Goal: Task Accomplishment & Management: Use online tool/utility

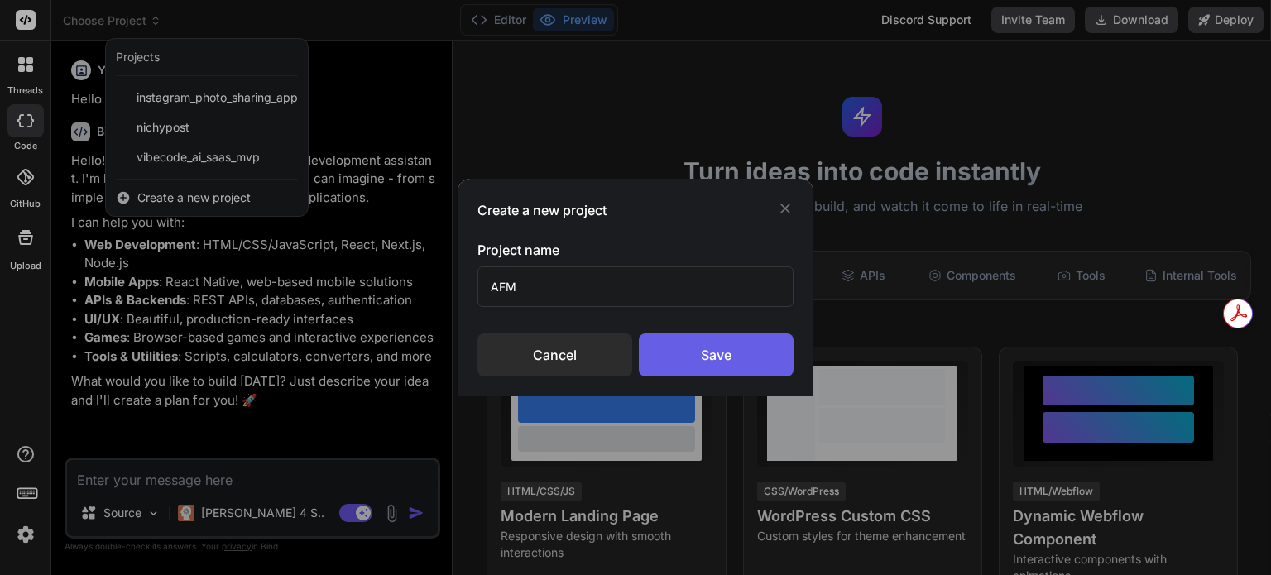
type input "AFM"
click at [674, 360] on div "Save" at bounding box center [716, 354] width 155 height 43
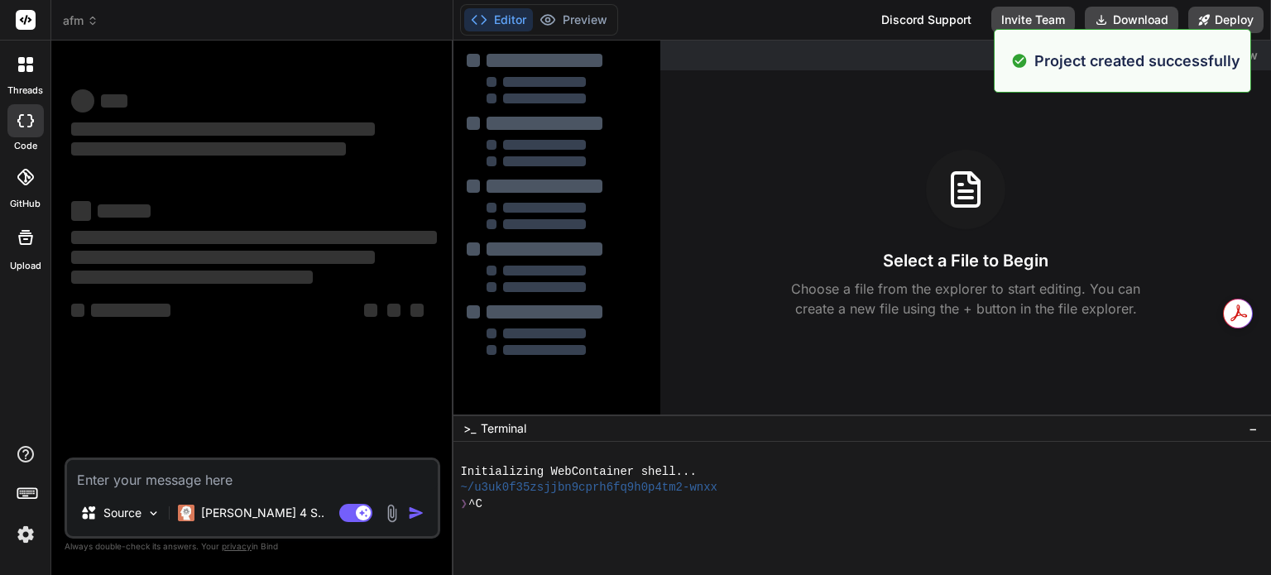
scroll to position [16, 0]
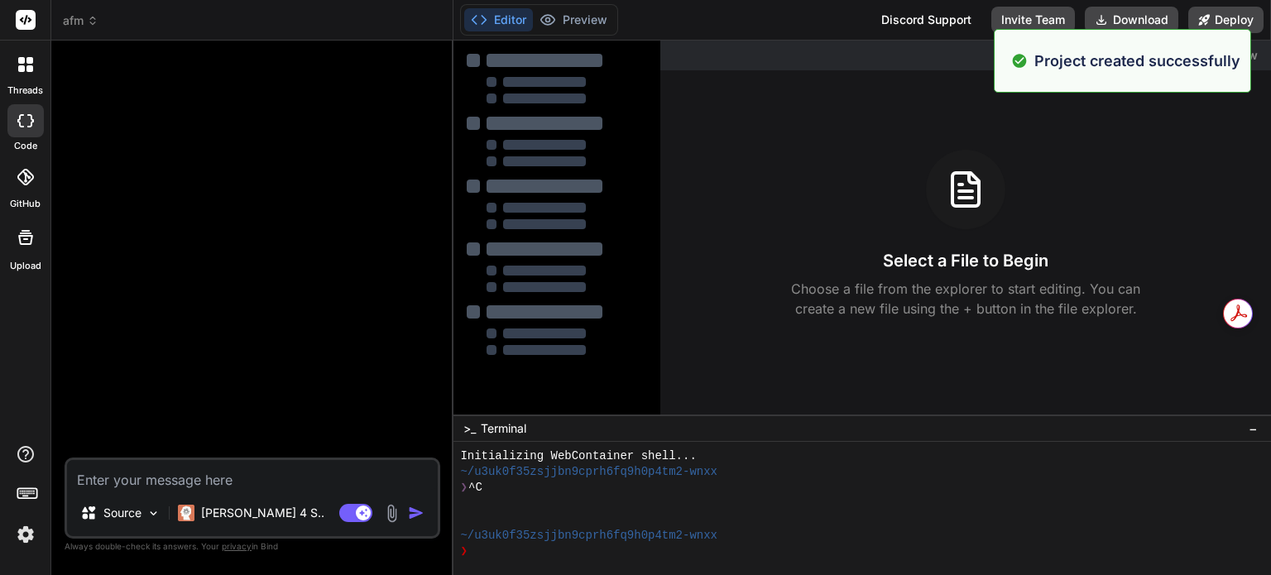
type textarea "x"
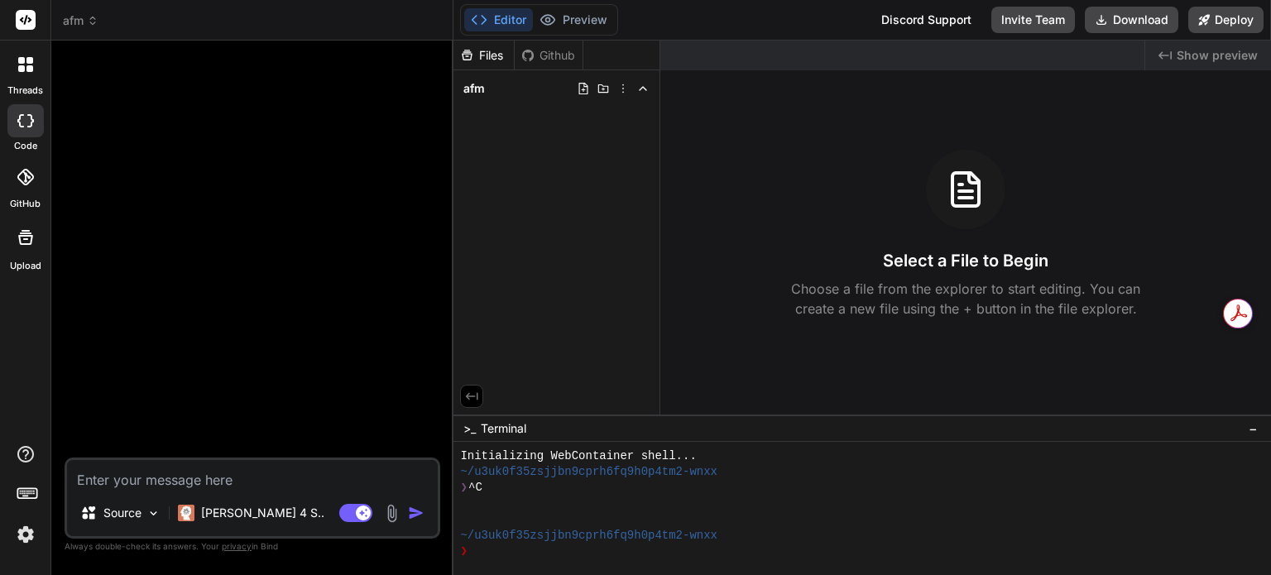
click at [536, 55] on div "Github" at bounding box center [549, 55] width 68 height 17
click at [236, 489] on textarea at bounding box center [252, 475] width 371 height 30
paste textarea "Lor ips do sitame cons-adipi EliT seddoei. Tempo inc UtLaboReetd MAG aliquae ad…"
type textarea "Lor ips do sitame cons-adipi EliT seddoei. Tempo inc UtLaboReetd MAG aliquae ad…"
type textarea "x"
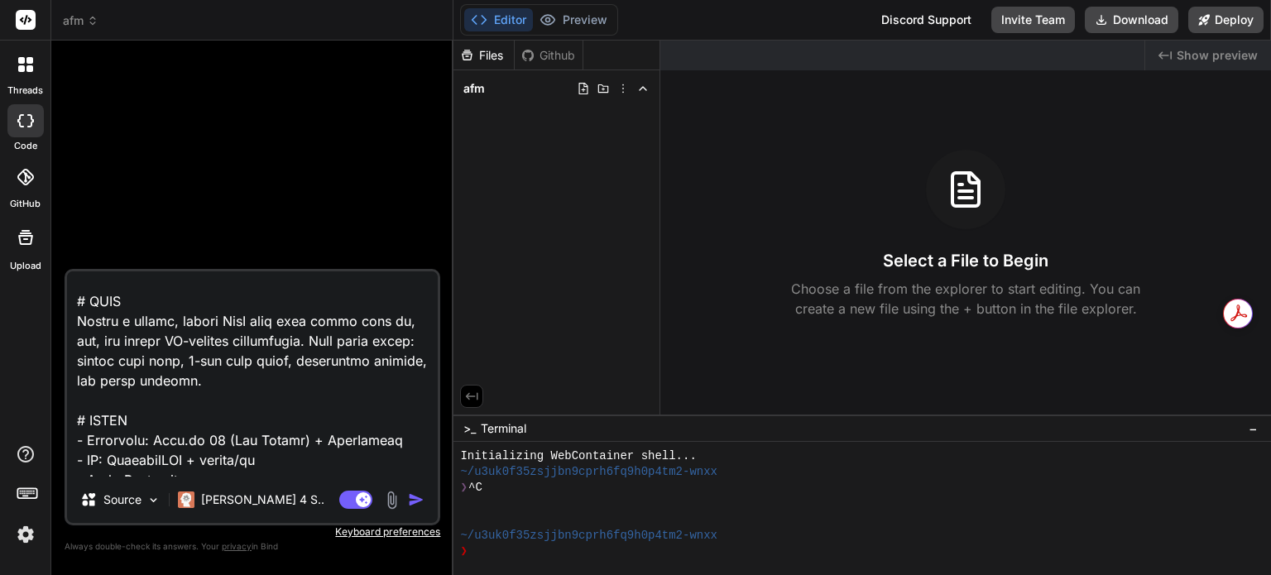
scroll to position [0, 0]
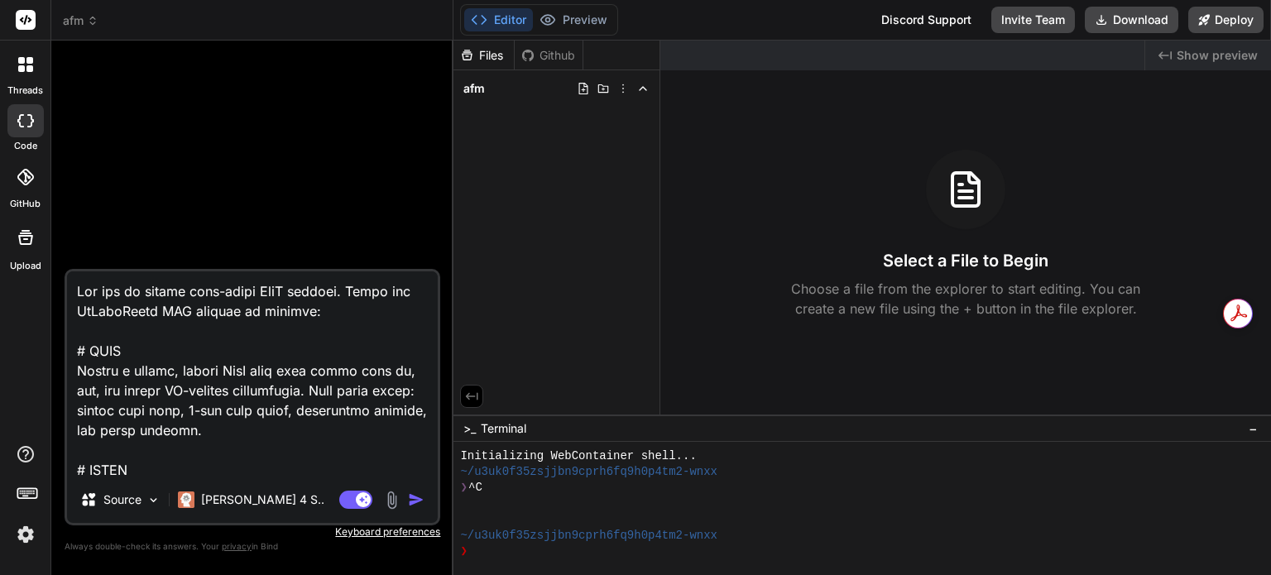
type textarea "Lor ips do sitame cons-adipi EliT seddoei. Tempo inc UtLaboReetd MAG aliquae ad…"
click at [417, 498] on img "button" at bounding box center [416, 499] width 17 height 17
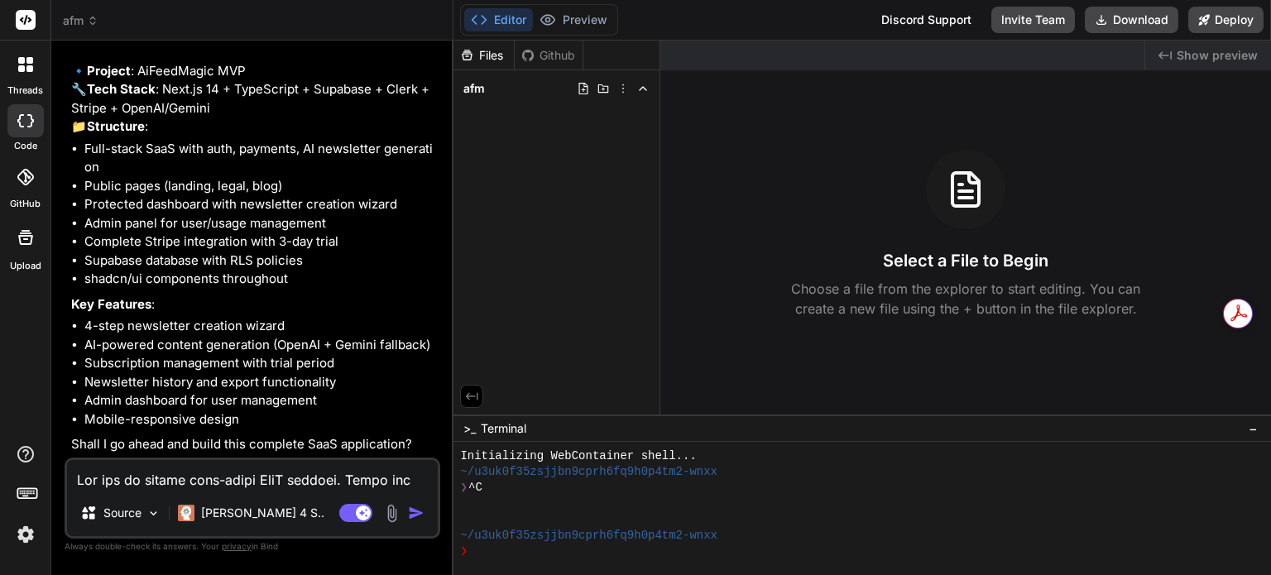
scroll to position [1204, 0]
type textarea "x"
click at [339, 486] on textarea at bounding box center [252, 475] width 371 height 30
type textarea "y"
type textarea "x"
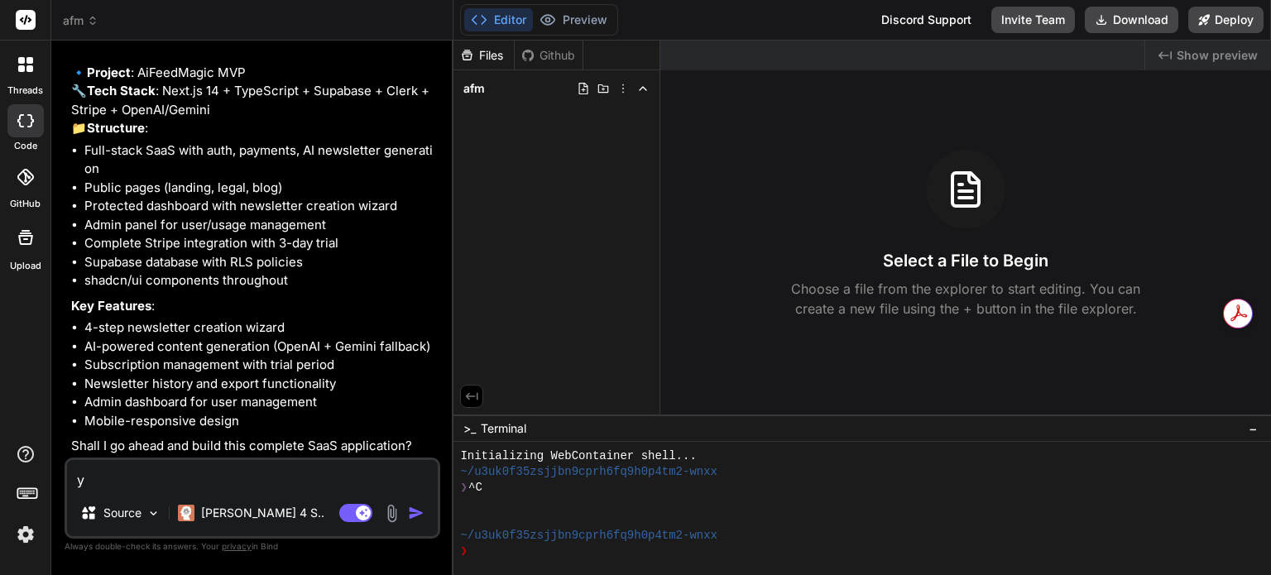
type textarea "ye"
type textarea "x"
type textarea "yes"
type textarea "x"
type textarea "yes"
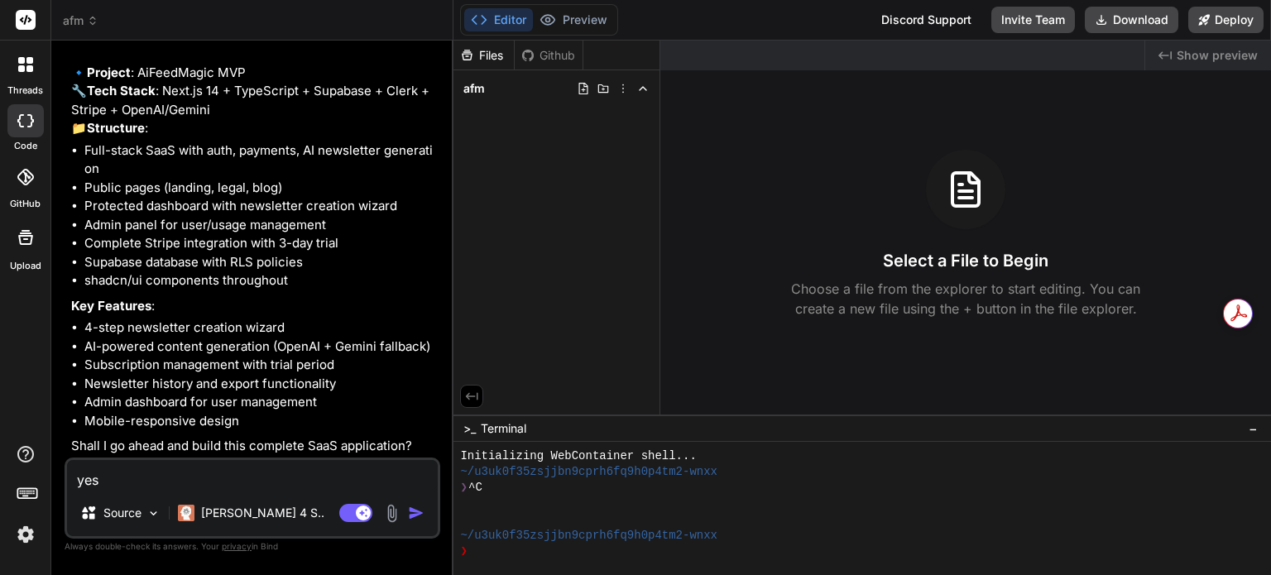
type textarea "x"
type textarea "yes l"
type textarea "x"
type textarea "yes le"
type textarea "x"
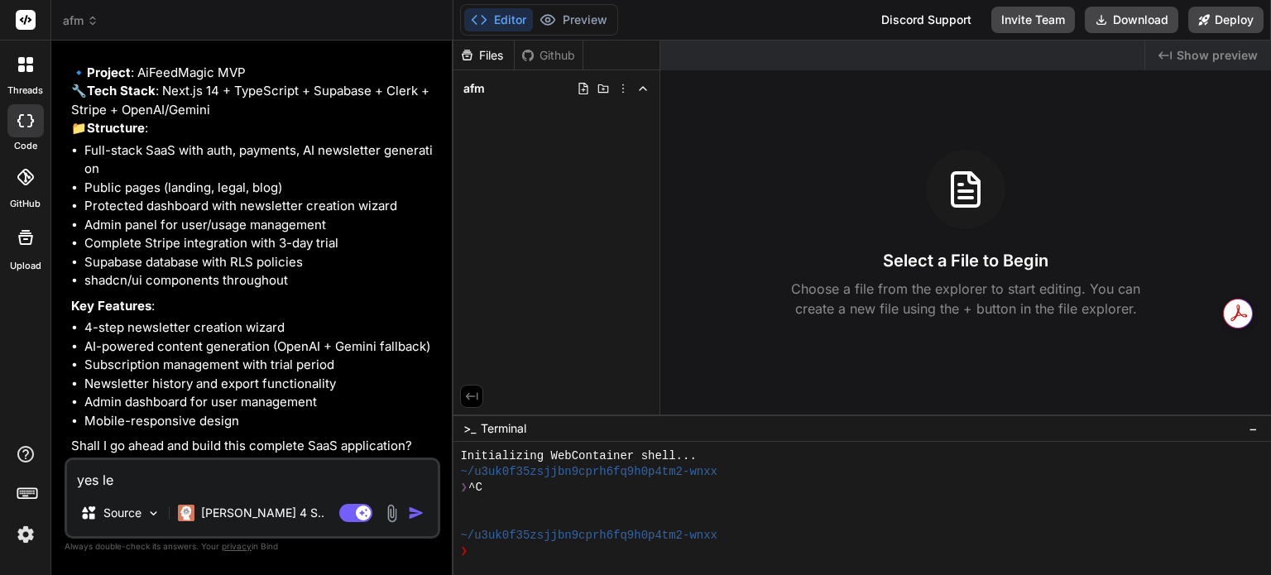
type textarea "yes let"
type textarea "x"
type textarea "yes lets"
type textarea "x"
type textarea "yes lets"
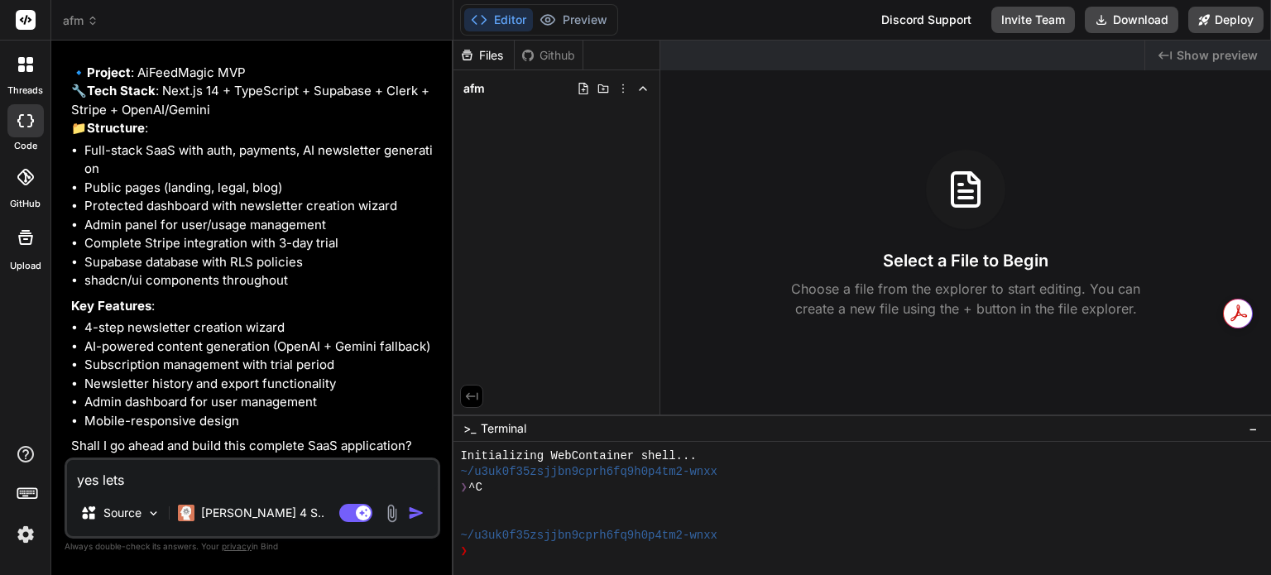
type textarea "x"
type textarea "yes lets b"
type textarea "x"
type textarea "yes lets bu"
type textarea "x"
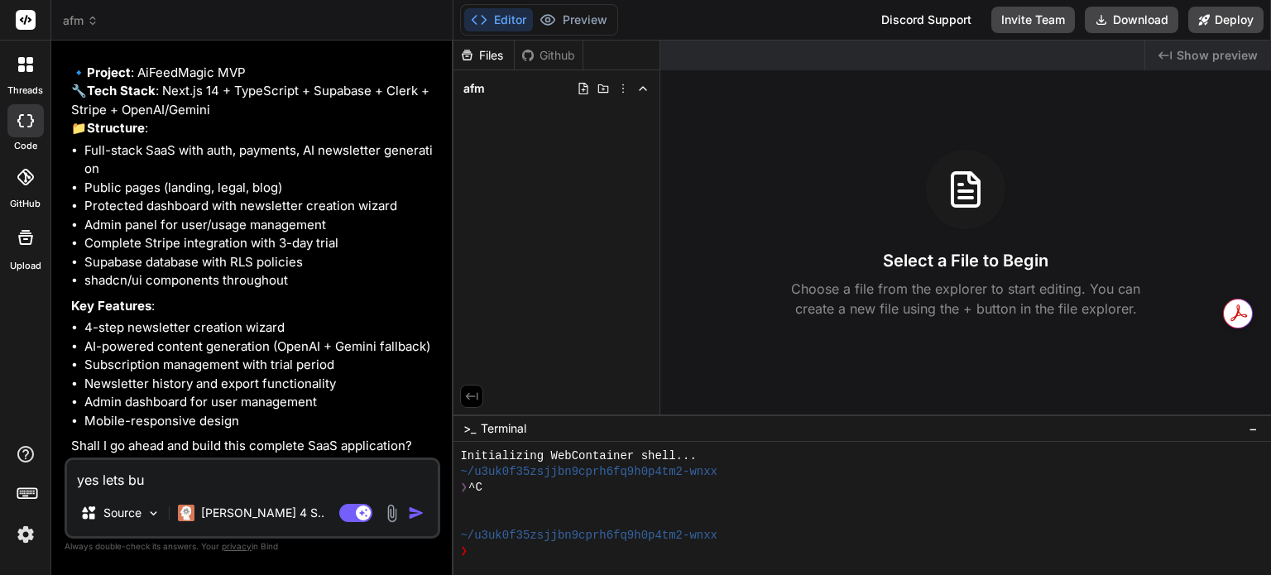
type textarea "yes lets [PERSON_NAME]"
type textarea "x"
type textarea "yes lets buil"
type textarea "x"
type textarea "yes lets build"
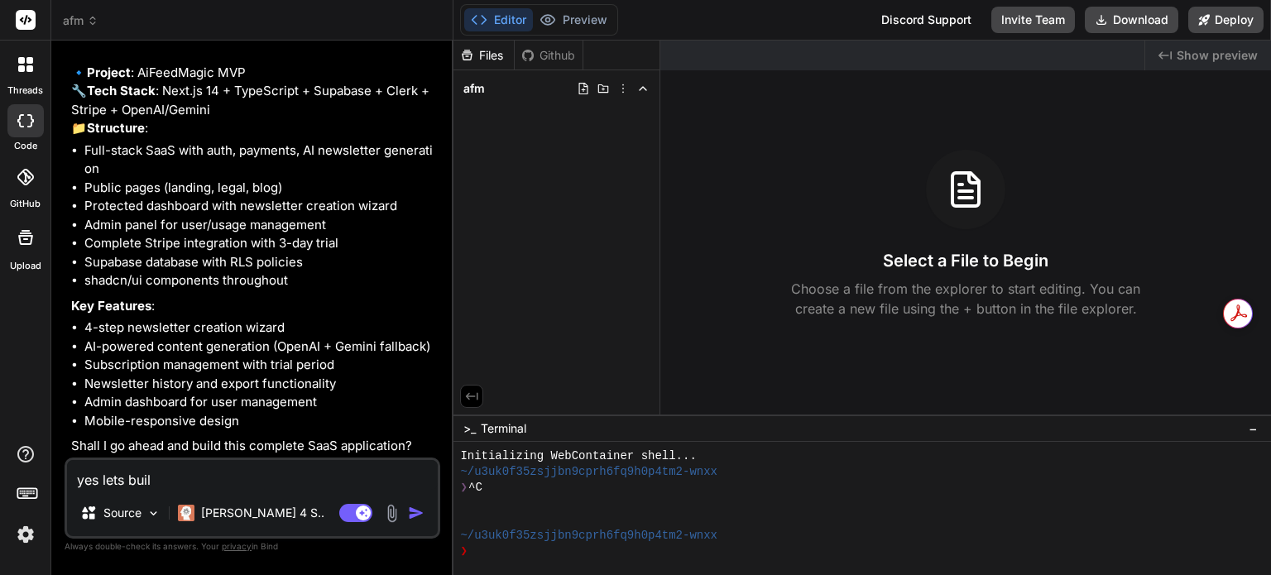
type textarea "x"
type textarea "yes lets build!"
type textarea "x"
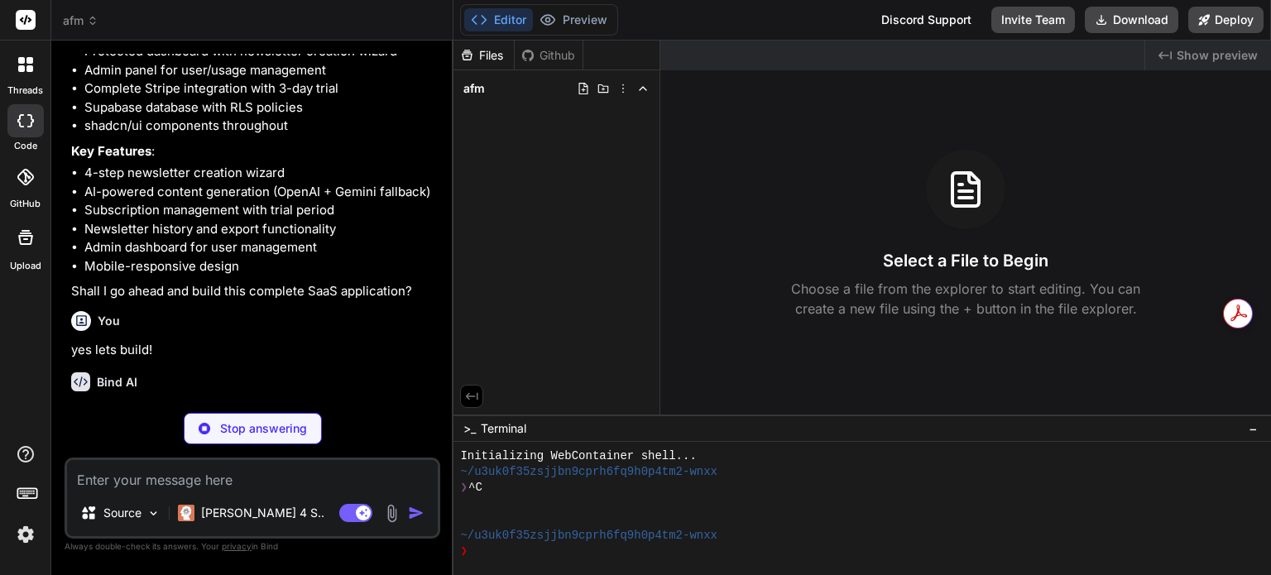
scroll to position [1376, 0]
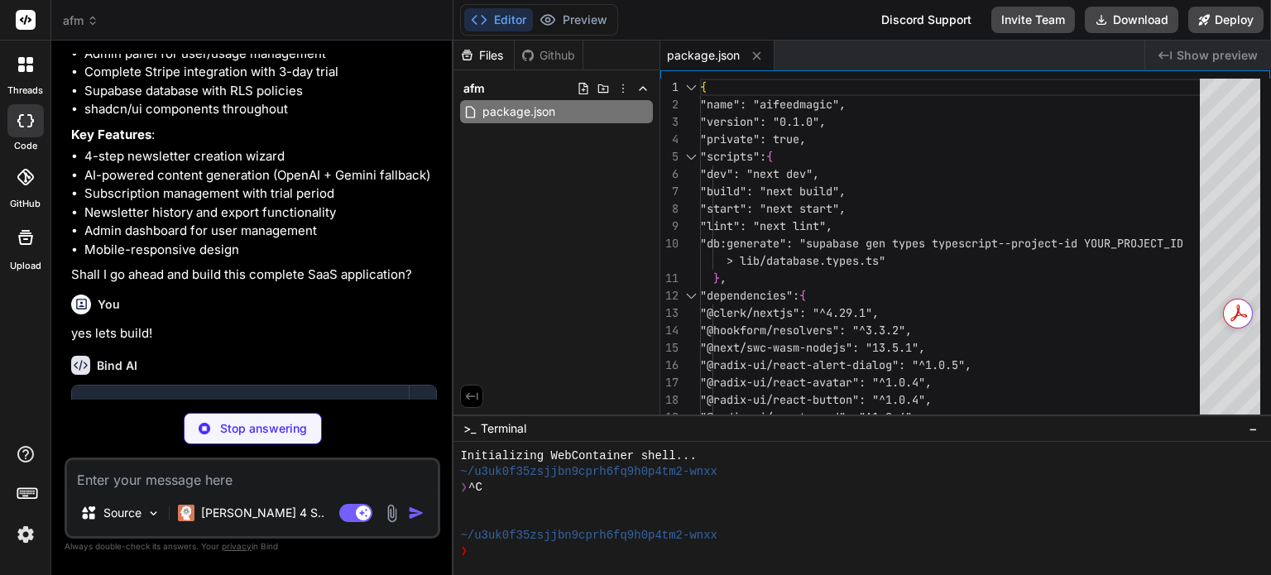
type textarea "x"
type textarea "NEXT_PUBLIC_CLERK_PUBLISHABLE_KEY: process.env.CLERK_PUBLISHABLE_KEY, }, } modu…"
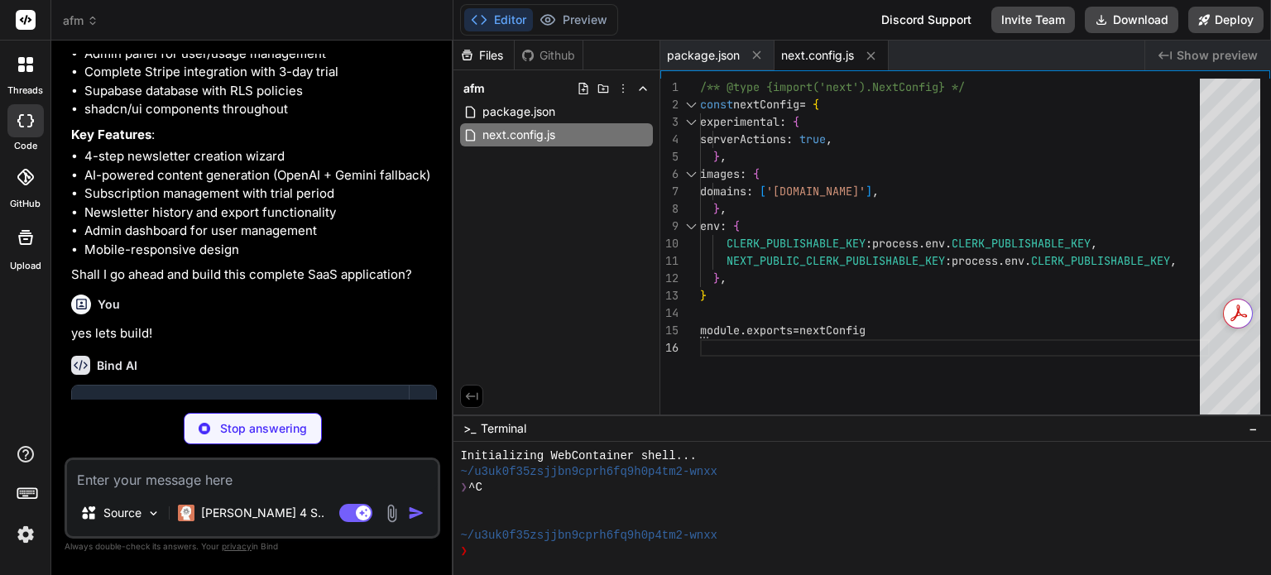
type textarea "x"
type textarea ""accordion-up": "accordion-up 0.2s ease-out", }, }, }, plugins: [require("tailw…"
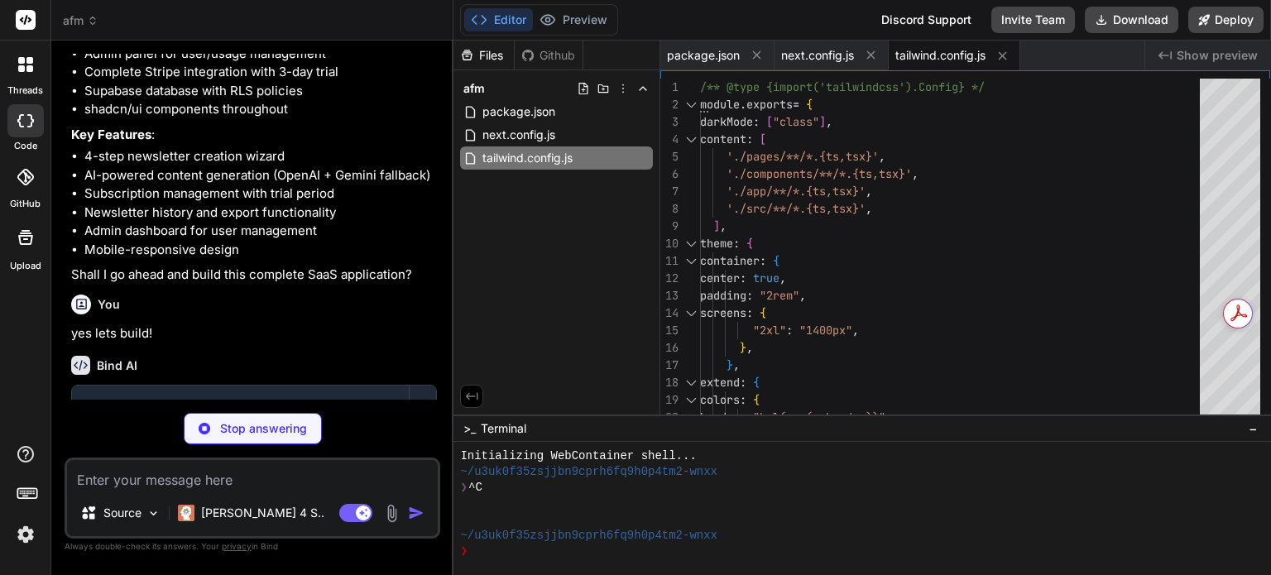
type textarea "x"
type textarea "module.exports = { plugins: { tailwindcss: {}, autoprefixer: {}, }, }"
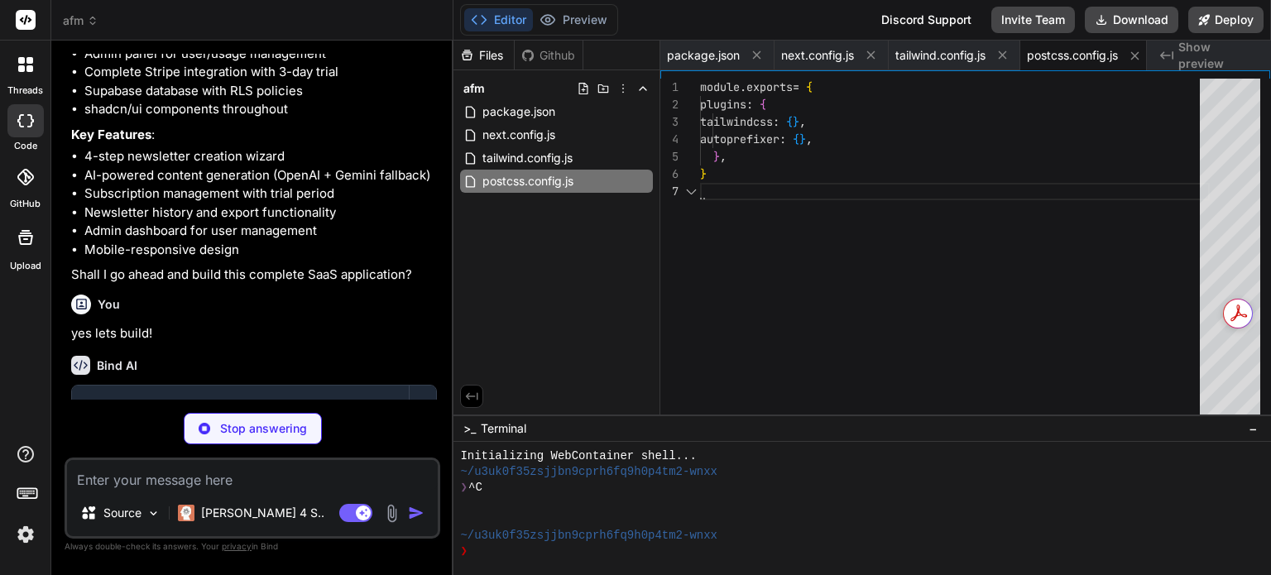
scroll to position [0, 11]
type textarea "x"
type textarea "}"
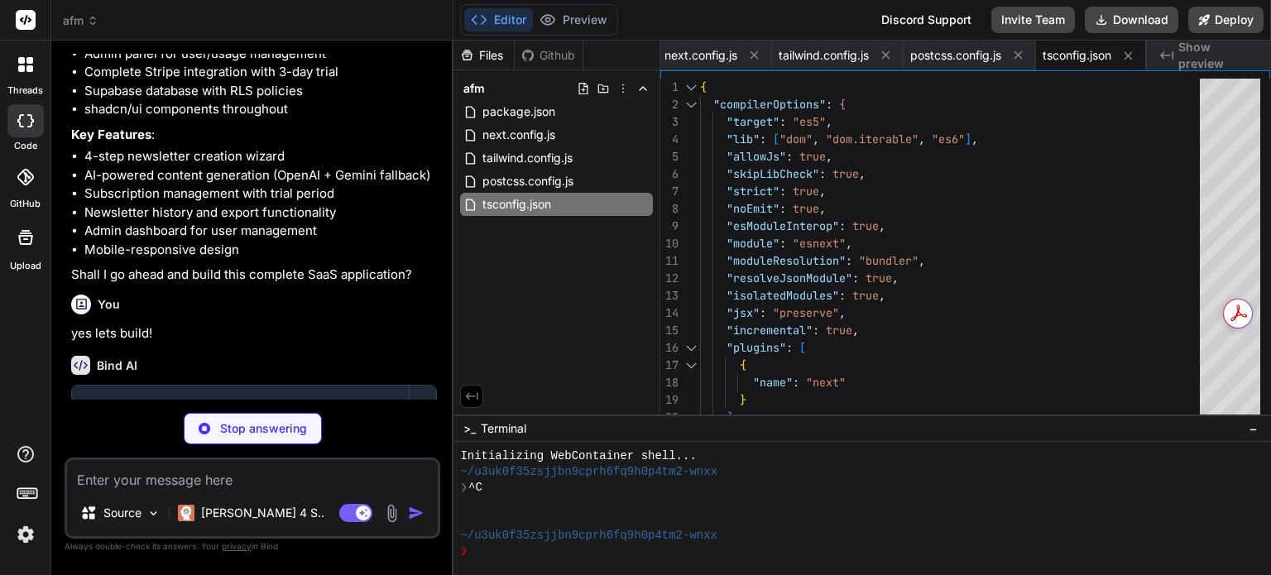
type textarea "x"
type textarea "AI_PROVIDER=openai OPENAI_API_KEY= GOOGLE_API_KEY= DAILY_GEN_CAP=5 TRIAL_DAYS=3"
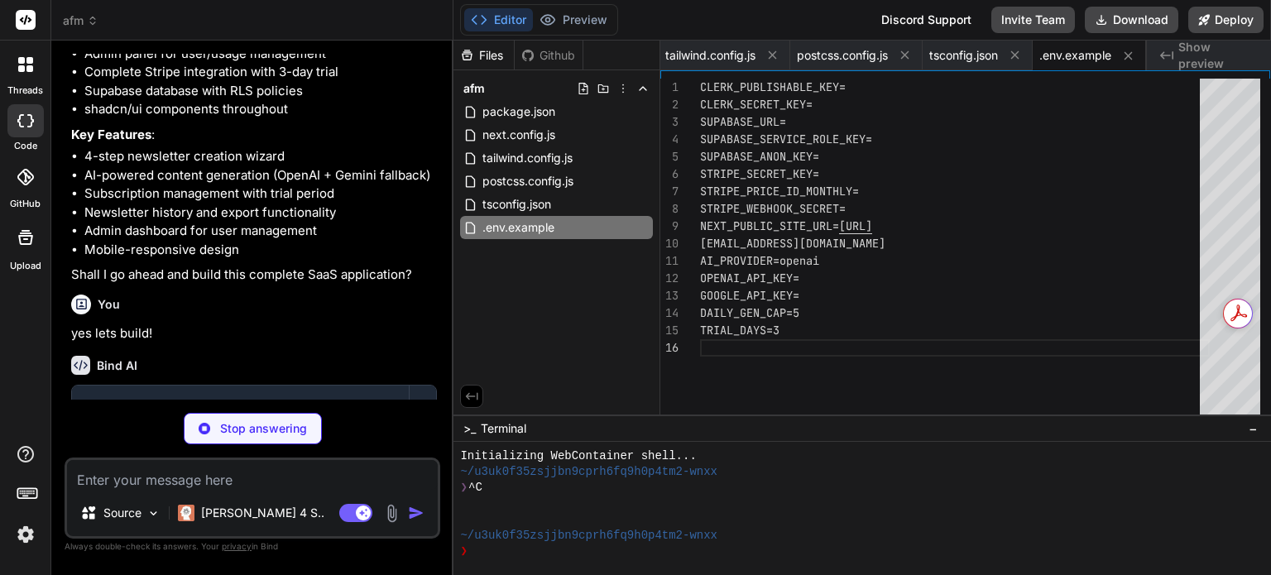
type textarea "x"
type textarea "@apply border-border; } body { @apply bg-background text-foreground; } }"
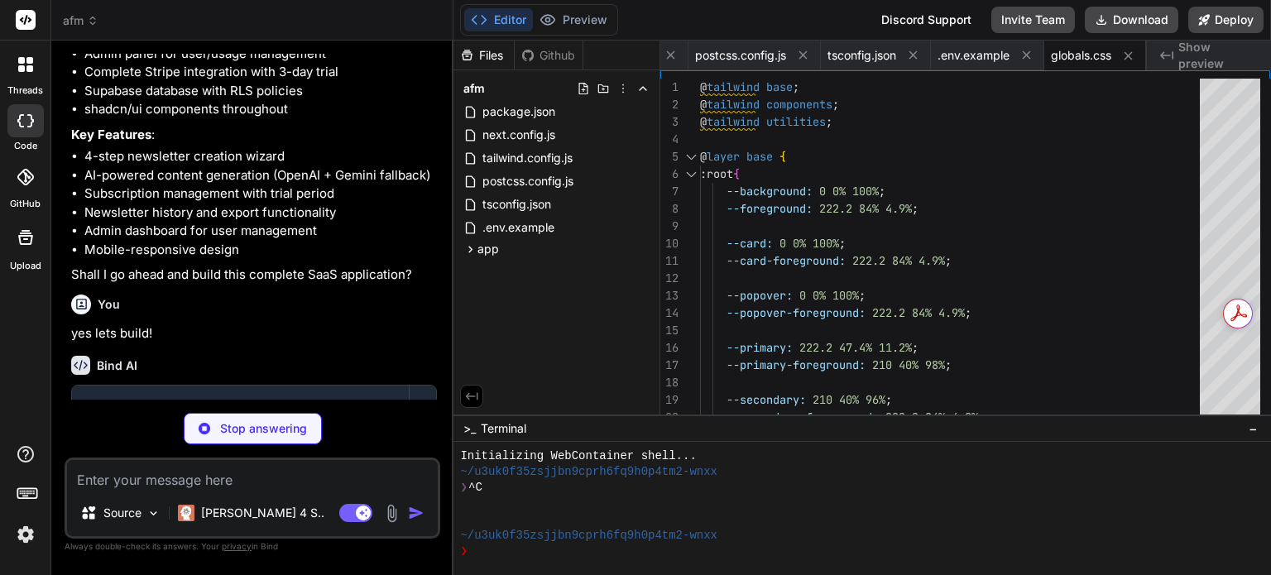
type textarea "x"
type textarea "month: 'short', day: 'numeric', hour: '2-digit', minute: '2-digit' }).format(ne…"
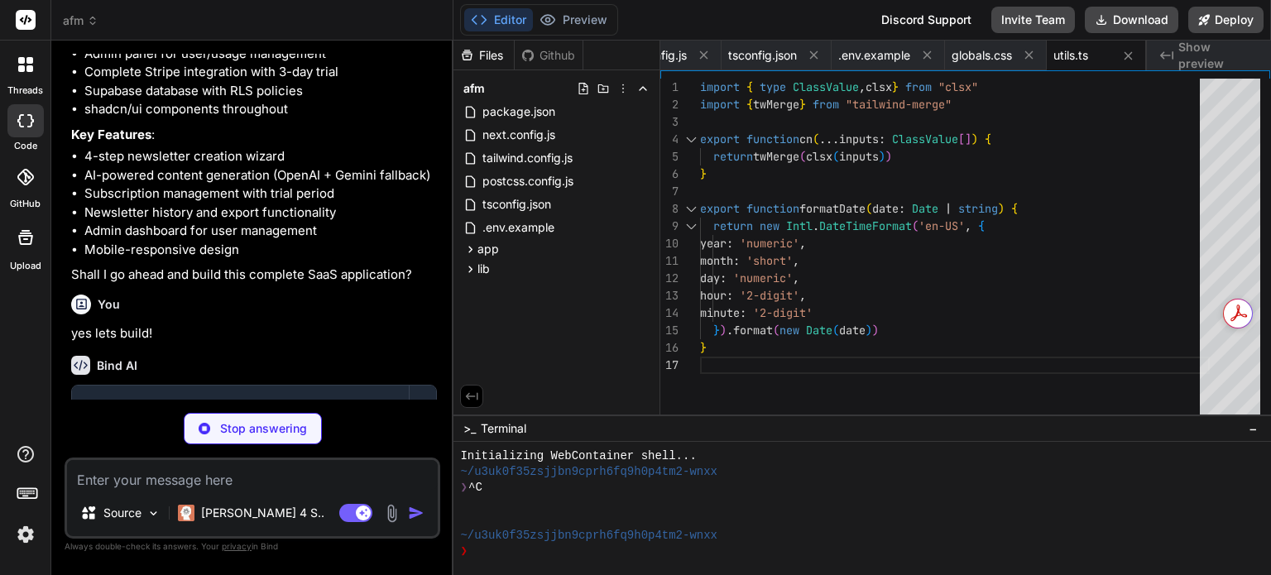
type textarea "x"
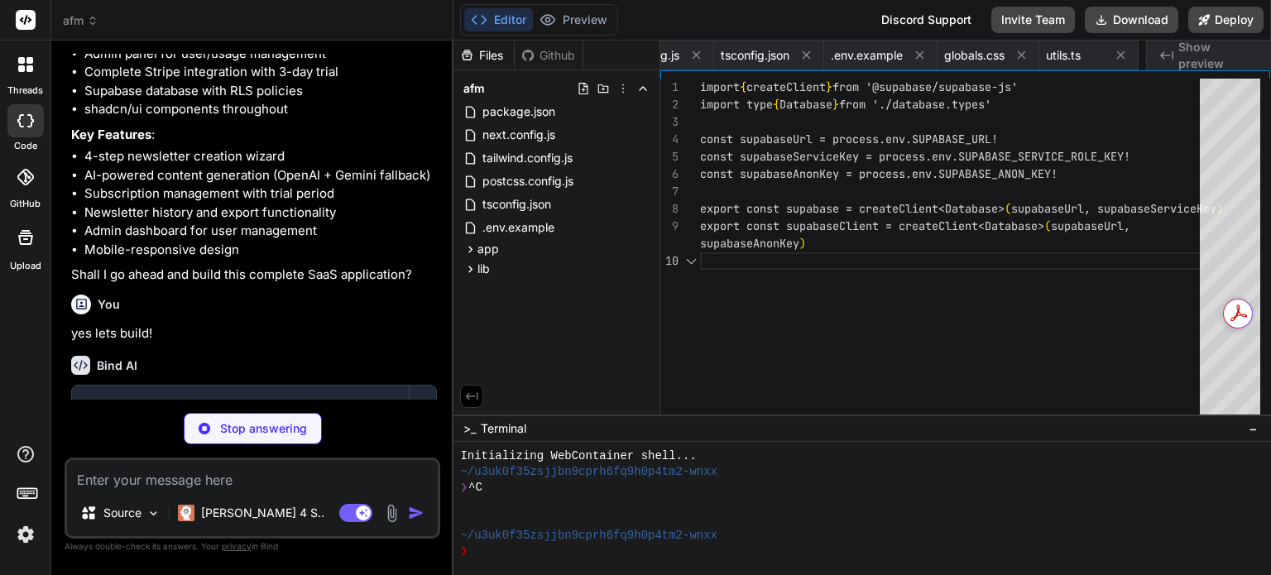
scroll to position [0, 546]
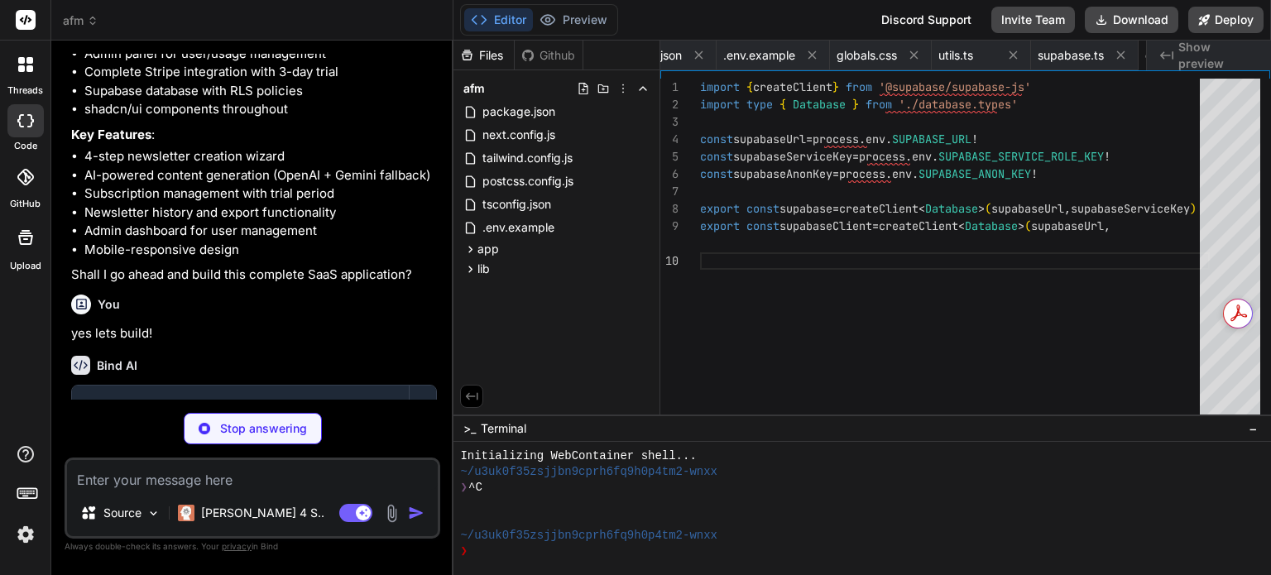
type textarea "x"
type textarea "} } } } }"
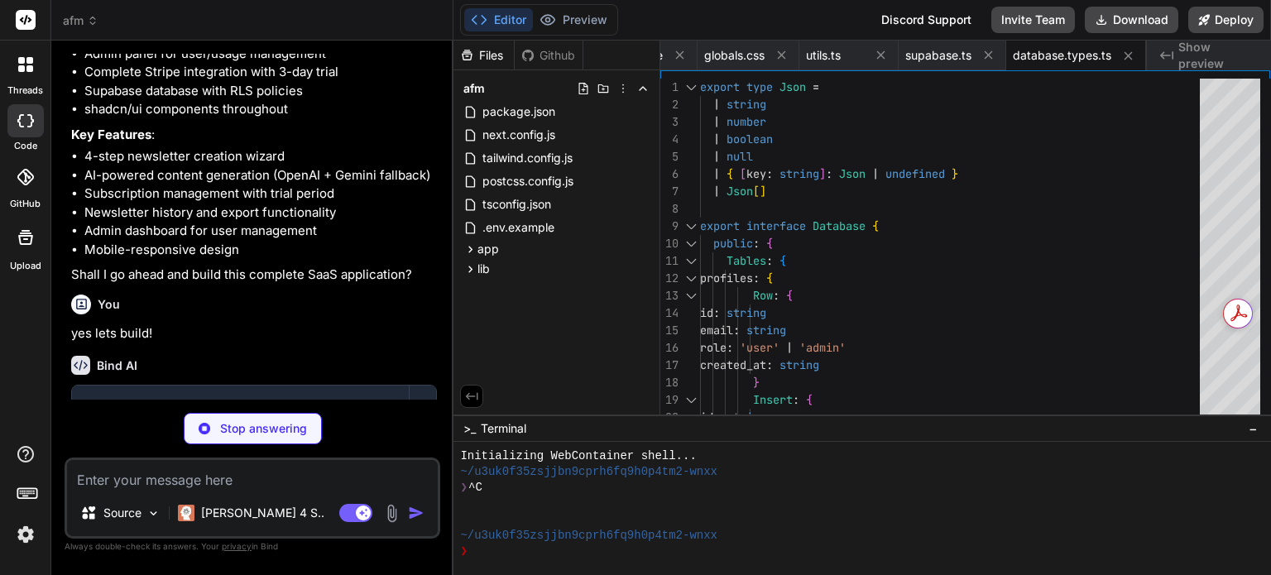
type textarea "x"
type textarea "import Stripe from 'stripe' export const stripe = new Stripe(process.env.STRIPE…"
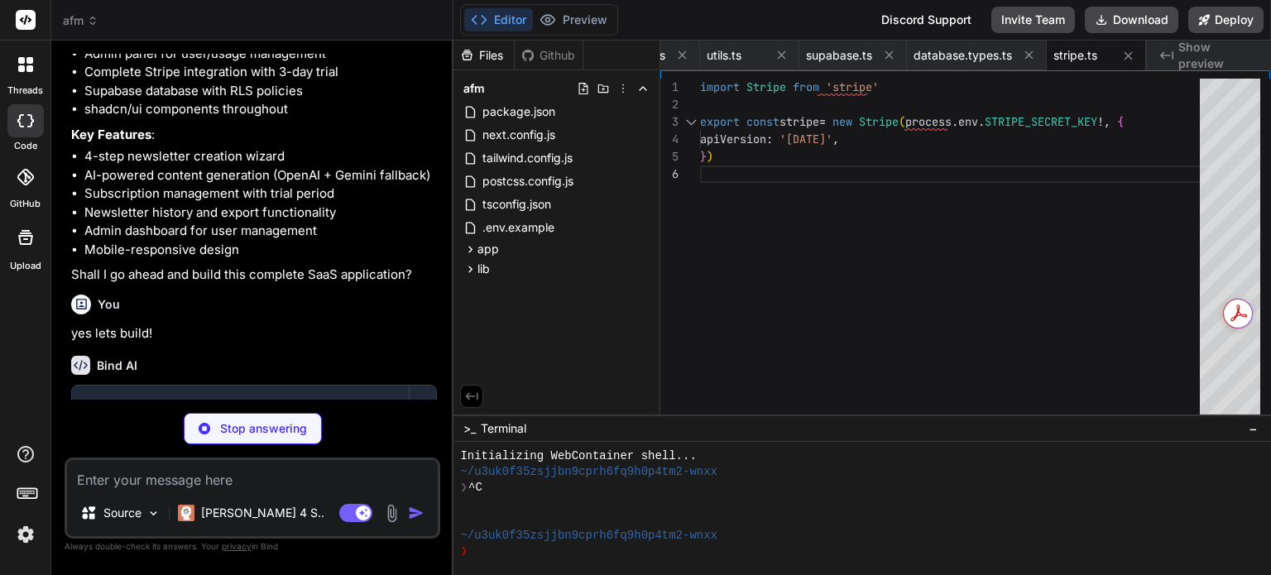
type textarea "x"
type textarea "return new OpenAIProvider() }"
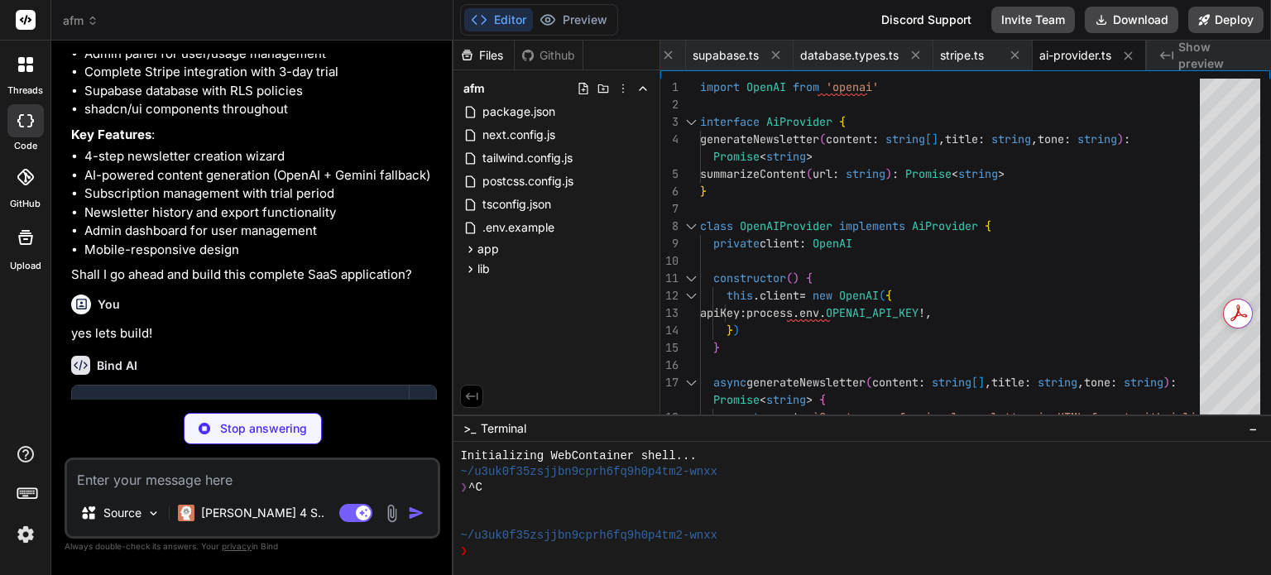
type textarea "x"
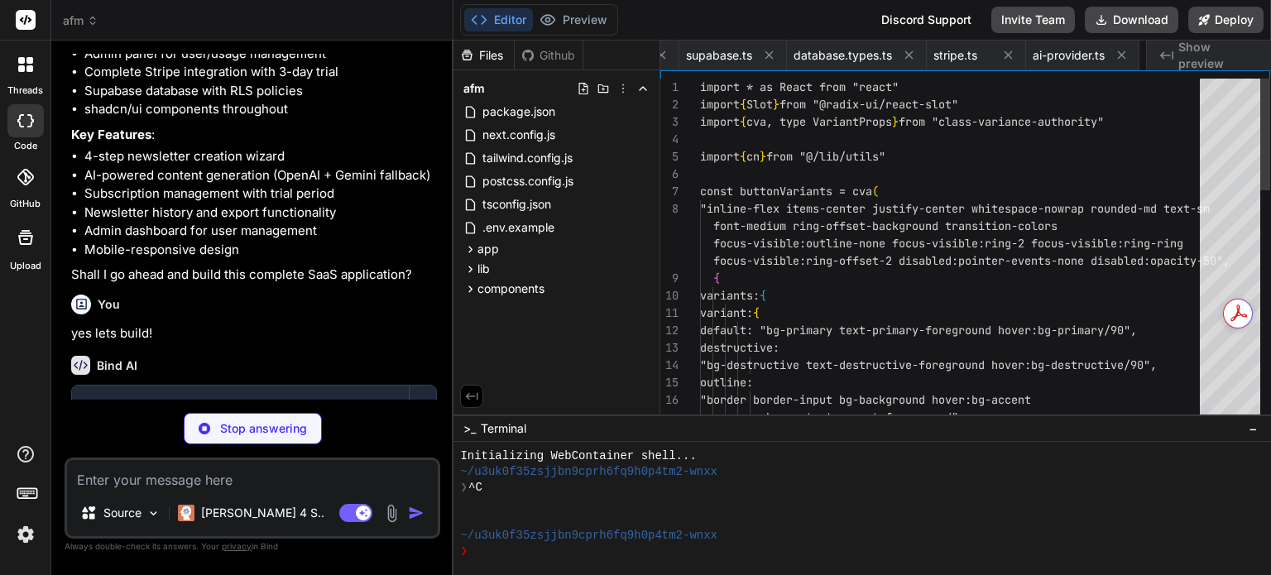
scroll to position [0, 997]
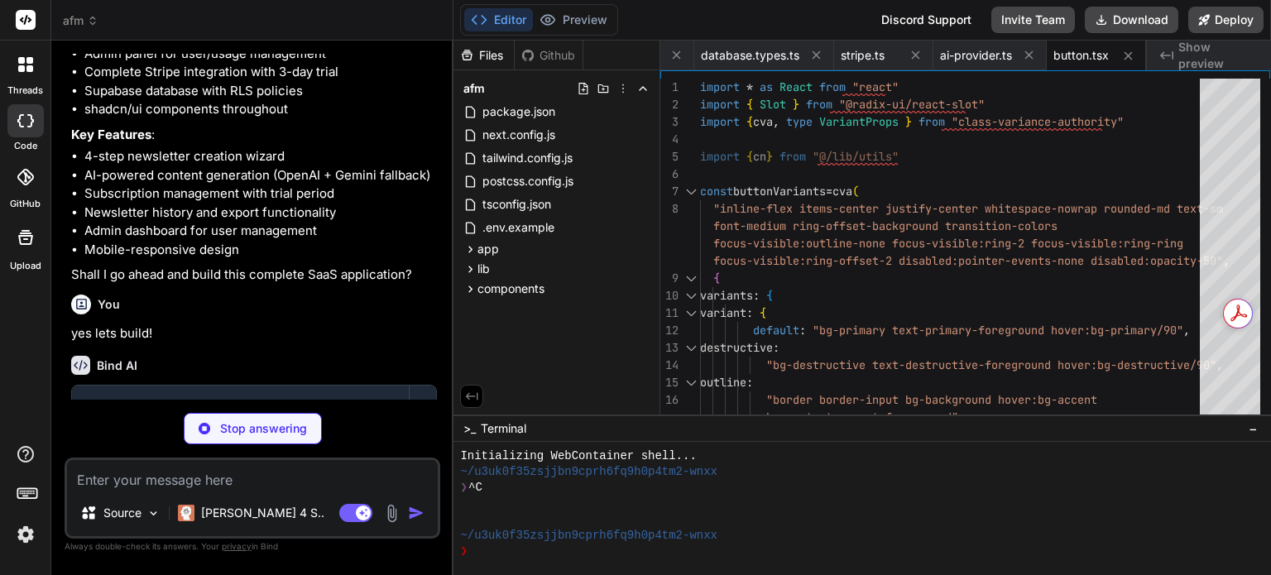
type textarea "x"
type textarea "{...props} /> )) CardFooter.displayName = "CardFooter" export { Card, CardHeade…"
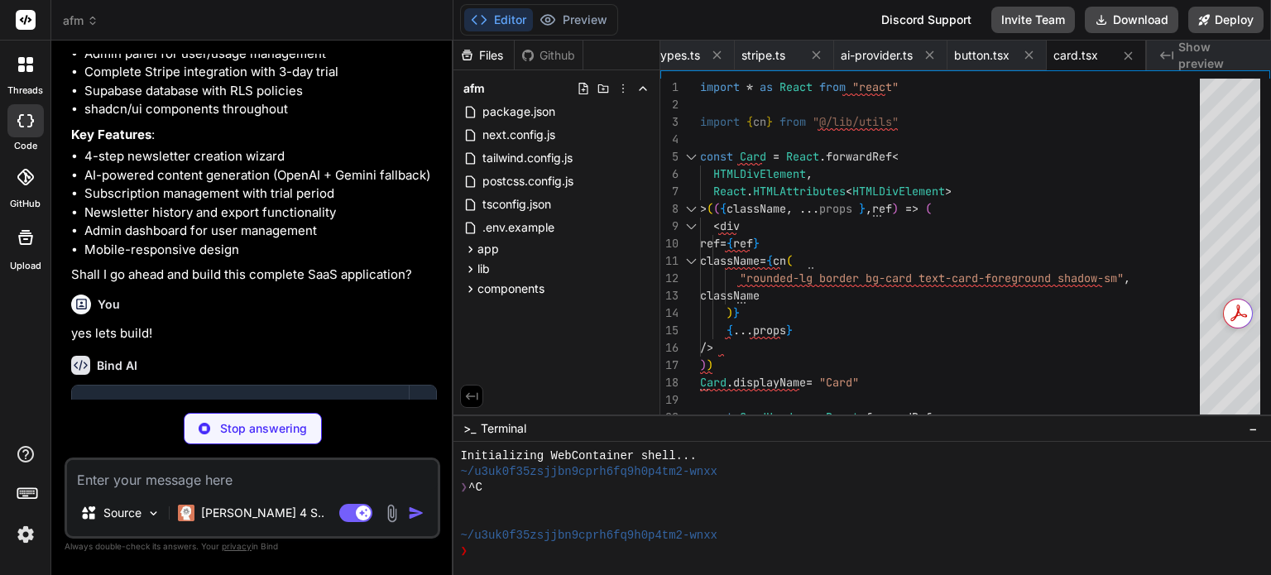
type textarea "x"
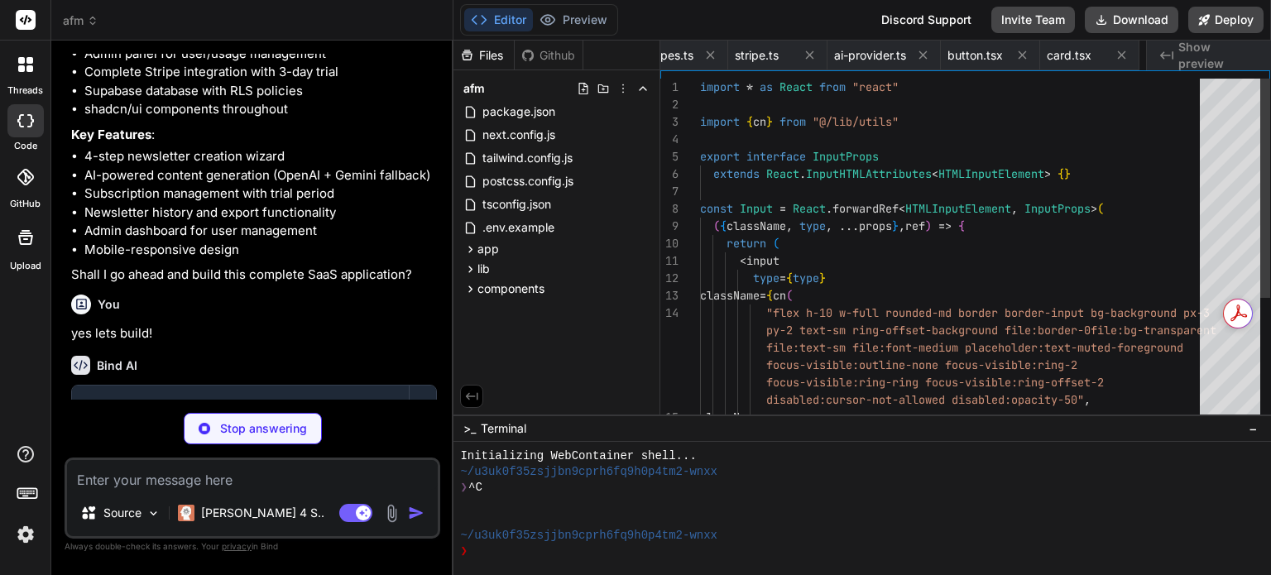
scroll to position [0, 1195]
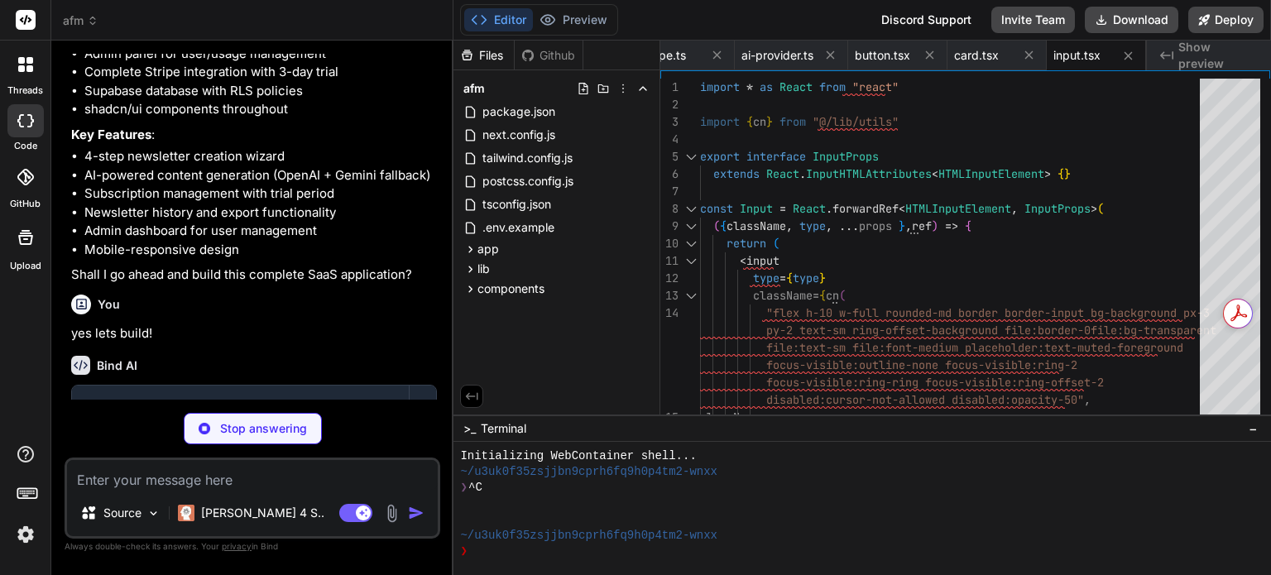
type textarea "x"
type textarea "/> )) Label.displayName = LabelPrimitive.Root.displayName export { Label }"
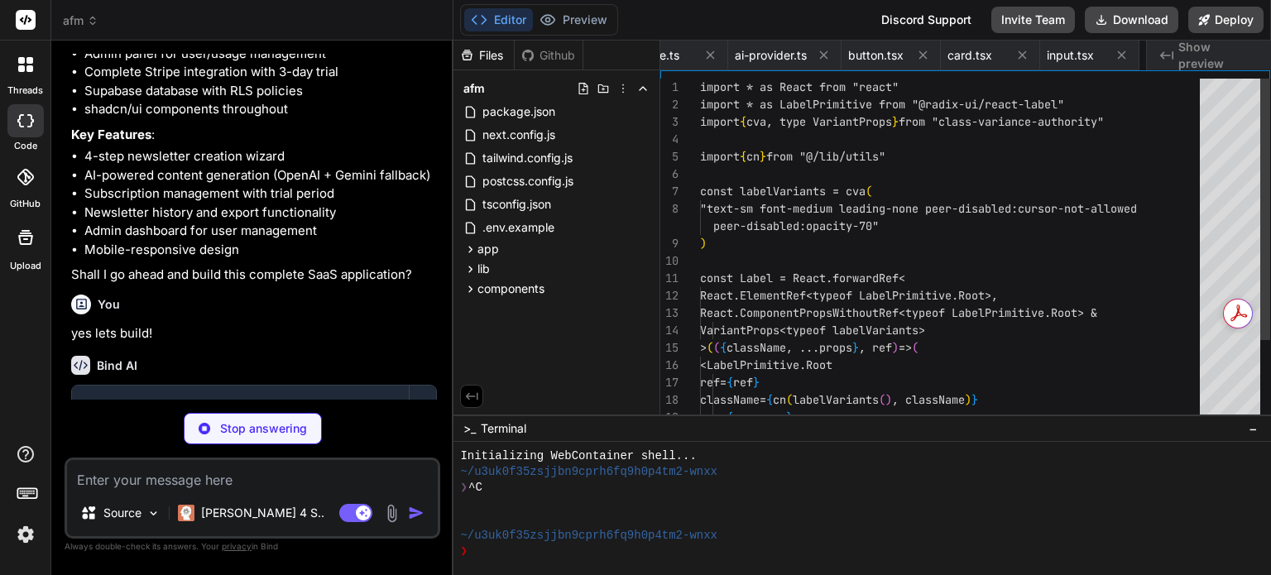
scroll to position [0, 1295]
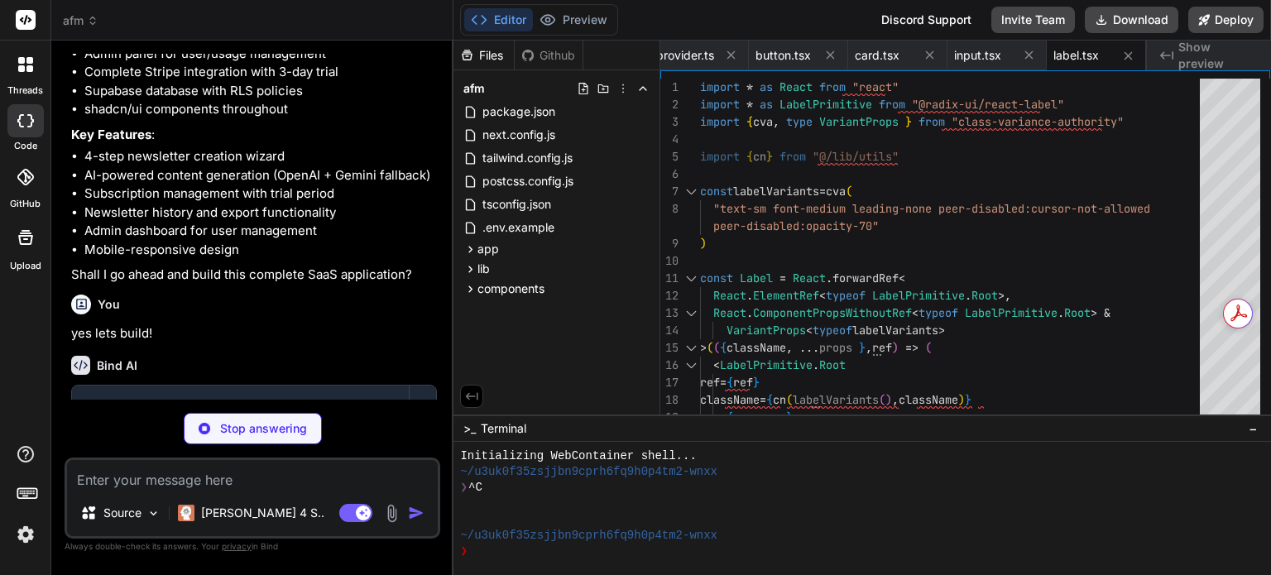
type textarea "x"
type textarea "ref={ref} {...props} /> ) } ) Textarea.displayName = "Textarea" export { Textar…"
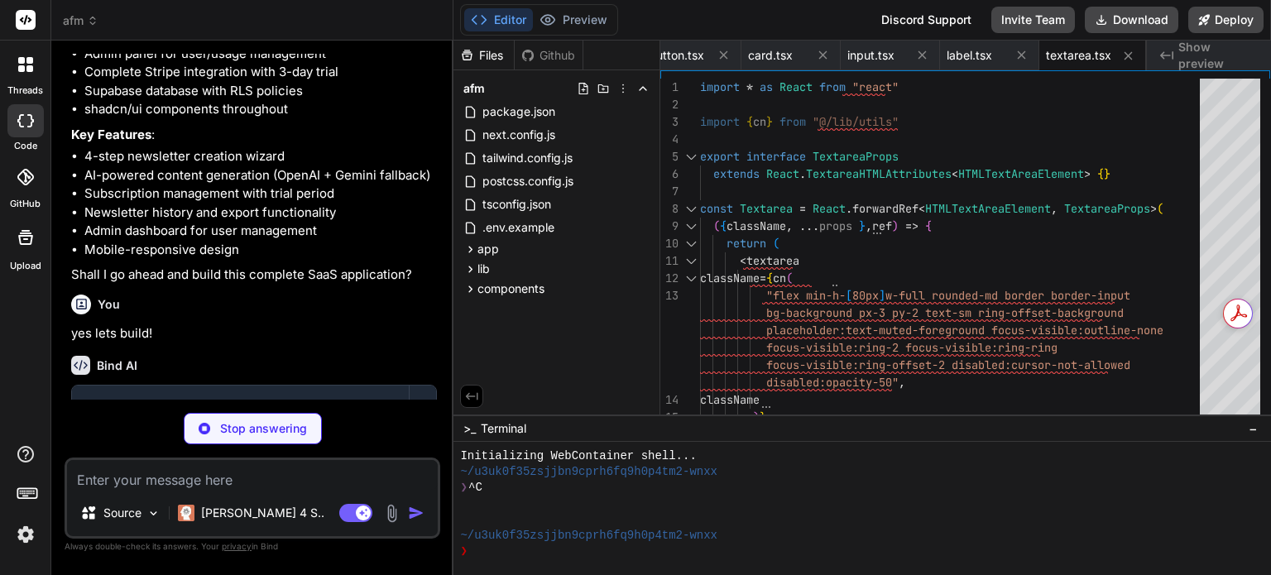
type textarea "x"
type textarea "SelectSeparator, SelectScrollUpButton, SelectScrollDownButton, }"
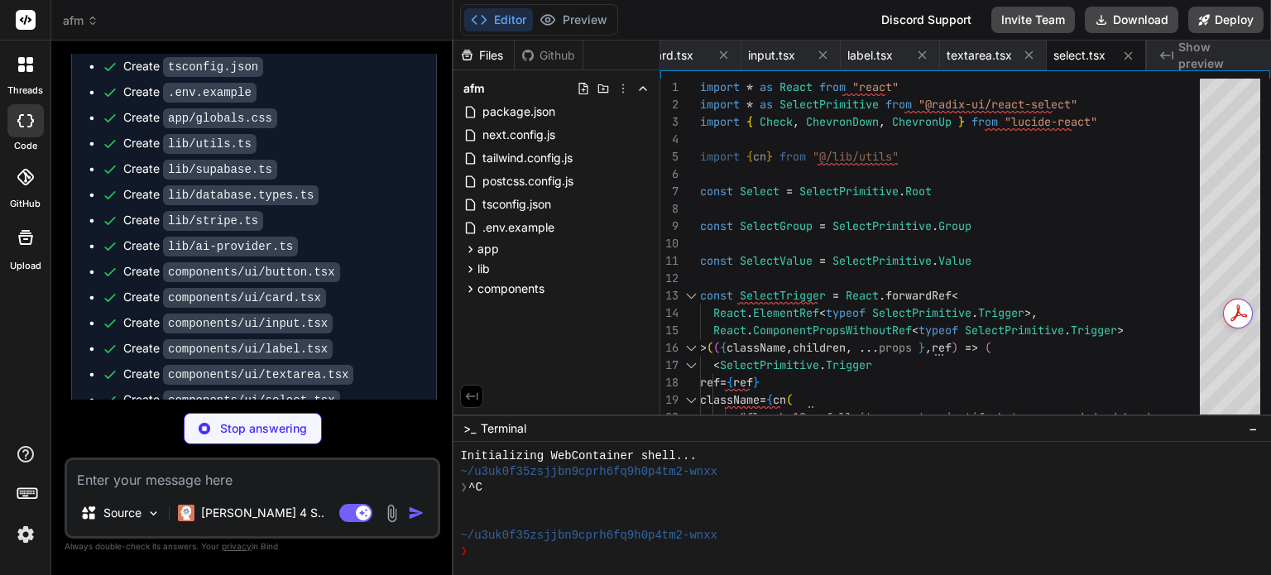
scroll to position [1925, 0]
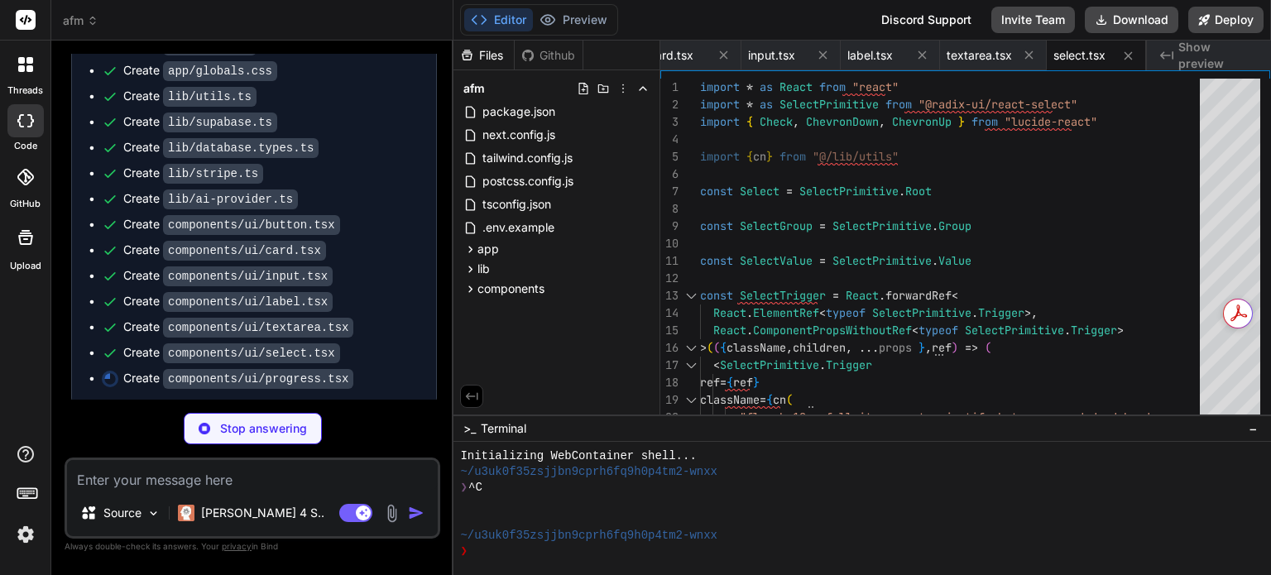
type textarea "x"
type textarea "/> </ProgressPrimitive.Root> )) Progress.displayName = ProgressPrimitive.Root.d…"
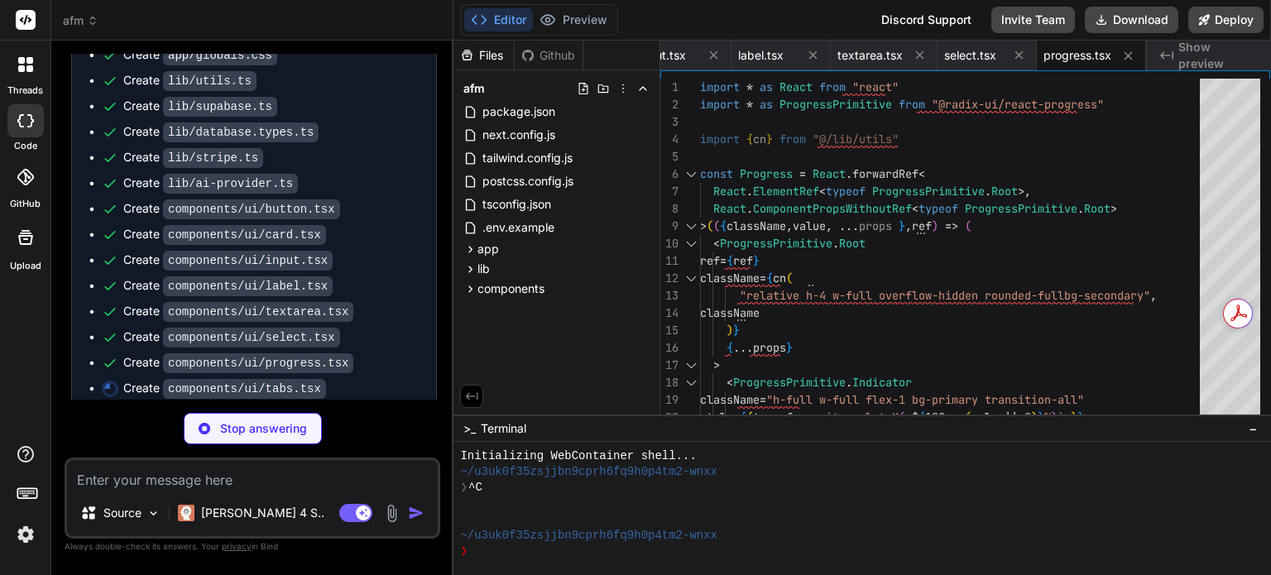
scroll to position [1950, 0]
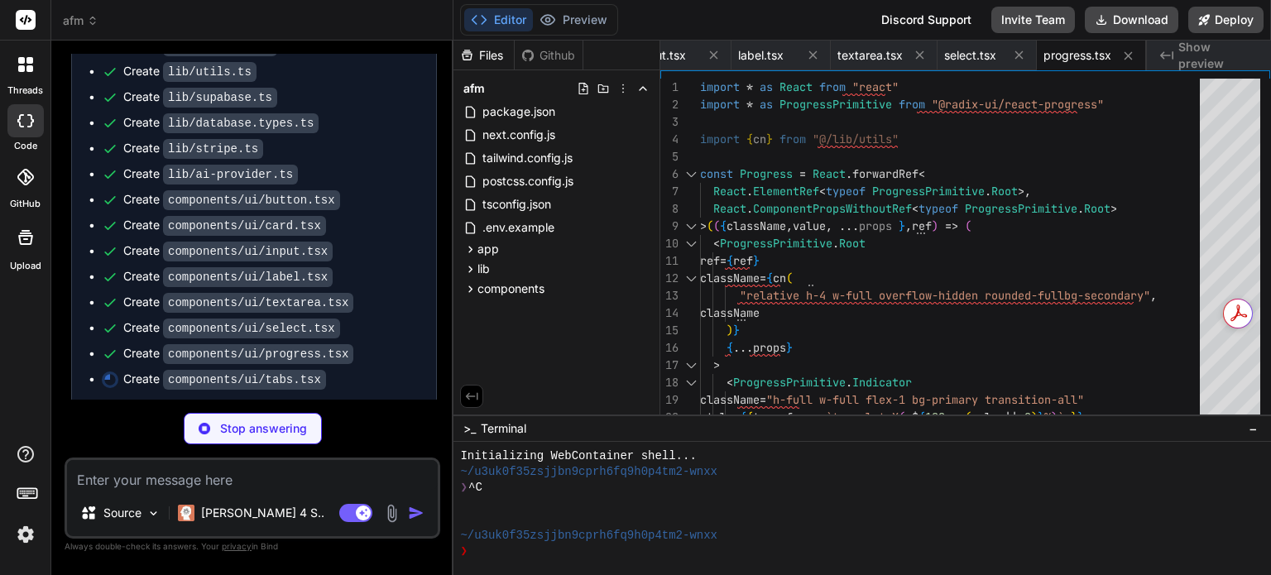
type textarea "x"
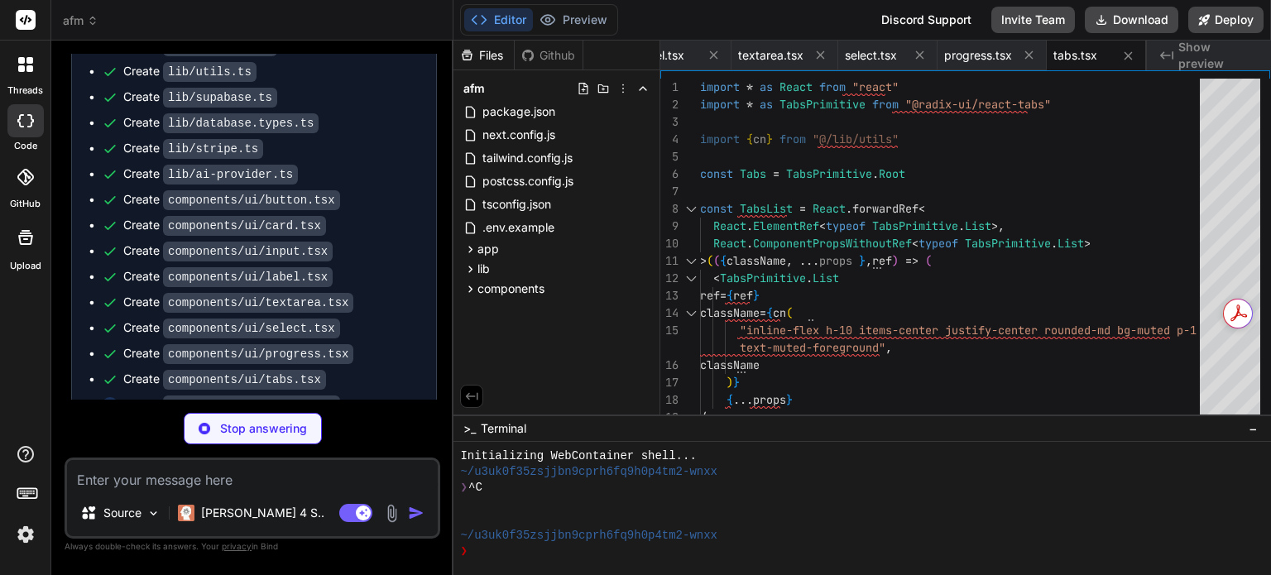
type textarea "x"
type textarea "DialogTitle, DialogDescription, }"
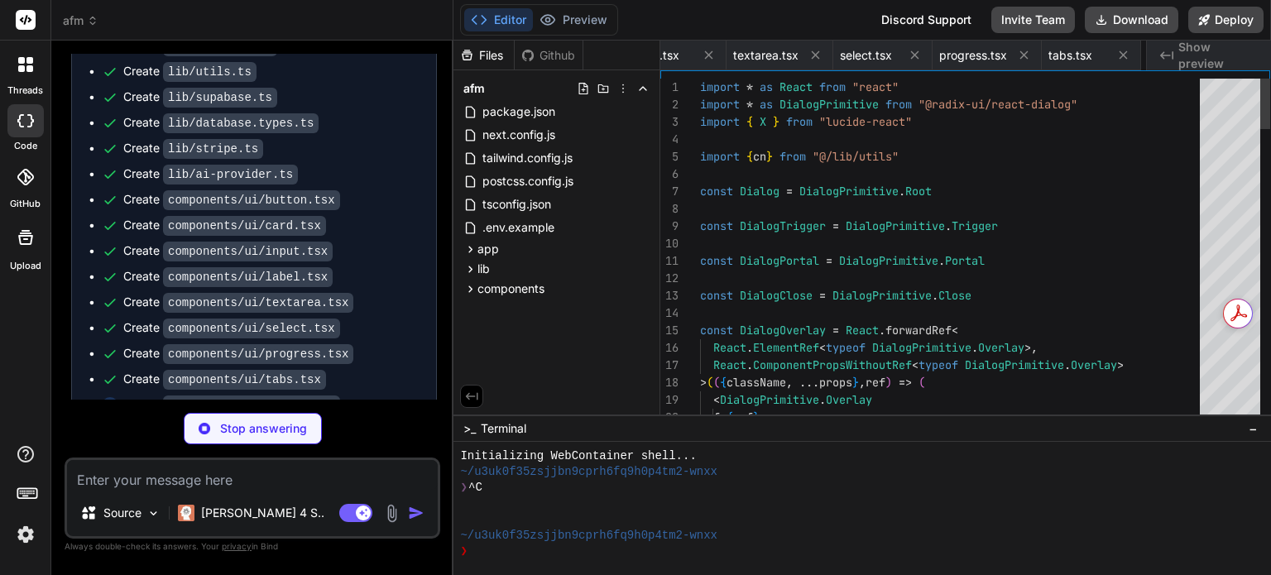
scroll to position [0, 1807]
type textarea "x"
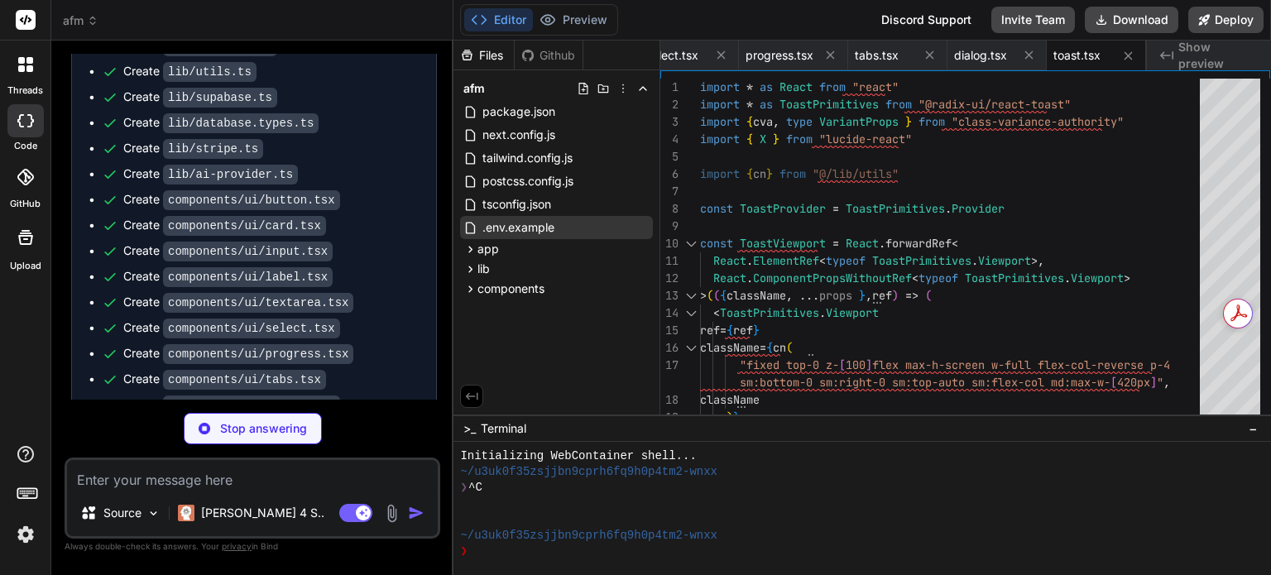
type textarea "x"
type textarea "export { useToast, toast }"
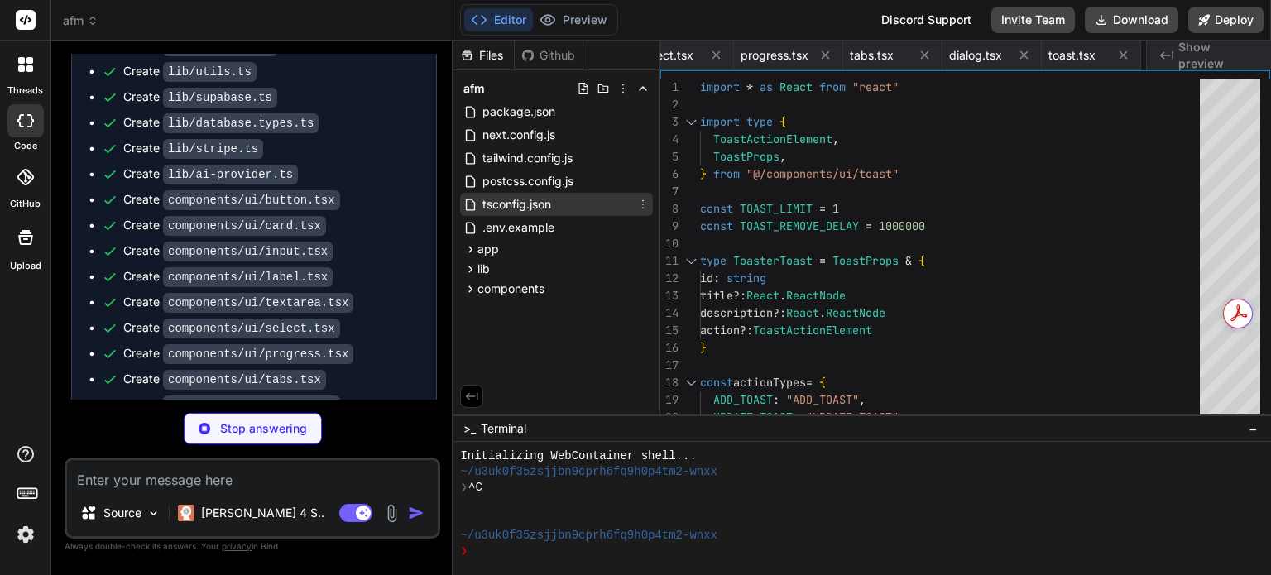
scroll to position [0, 2013]
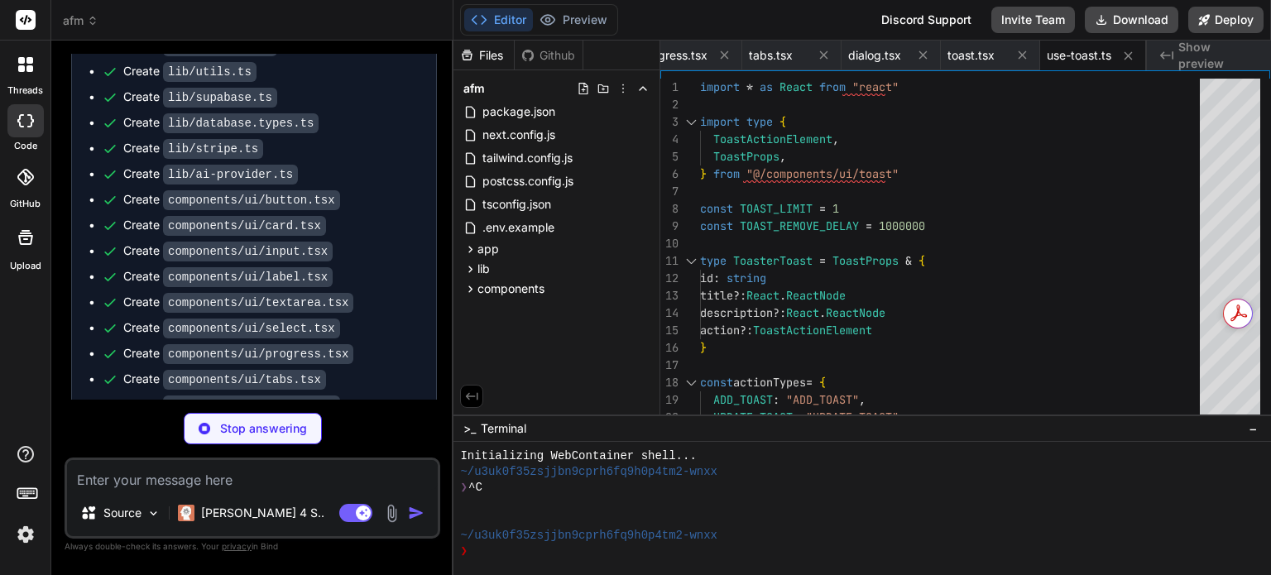
type textarea "x"
type textarea "</ToastProvider> ) }"
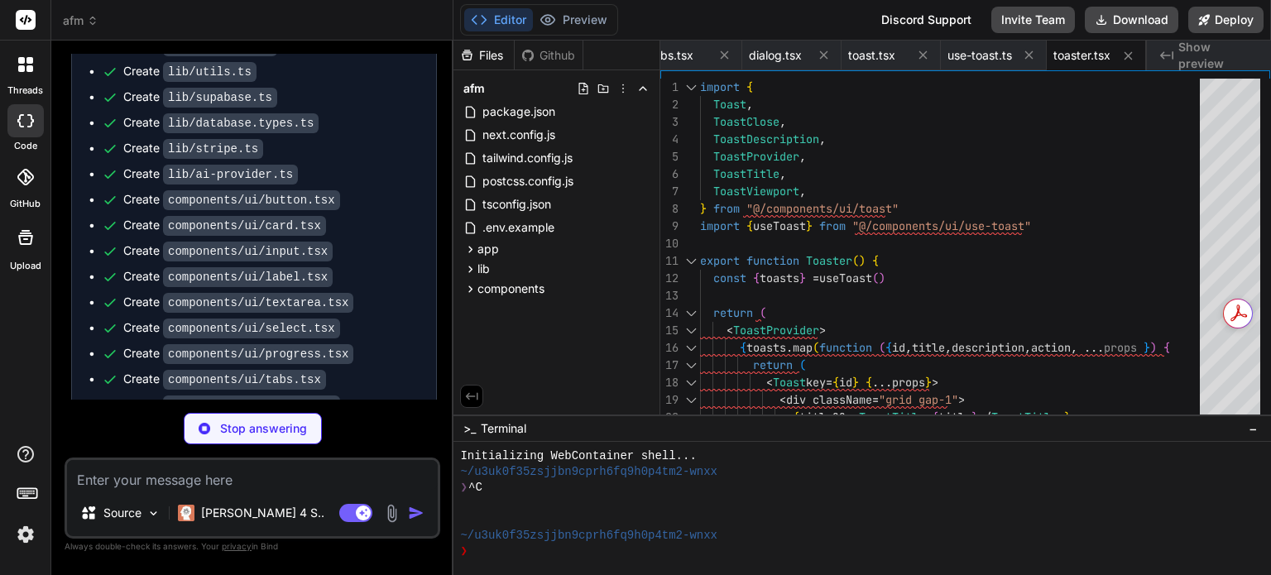
type textarea "x"
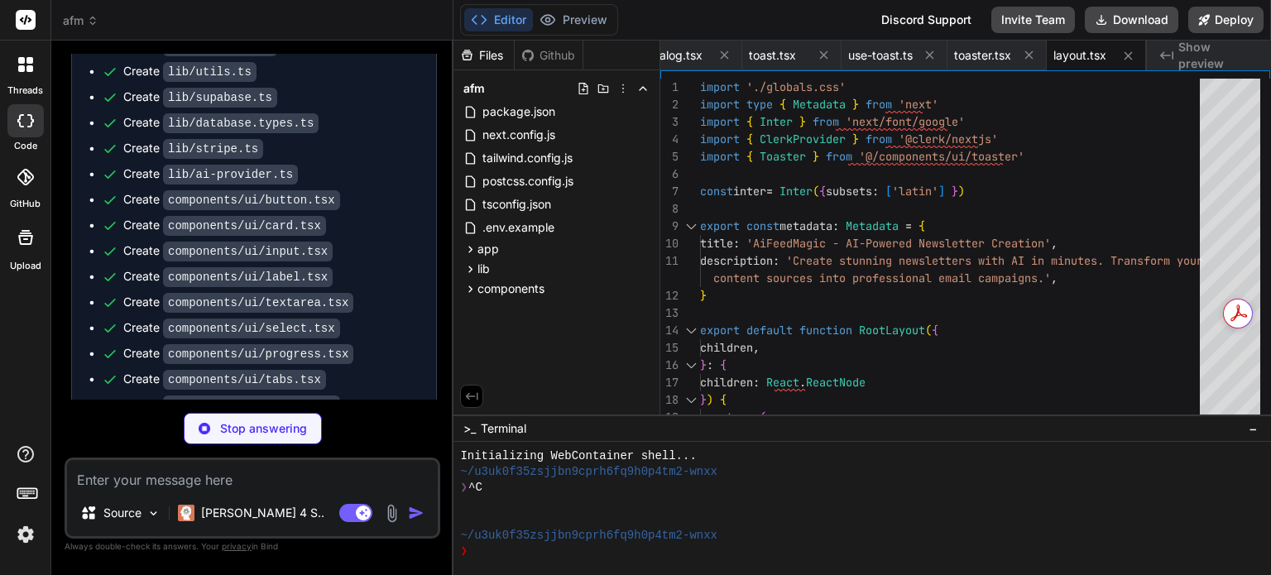
type textarea "x"
type textarea "</div> </footer> </div> ) }"
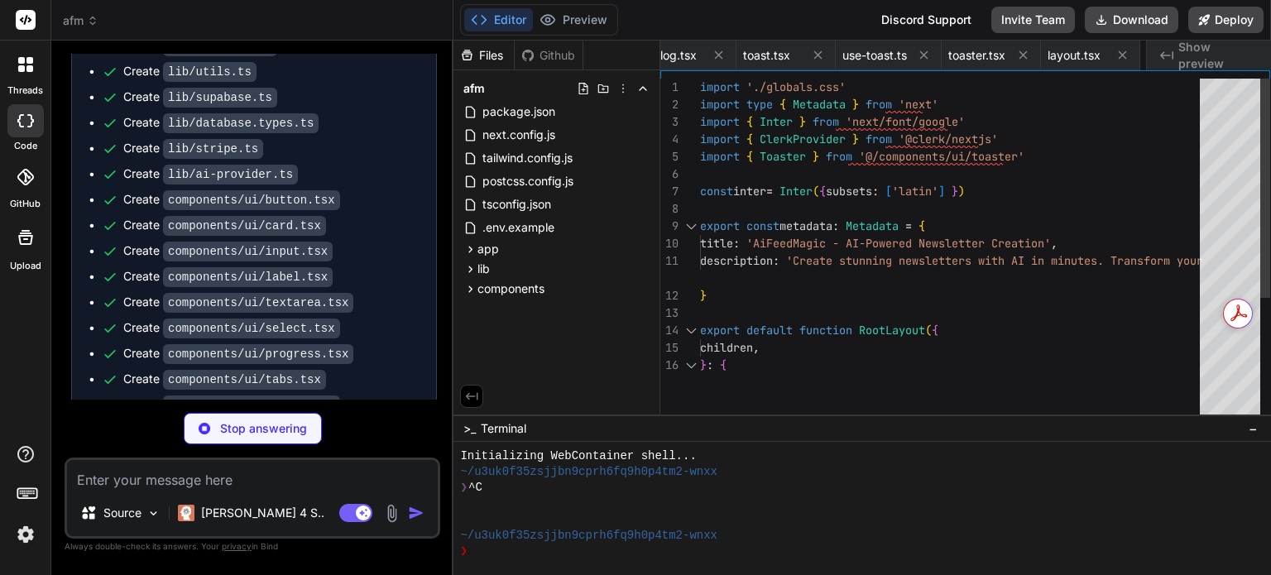
type textarea "x"
type textarea "import { SignUp } from '@clerk/nextjs' export default function Page() { return …"
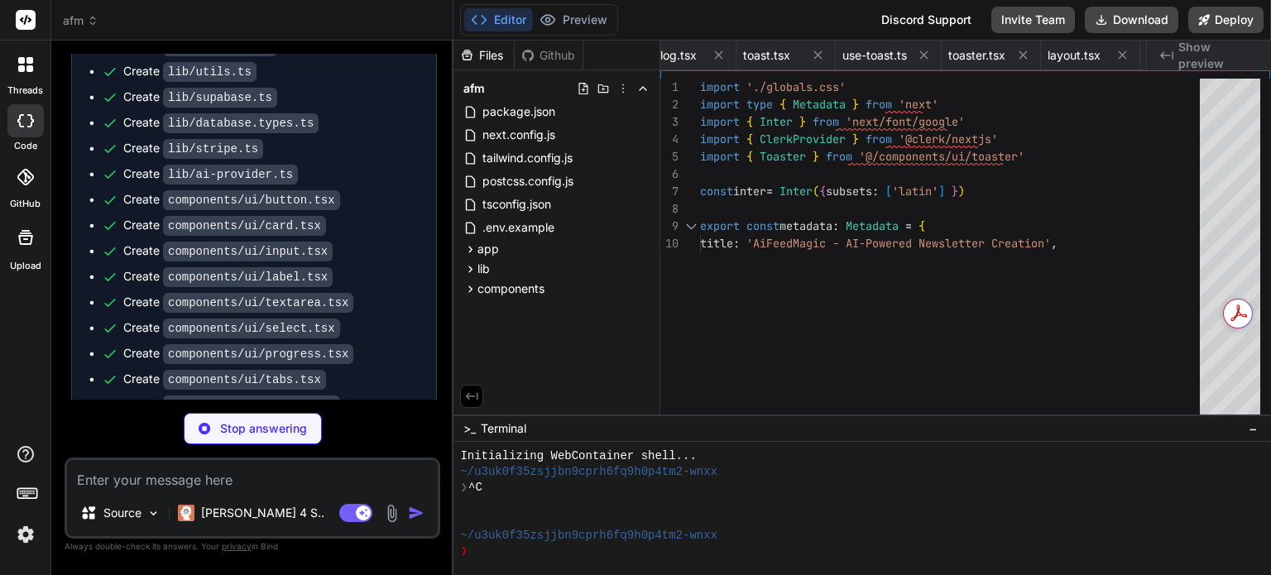
type textarea "x"
type textarea "if (error) { console.error('Error creating profile:', error) } } } return new R…"
type textarea "x"
type textarea "return new NextResponse(null, { status: 200 }) }"
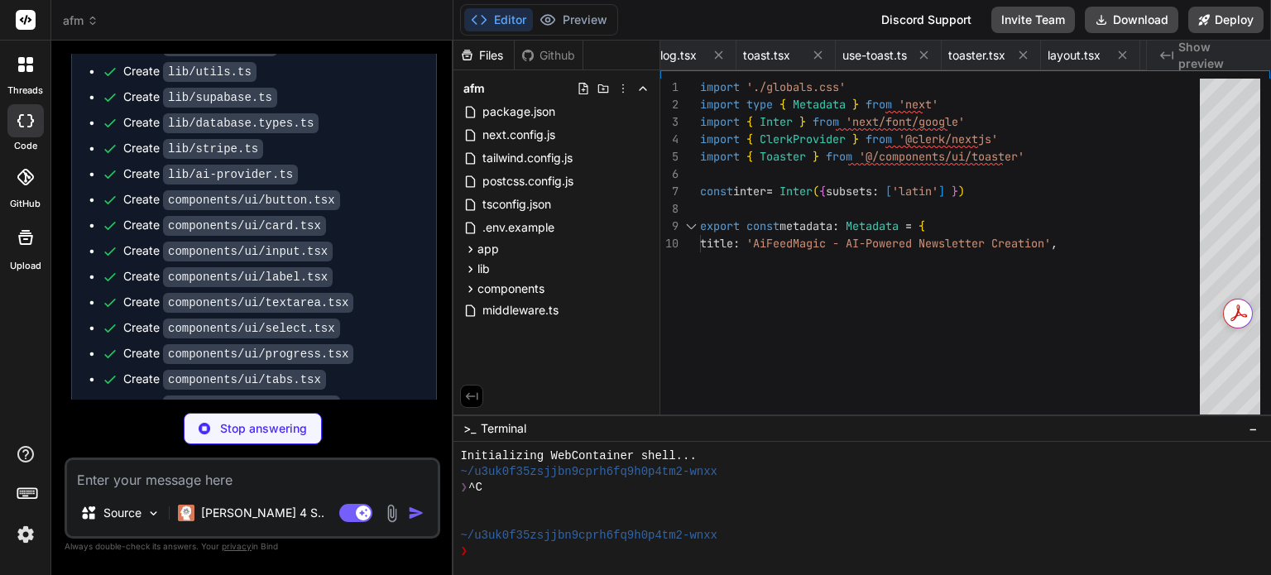
type textarea "x"
type textarea "</CardContent> </Card> )} </div> ) }"
type textarea "x"
type textarea "<main> {children} </main> </div> ) }"
type textarea "x"
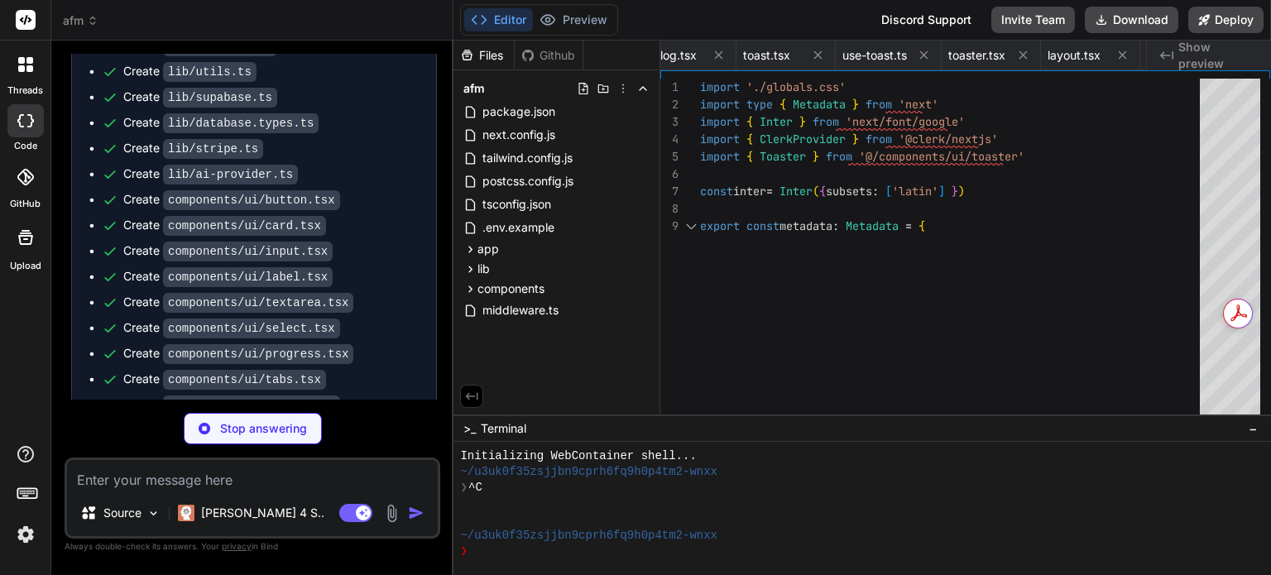
type textarea "x"
type textarea "}"
type textarea "x"
type textarea "Next: Assemble Content <ArrowRight className="h-4 w-4 ml-2" /> </Button> </div>…"
type textarea "x"
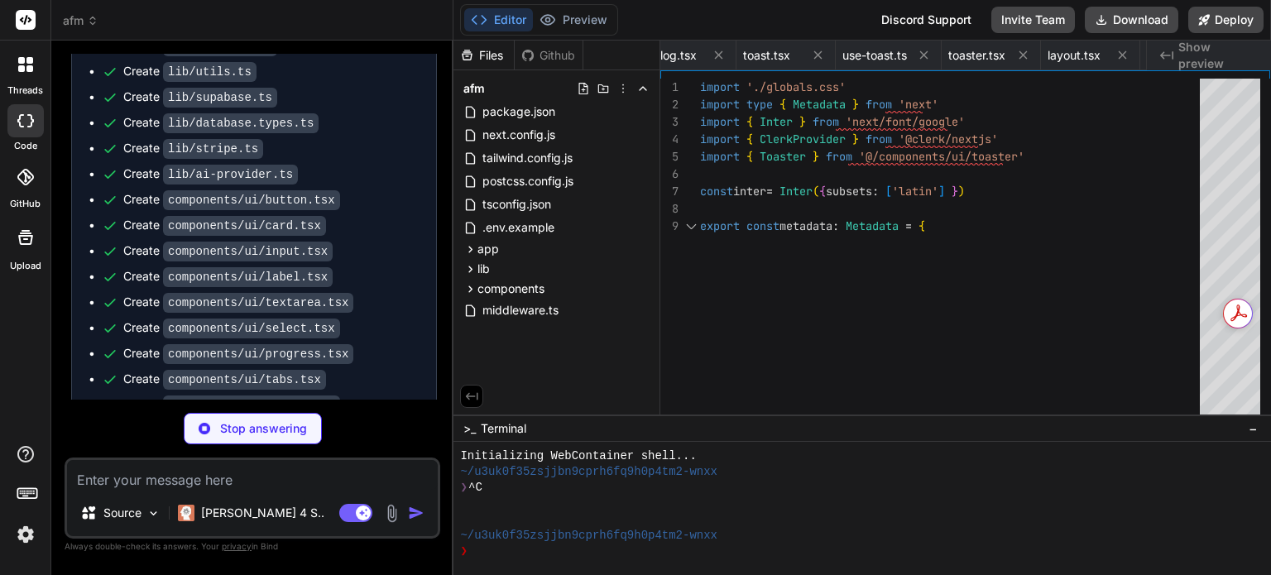
type textarea "</div> </CardContent> </Card> ) }"
type textarea "x"
type textarea "</div> ) }"
type textarea "x"
type textarea "export { Checkbox }"
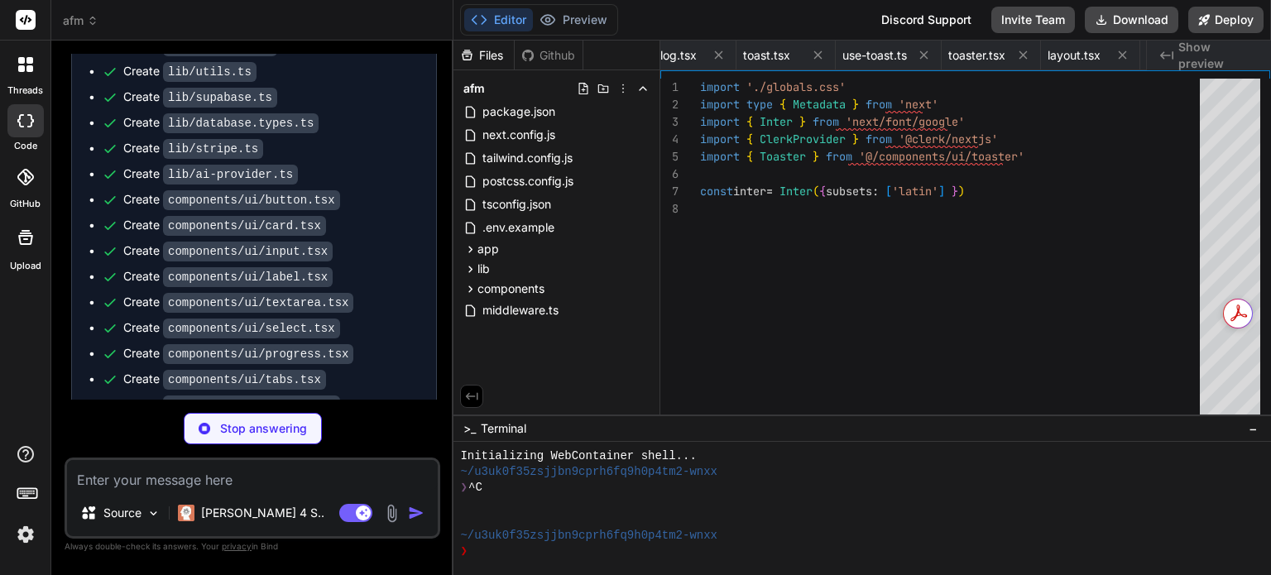
type textarea "x"
type textarea "{ error: 'Failed to generate newsletter' }, { status: 500 } ) } }"
type textarea "x"
type textarea "console.error('Error saving newsletter:', error) return NextResponse.json( { er…"
type textarea "x"
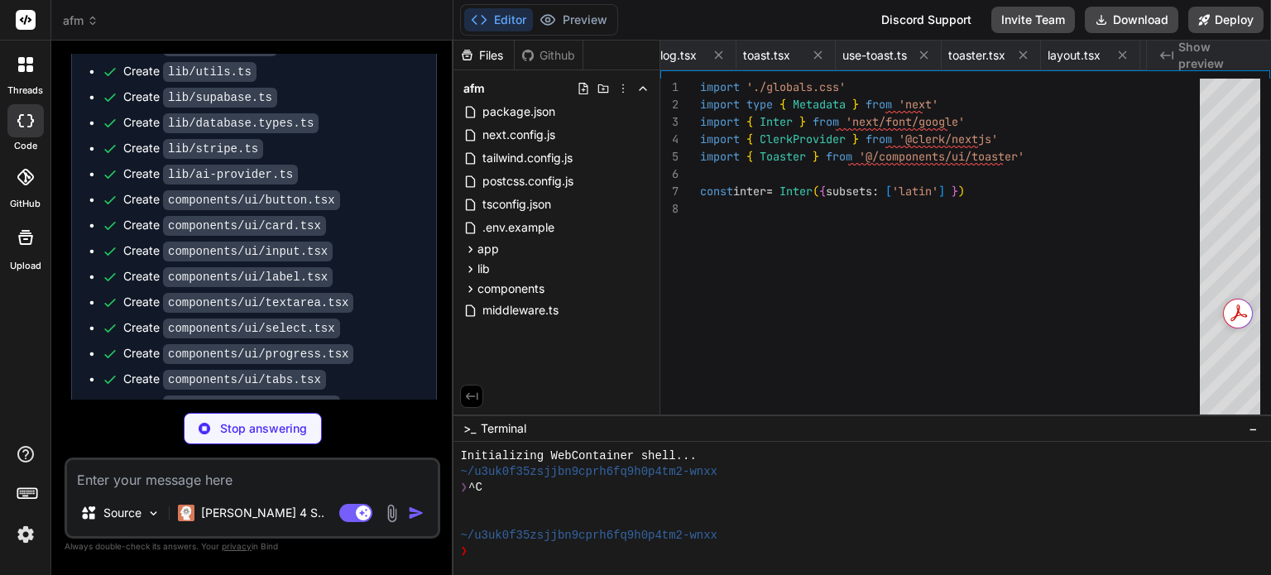
type textarea "</div> ) }"
type textarea "x"
type textarea "style={{ height: '80vh' }} title={`Preview of ${draft.title}`} /> </div> </div>…"
type textarea "x"
type textarea "</Card> </div> ) }"
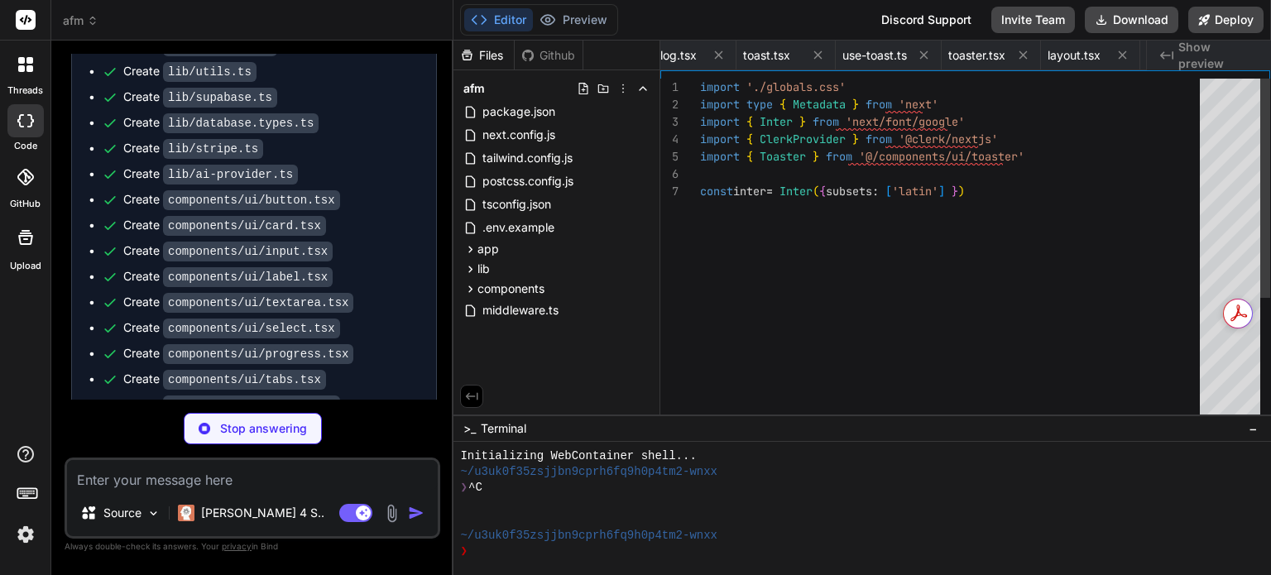
type textarea "x"
type textarea "}"
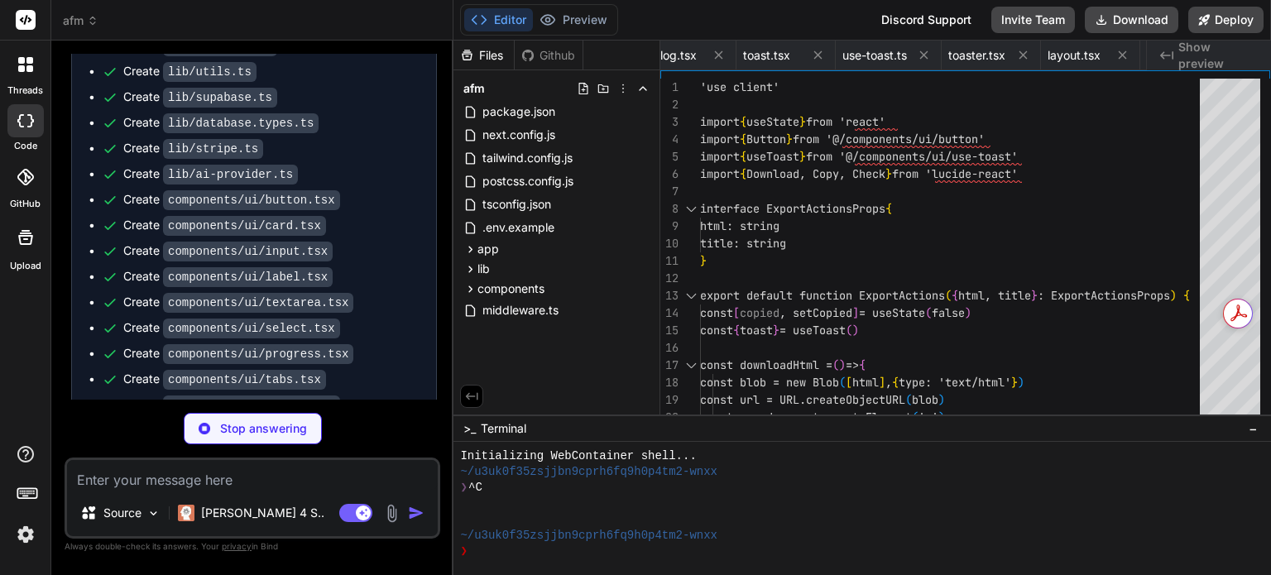
scroll to position [0, 4312]
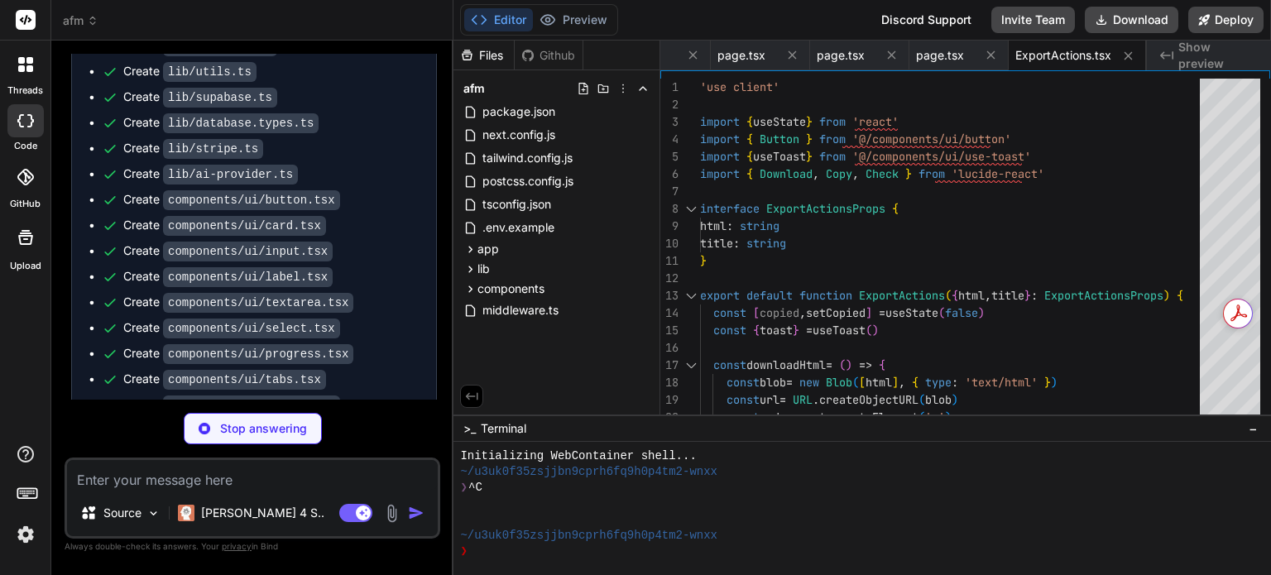
type textarea "x"
type textarea "</div> ) }"
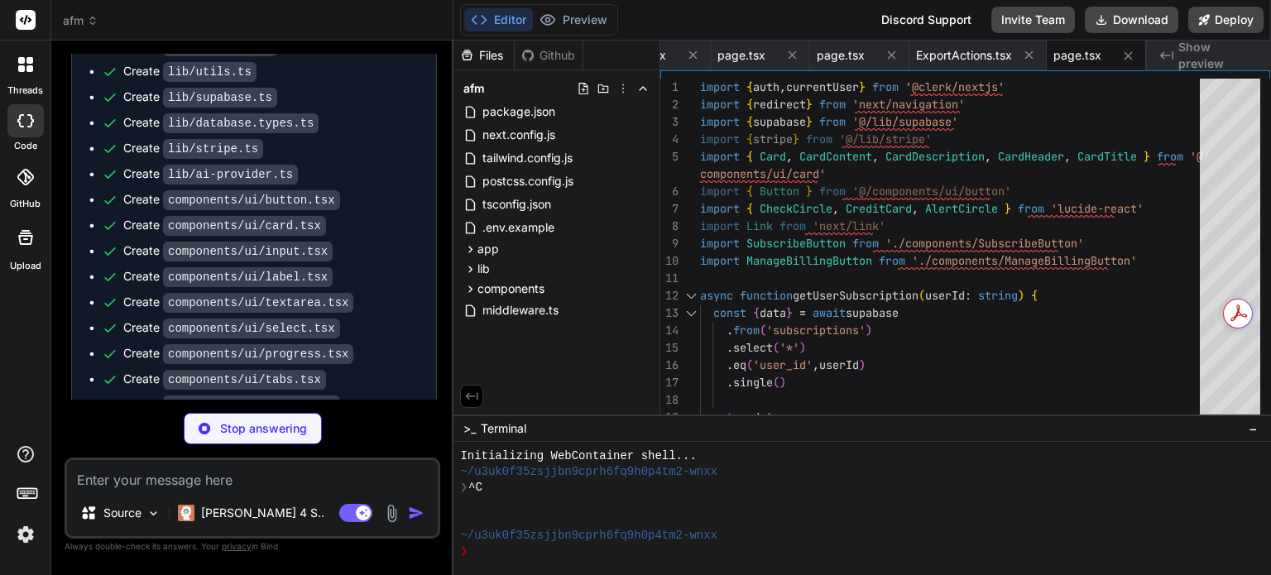
type textarea "x"
type textarea ") : ( 'Start Free Trial' )} </Button> ) }"
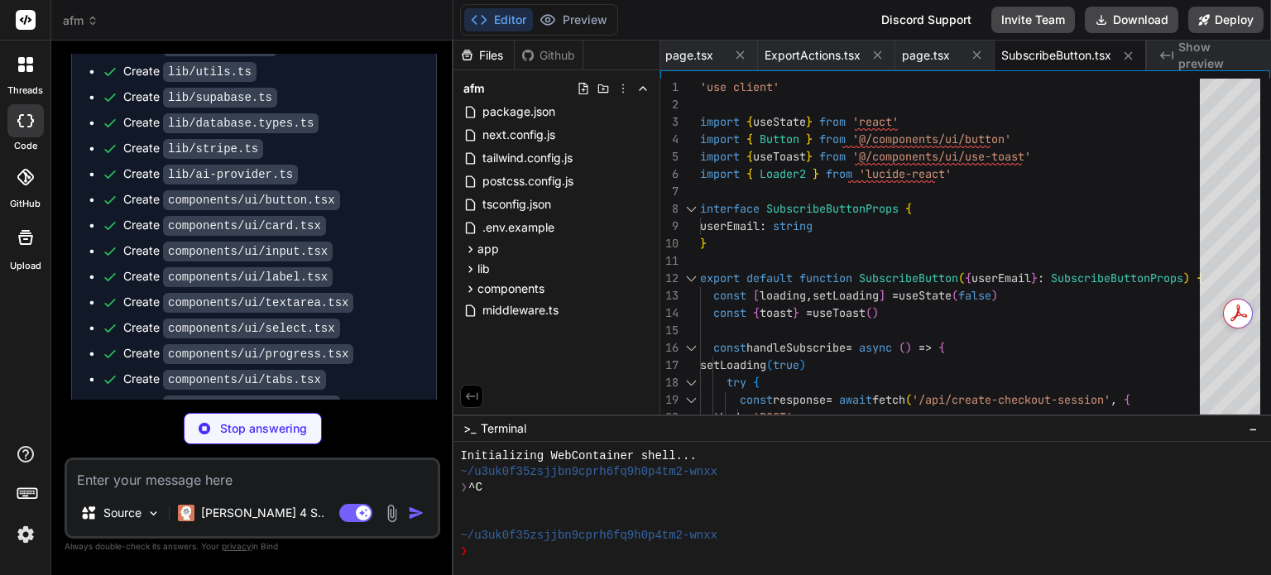
type textarea "x"
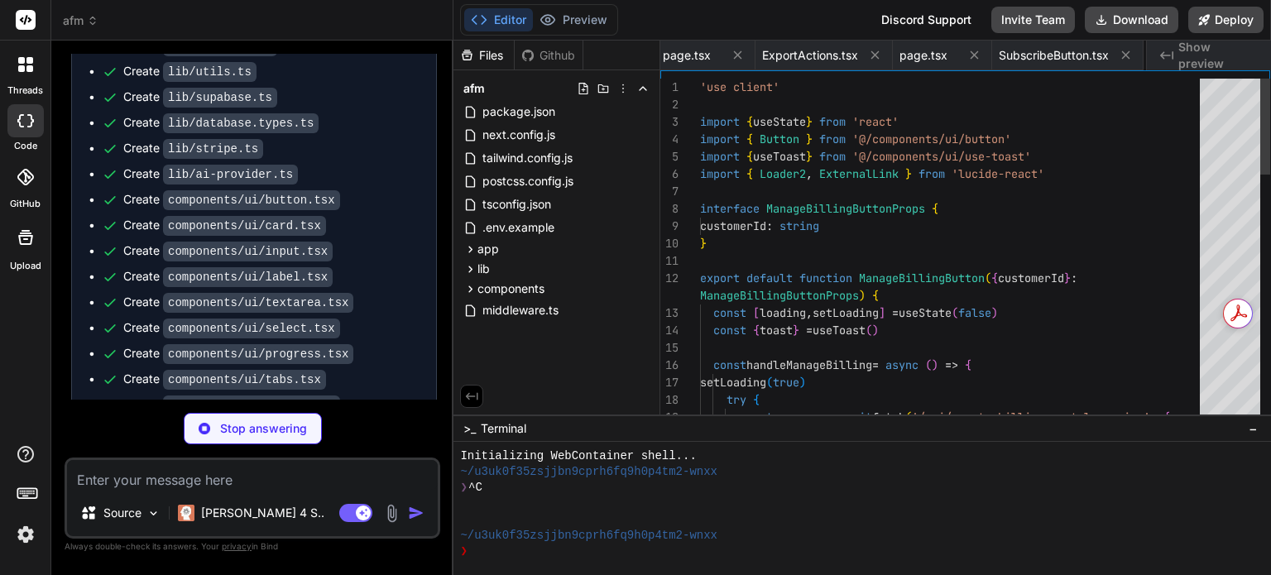
scroll to position [0, 4728]
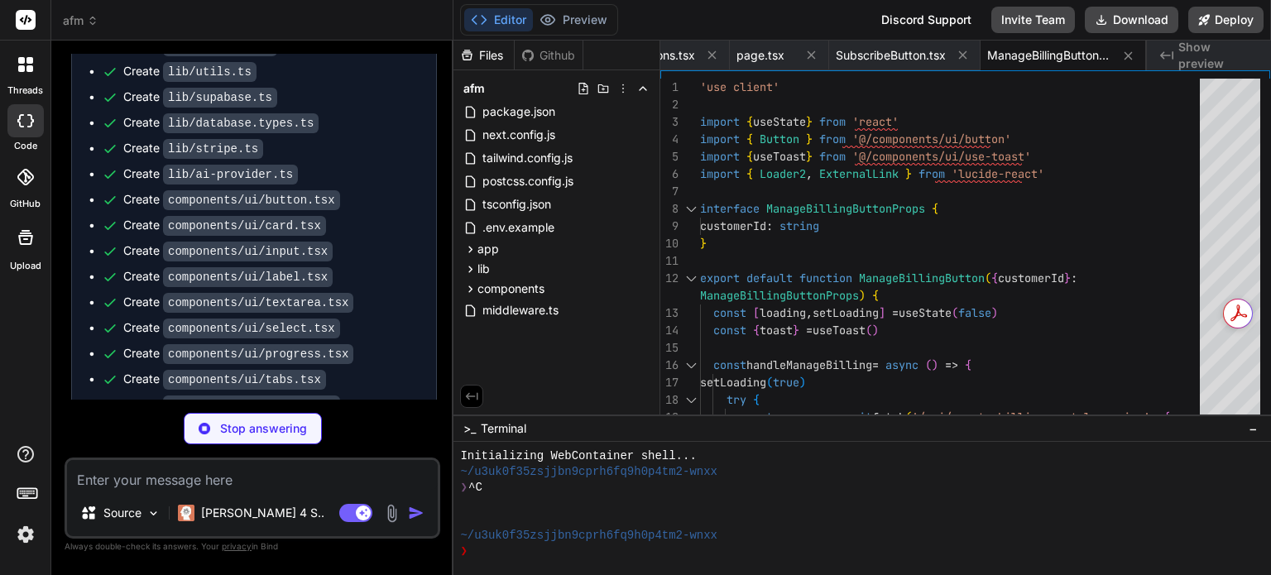
type textarea "x"
type textarea "return NextResponse.json( { error: 'Failed to create checkout session' }, { sta…"
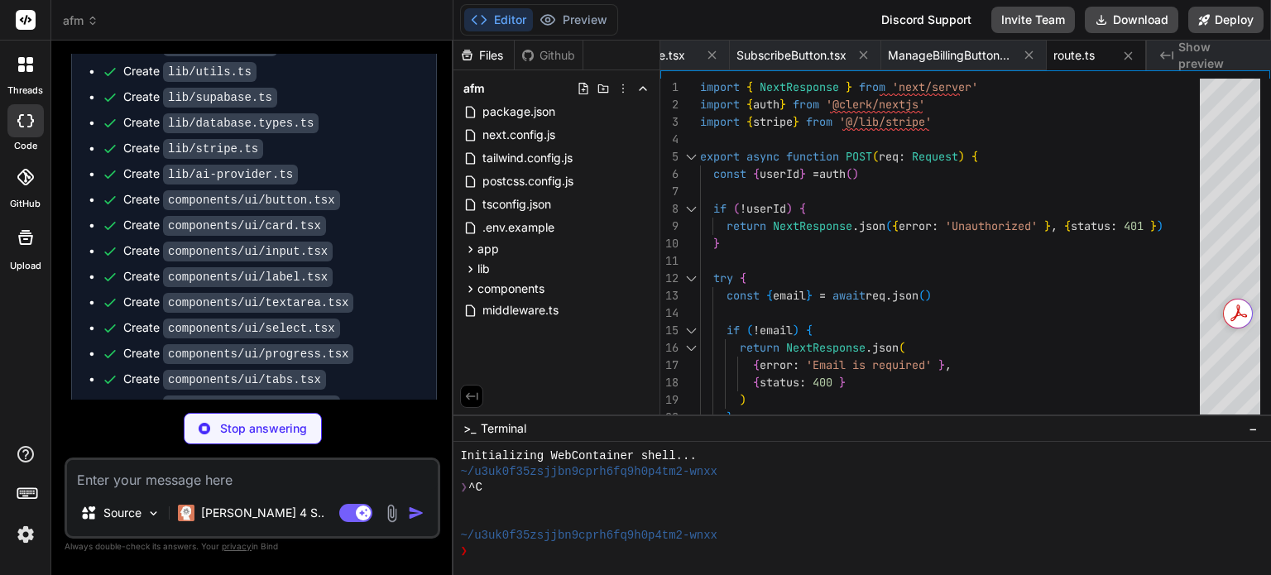
type textarea "x"
type textarea "{ error: 'Failed to create billing portal session' }, { status: 500 } ) } }"
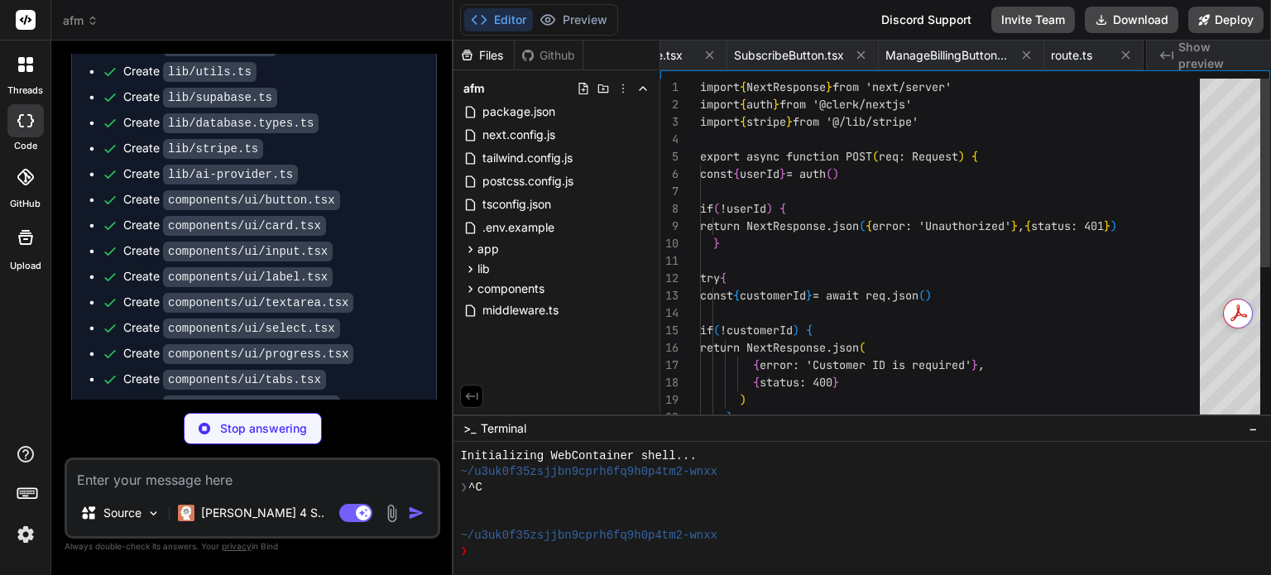
scroll to position [0, 4927]
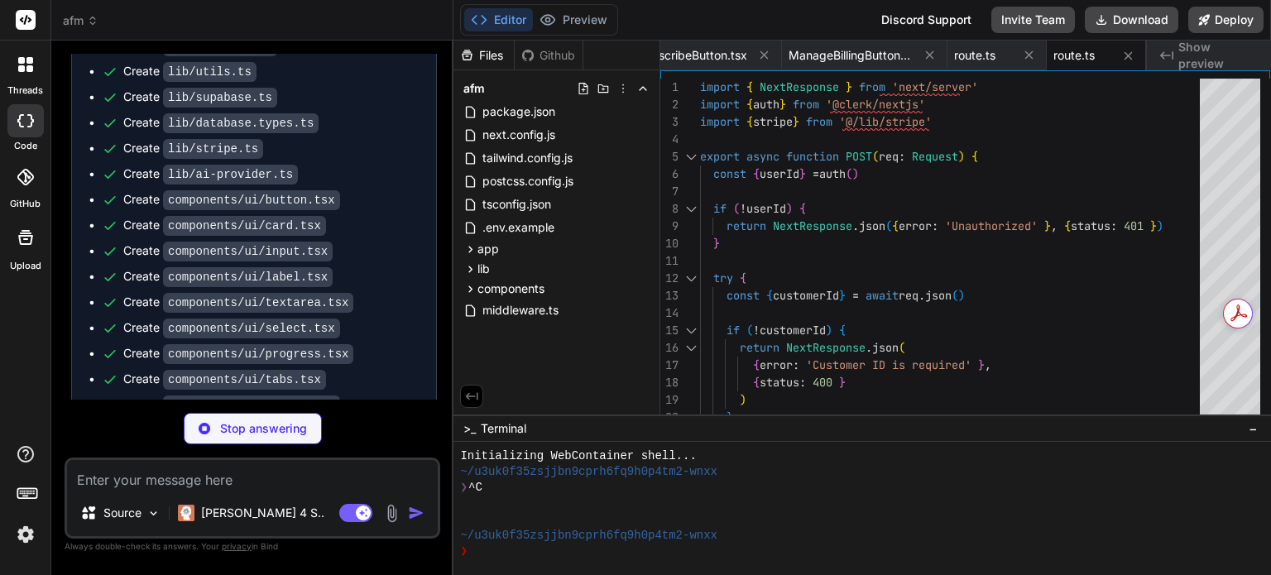
type textarea "x"
type textarea "</Link> </div> </CardContent> </Card> </div> ) }"
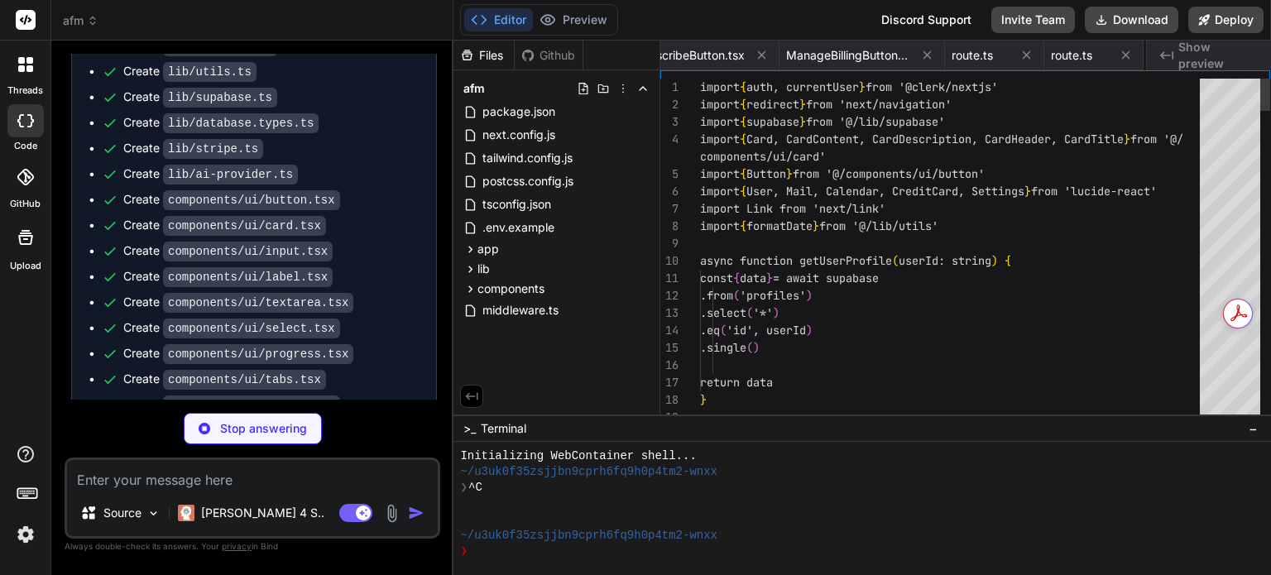
scroll to position [0, 5026]
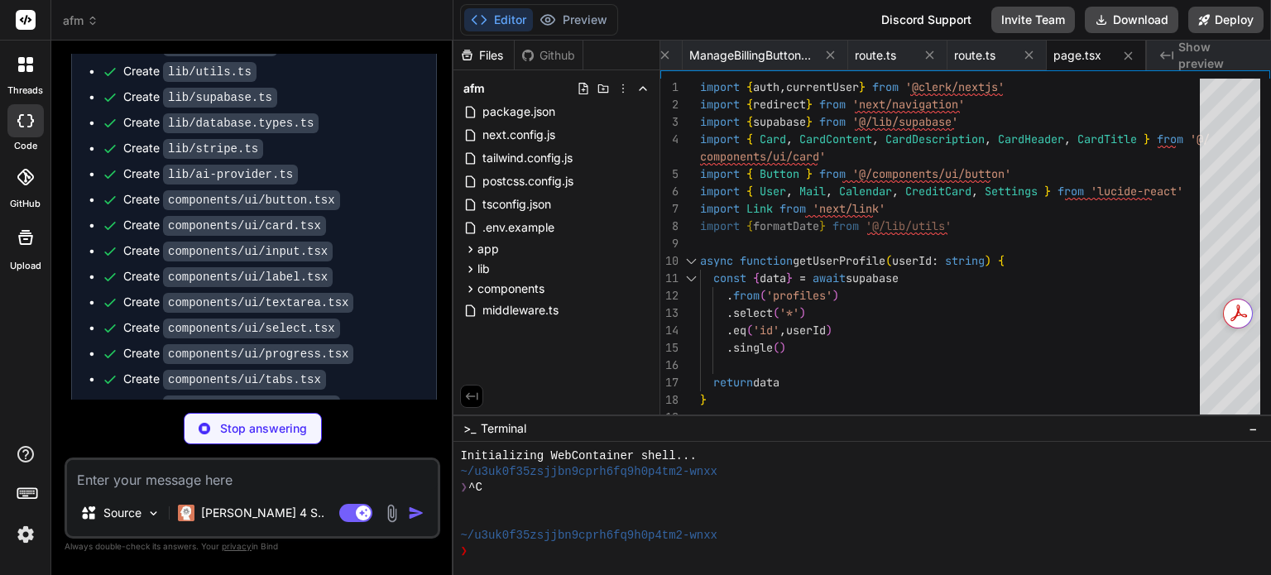
type textarea "x"
type textarea ") }"
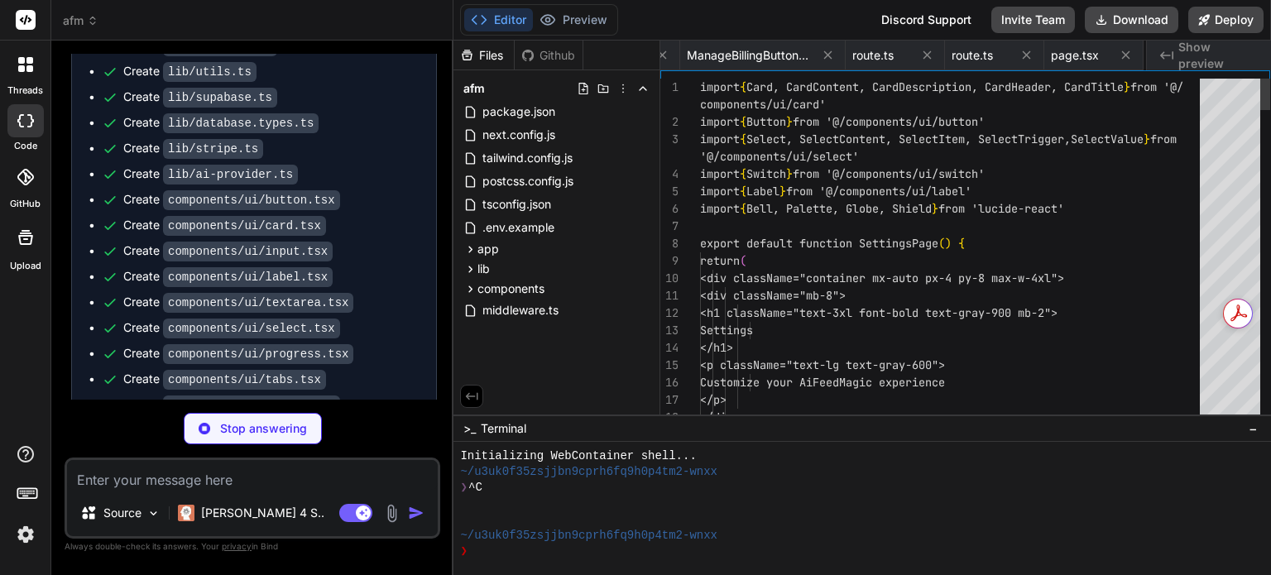
scroll to position [0, 5125]
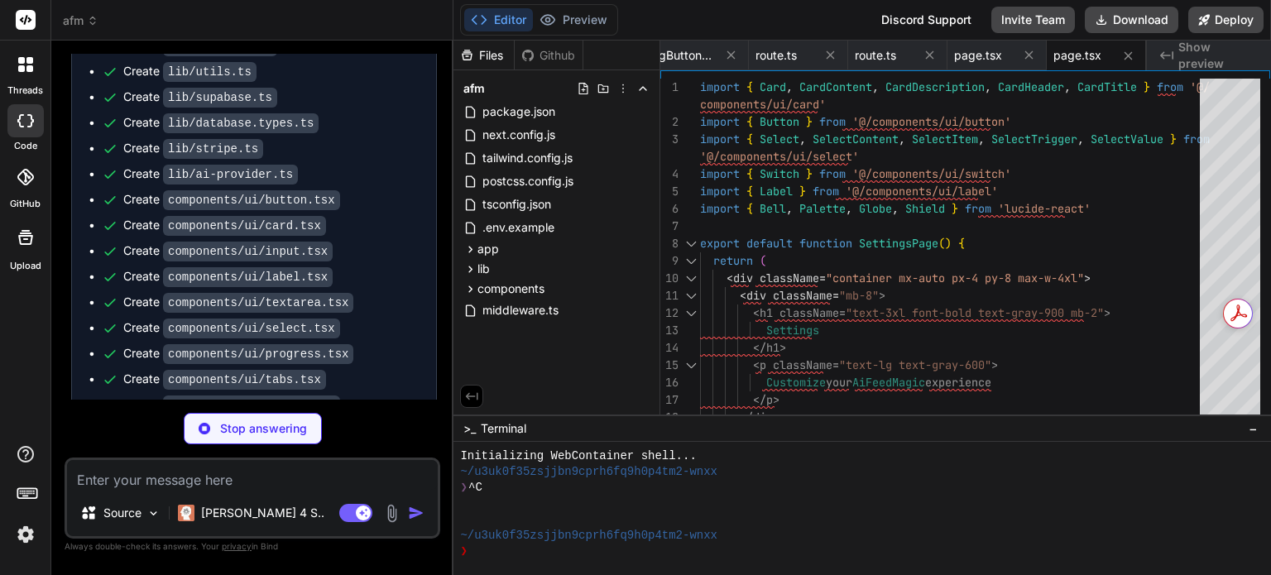
type textarea "x"
type textarea ")) Switch.displayName = SwitchPrimitives.Root.displayName export { Switch }"
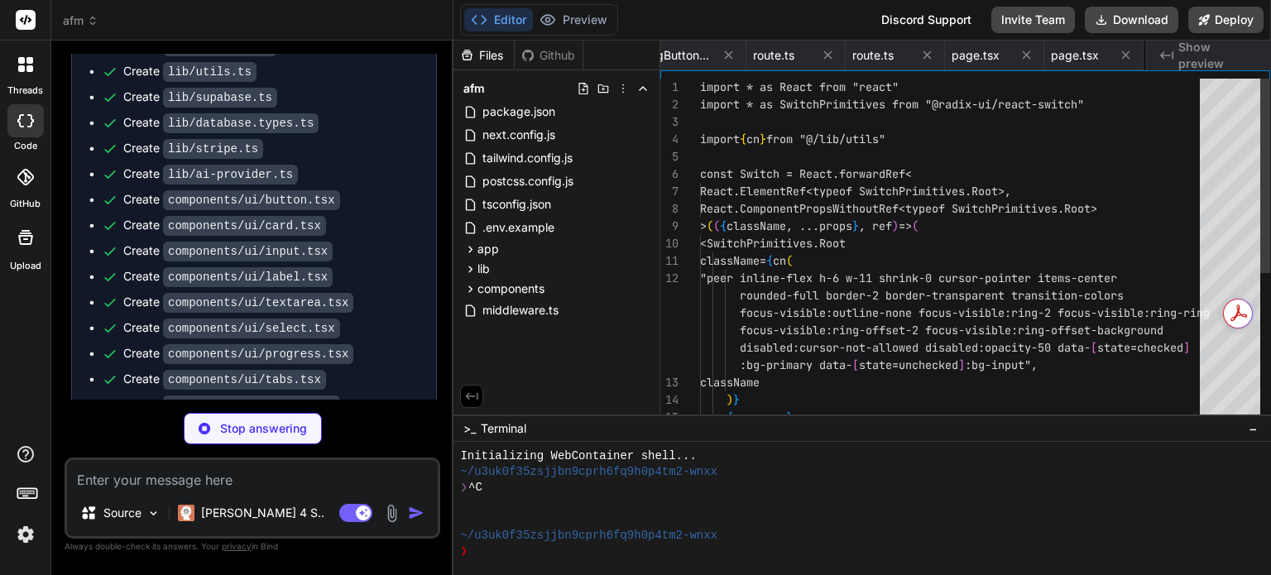
scroll to position [0, 5224]
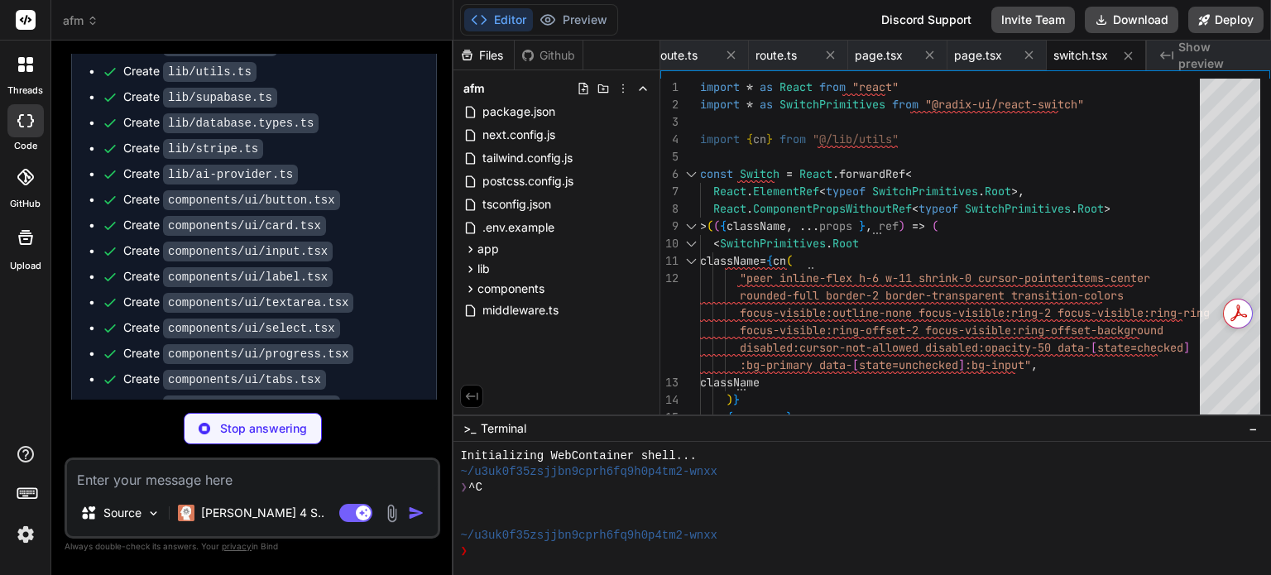
type textarea "x"
type textarea "</div> ) }"
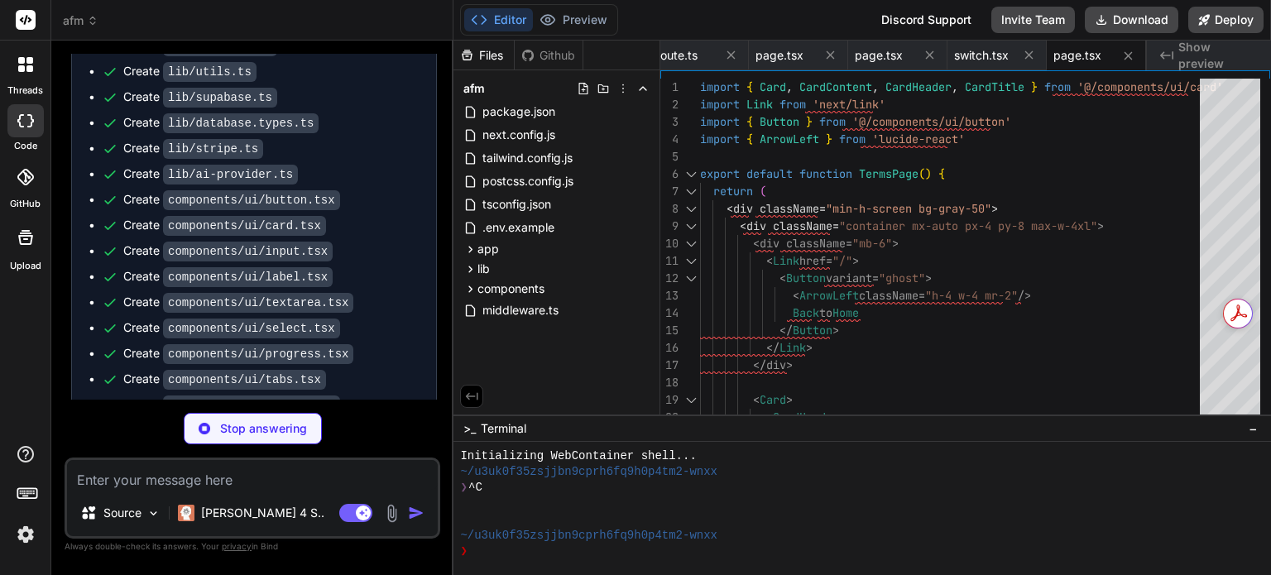
scroll to position [0, 5423]
type textarea "x"
type textarea "Start Creating Newsletters </Button> </Link> </div> </div> </div> ) }"
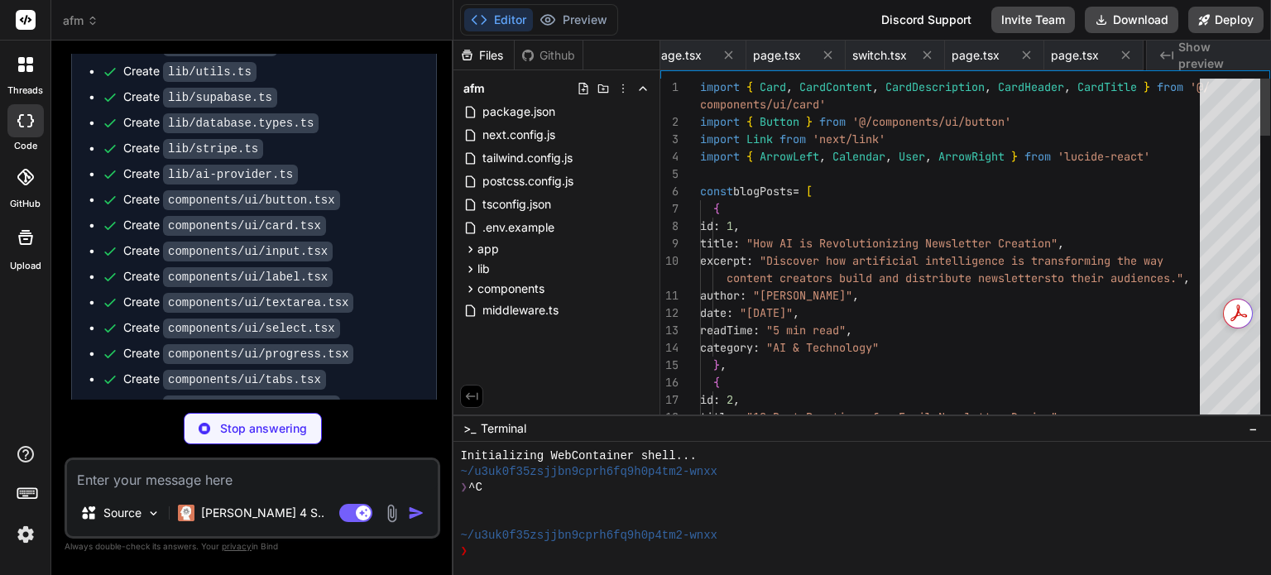
scroll to position [0, 5522]
type textarea "x"
type textarea "For questions or issues: - Check the documentation - Create an issue on GitHub …"
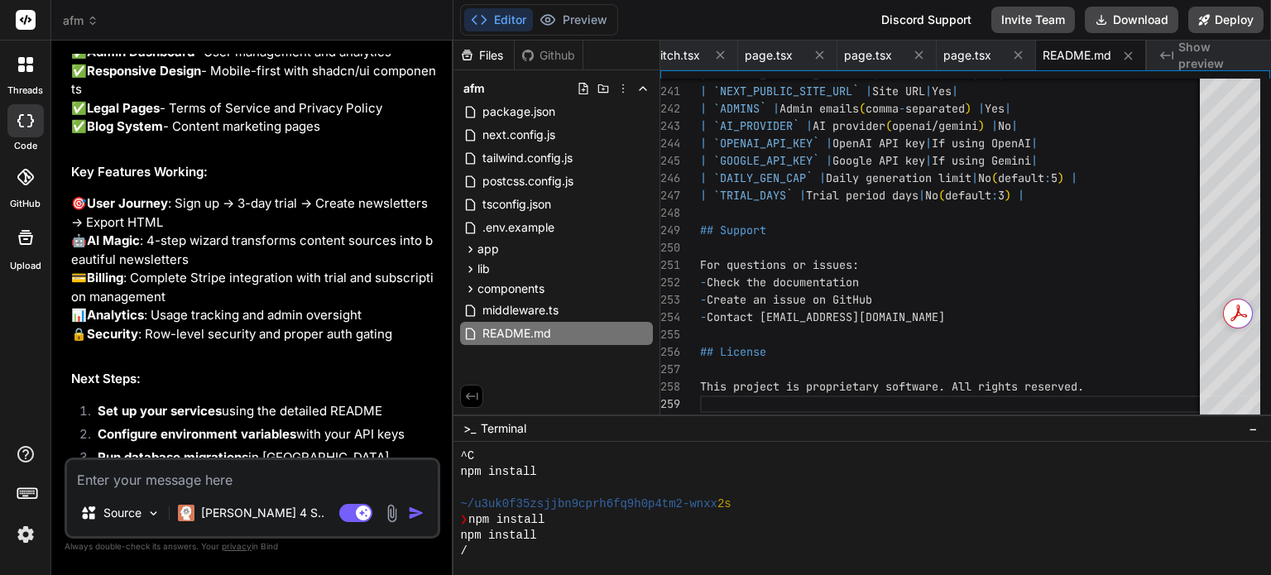
scroll to position [3830, 0]
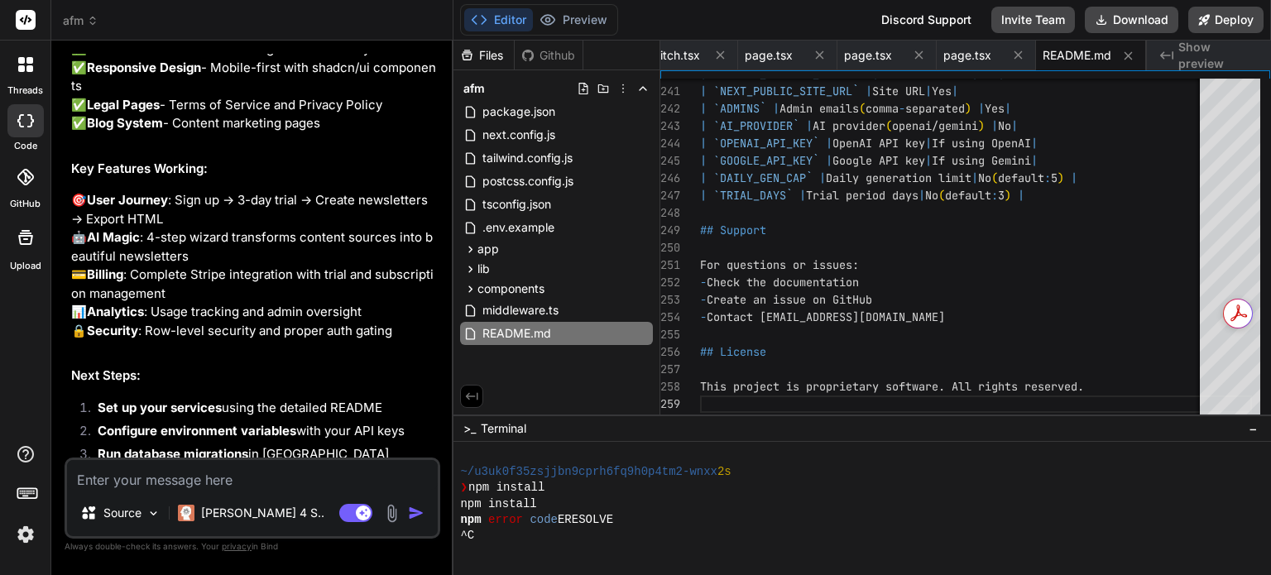
type textarea "x"
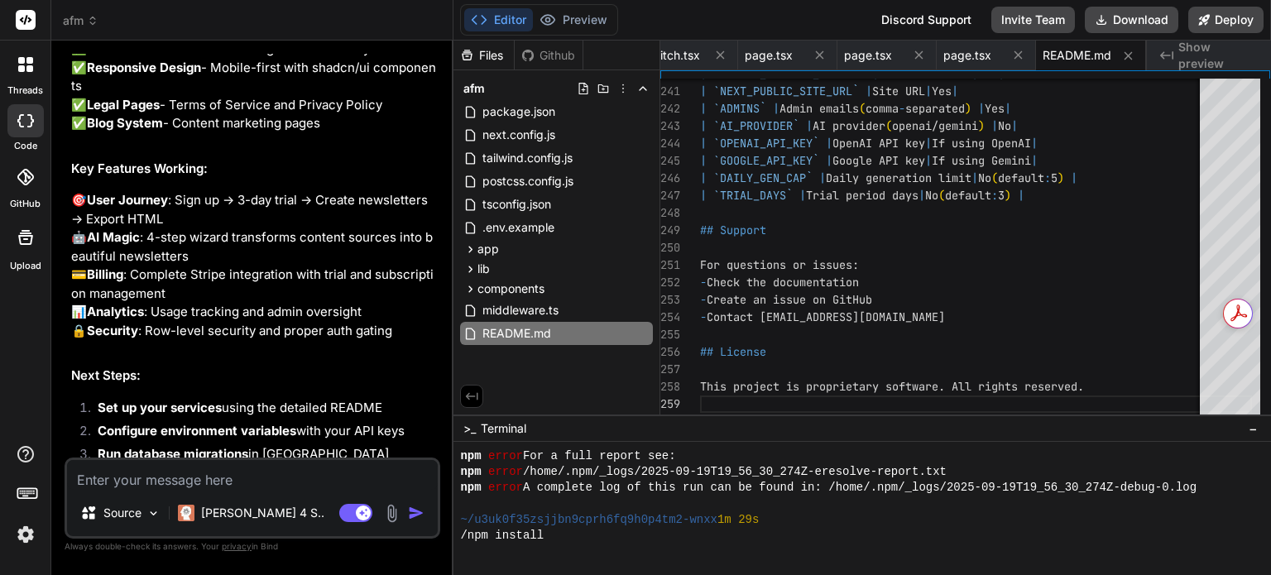
scroll to position [1016, 0]
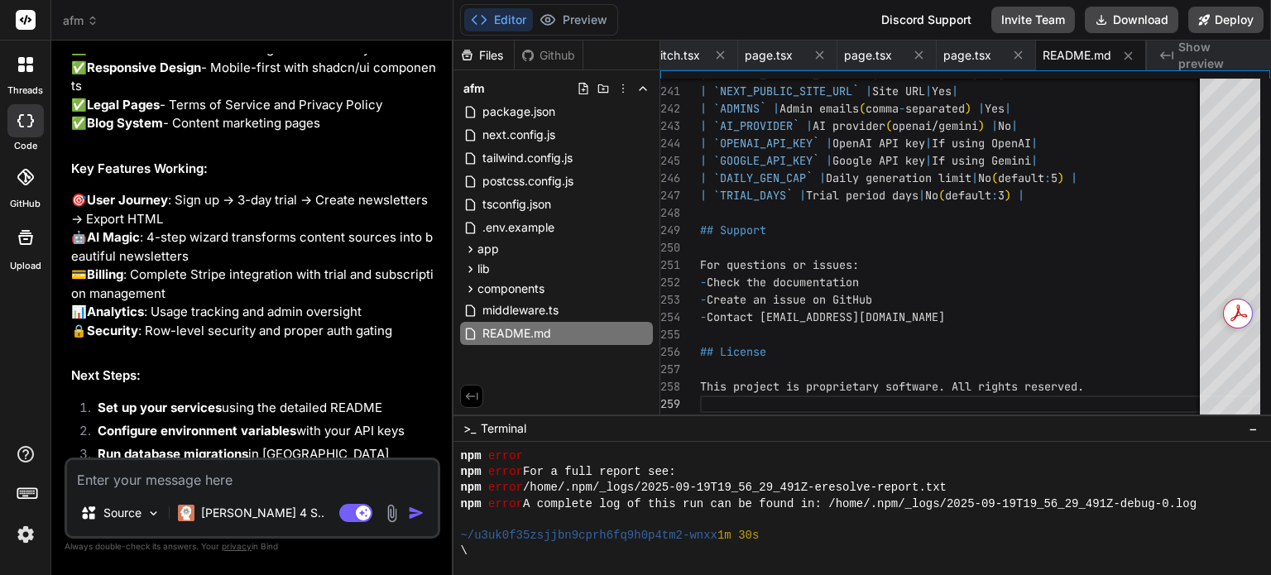
drag, startPoint x: 386, startPoint y: 326, endPoint x: 78, endPoint y: 328, distance: 308.5
click at [78, 399] on ol "Set up your services using the detailed README Configure environment variables …" at bounding box center [254, 445] width 366 height 93
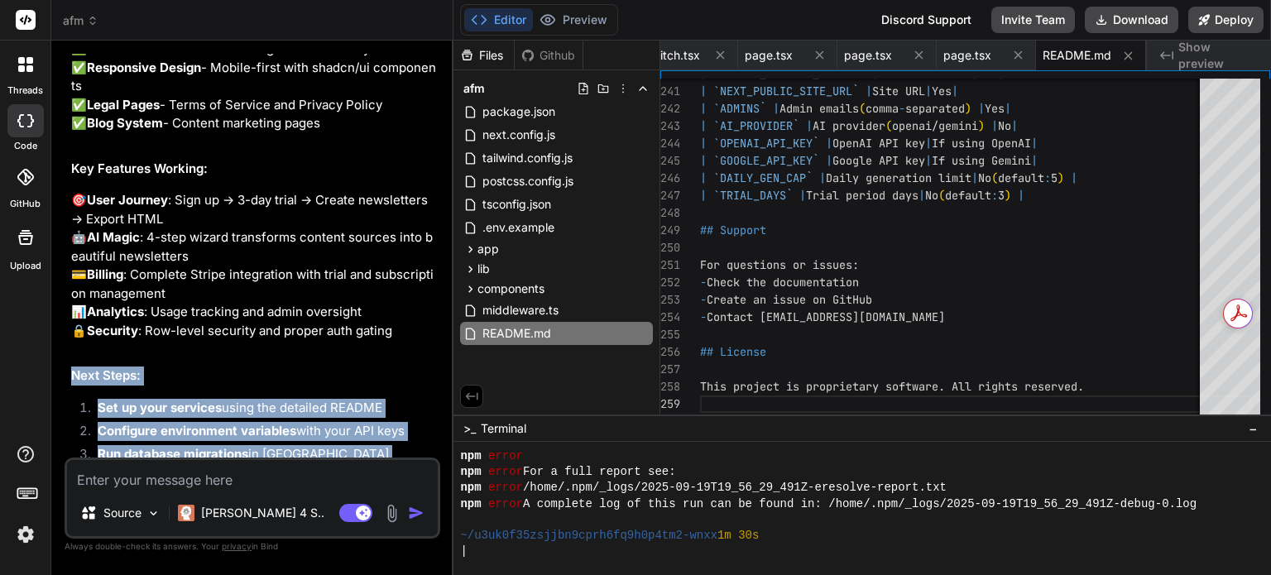
drag, startPoint x: 69, startPoint y: 297, endPoint x: 422, endPoint y: 461, distance: 389.3
click at [422, 461] on div "You Bind AI 🔹 Project : AiFeedMagic MVP 🔧 Tech Stack : Next.js 14 + TypeScript …" at bounding box center [253, 314] width 376 height 520
copy div "Next Steps: Set up your services using the detailed README Configure environmen…"
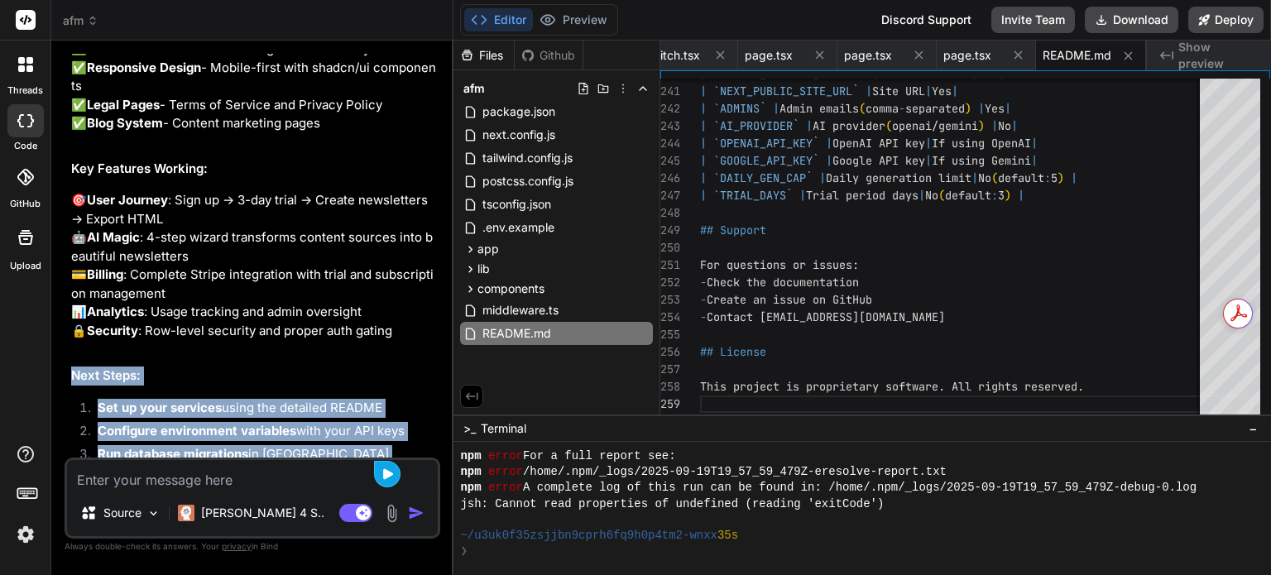
scroll to position [1397, 0]
copy div "Next Steps: Set up your services using the detailed README Configure environmen…"
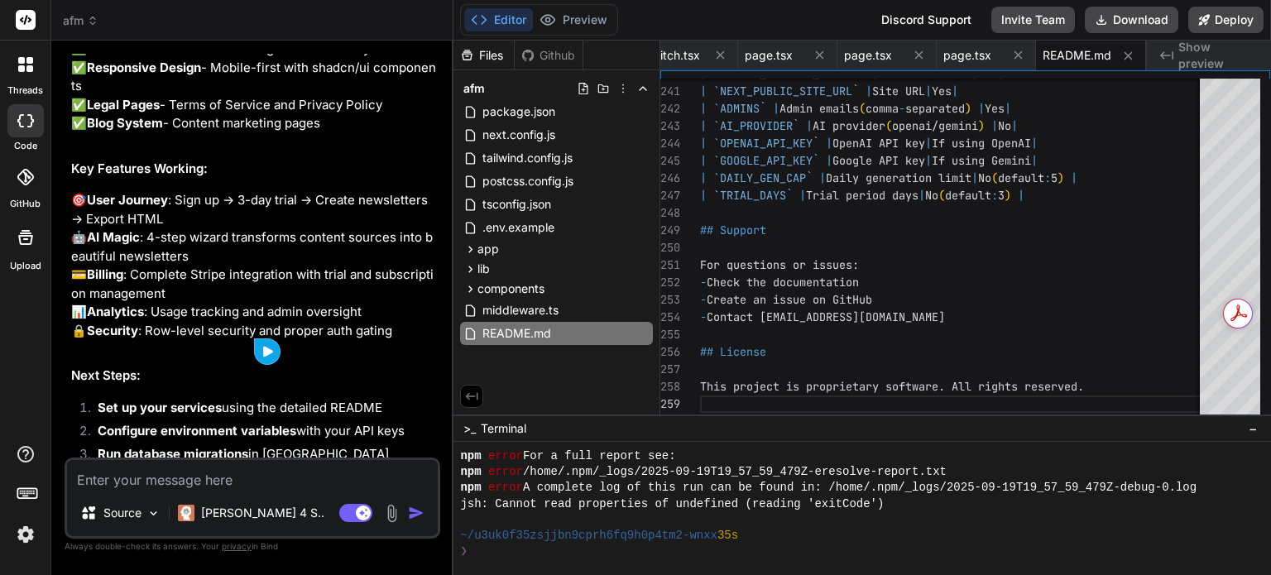
click at [254, 481] on textarea at bounding box center [252, 475] width 371 height 30
type textarea "b"
type textarea "x"
type textarea "be"
type textarea "x"
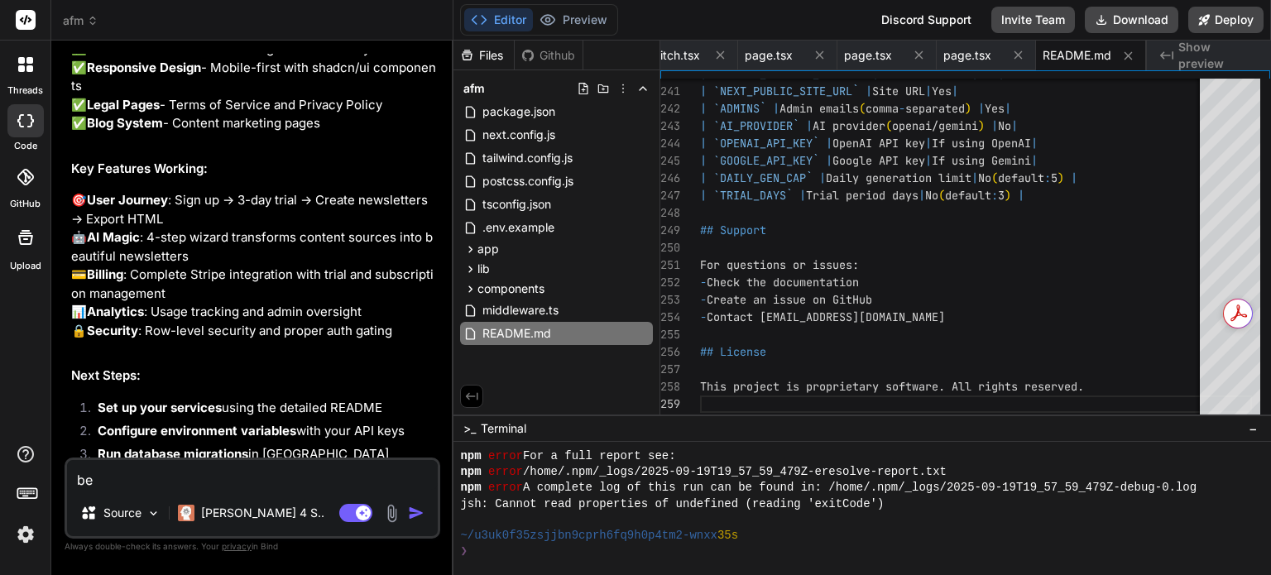
type textarea "bef"
type textarea "x"
type textarea "befo"
type textarea "x"
type textarea "befor"
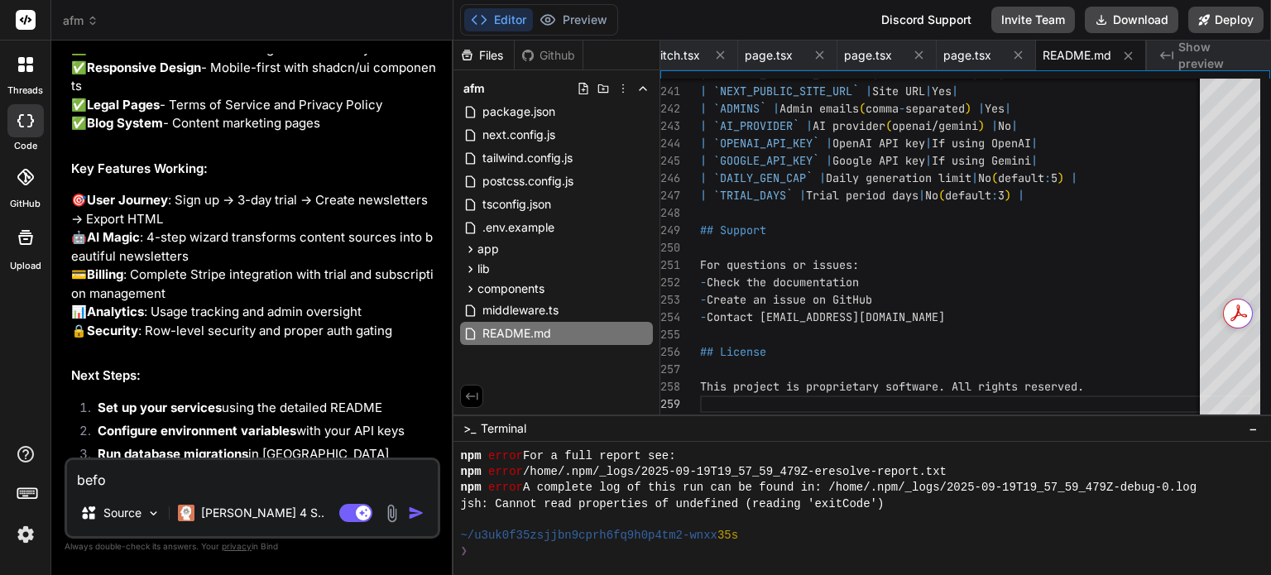
type textarea "x"
type textarea "before"
type textarea "x"
type textarea "before"
type textarea "x"
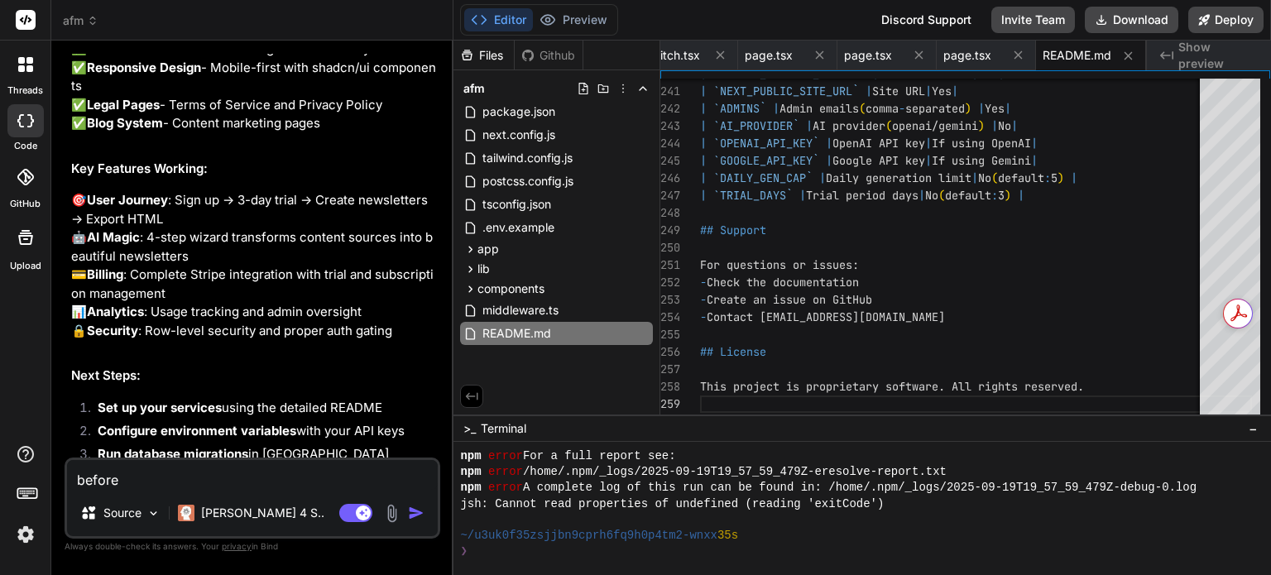
type textarea "before t"
type textarea "x"
type textarea "before the"
type textarea "x"
type textarea "before the"
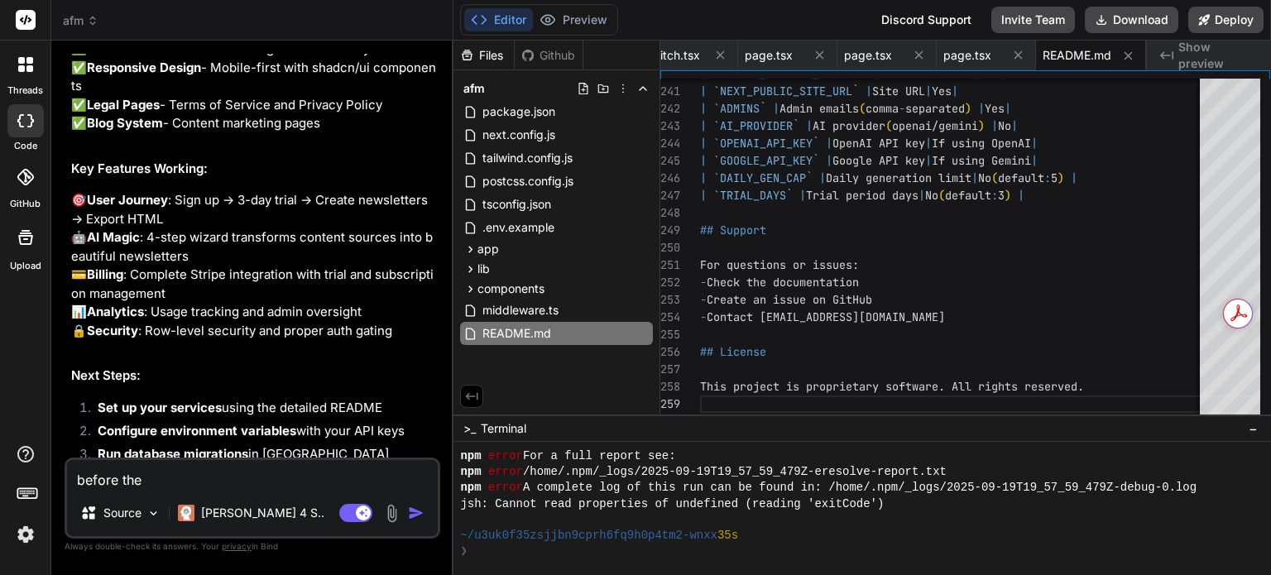
type textarea "x"
type textarea "before the n"
type textarea "x"
type textarea "before the ne"
type textarea "x"
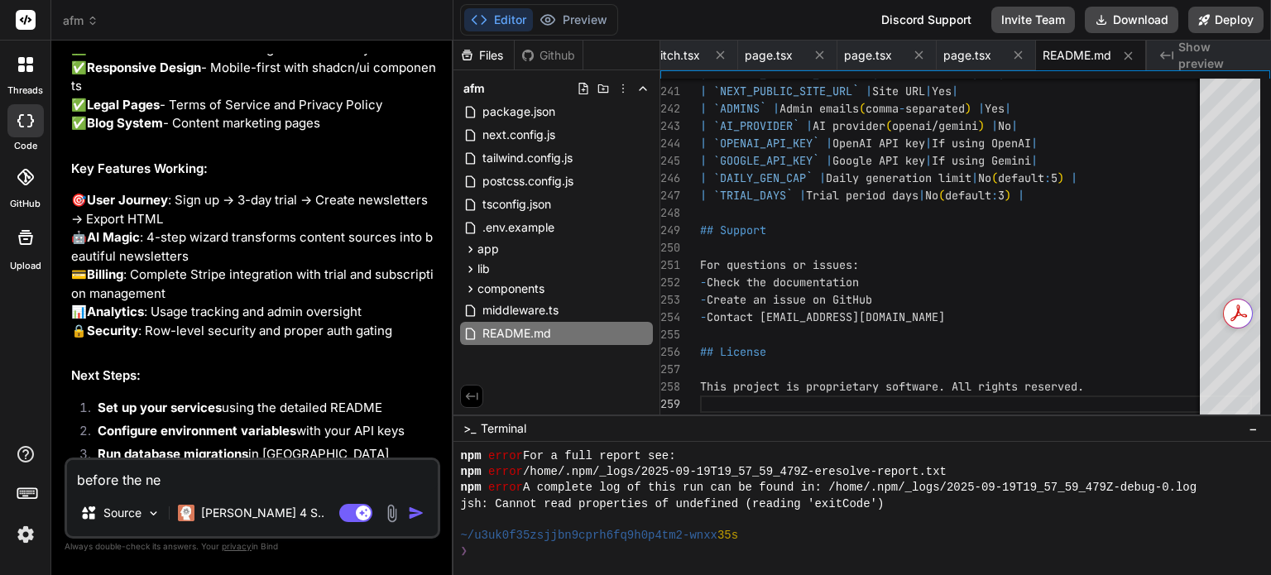
type textarea "before the nex"
type textarea "x"
type textarea "before the next"
type textarea "x"
type textarea "before the next"
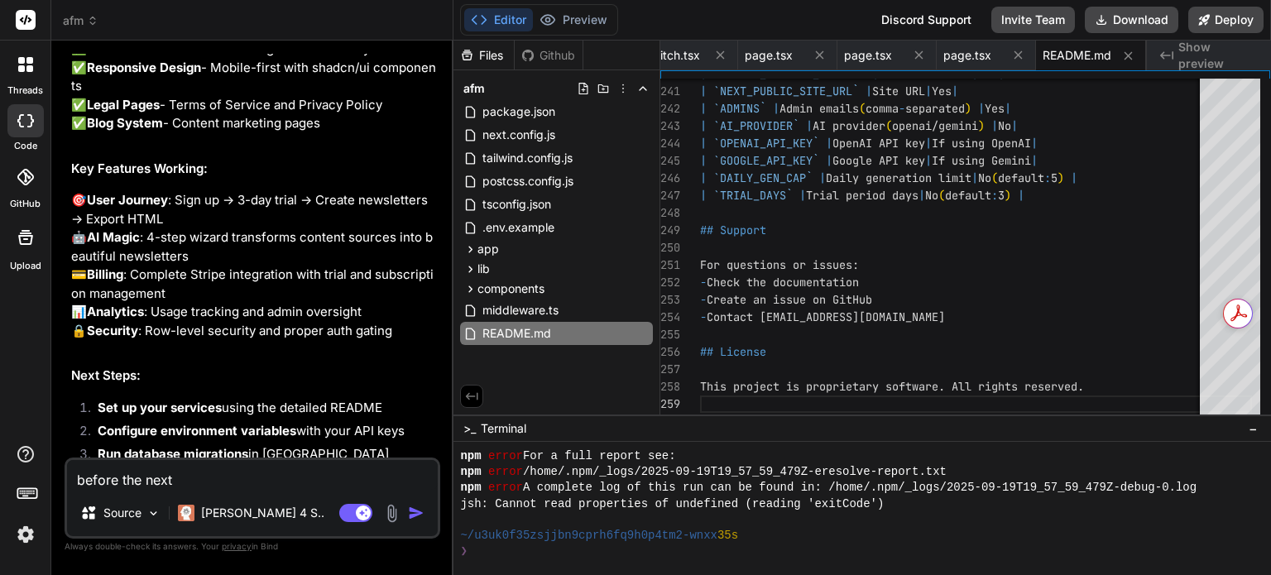
type textarea "x"
type textarea "before the next s"
type textarea "x"
type textarea "before the next st"
type textarea "x"
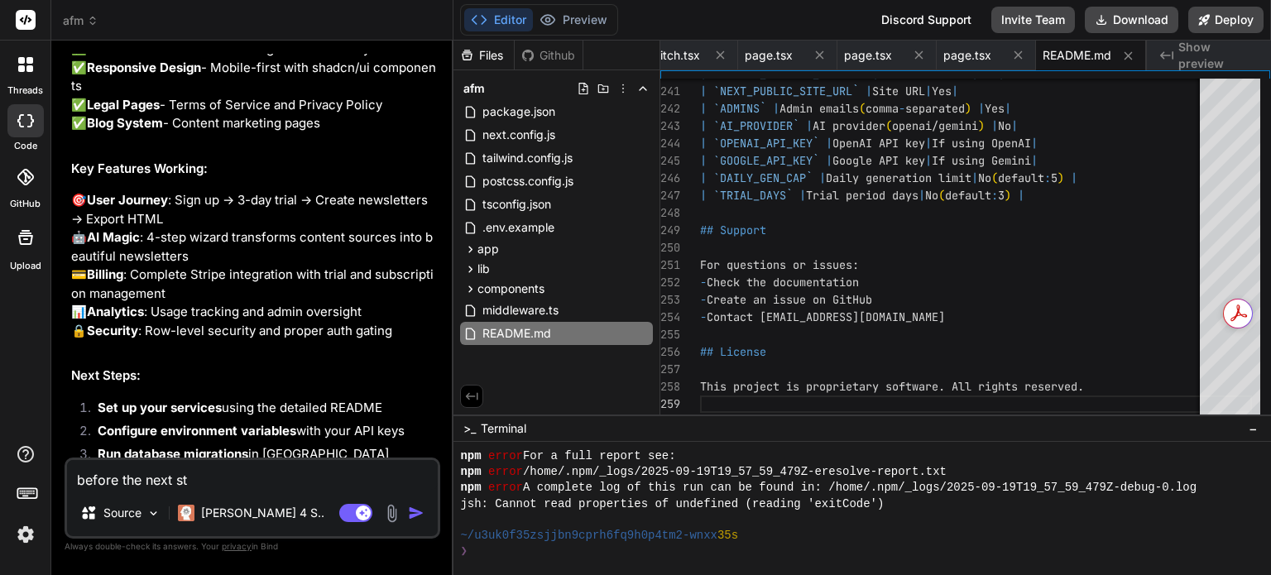
type textarea "before the next ste"
type textarea "x"
type textarea "before the next step"
type textarea "x"
type textarea "before the next steps"
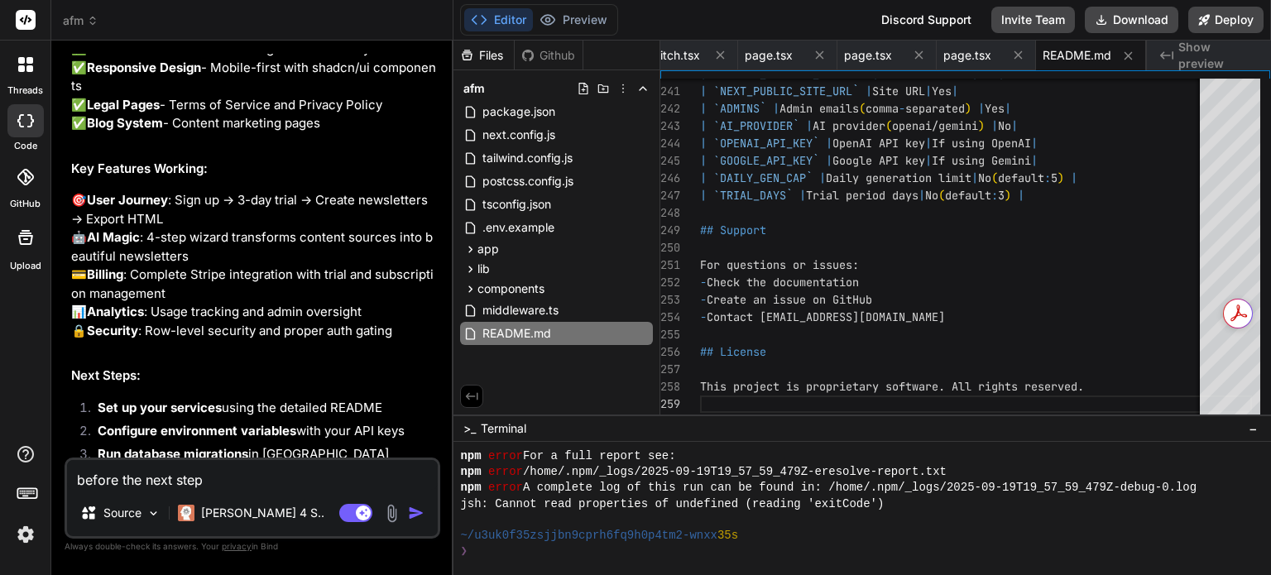
type textarea "x"
type textarea "before the next steps"
type textarea "x"
type textarea "before the next steps c"
type textarea "x"
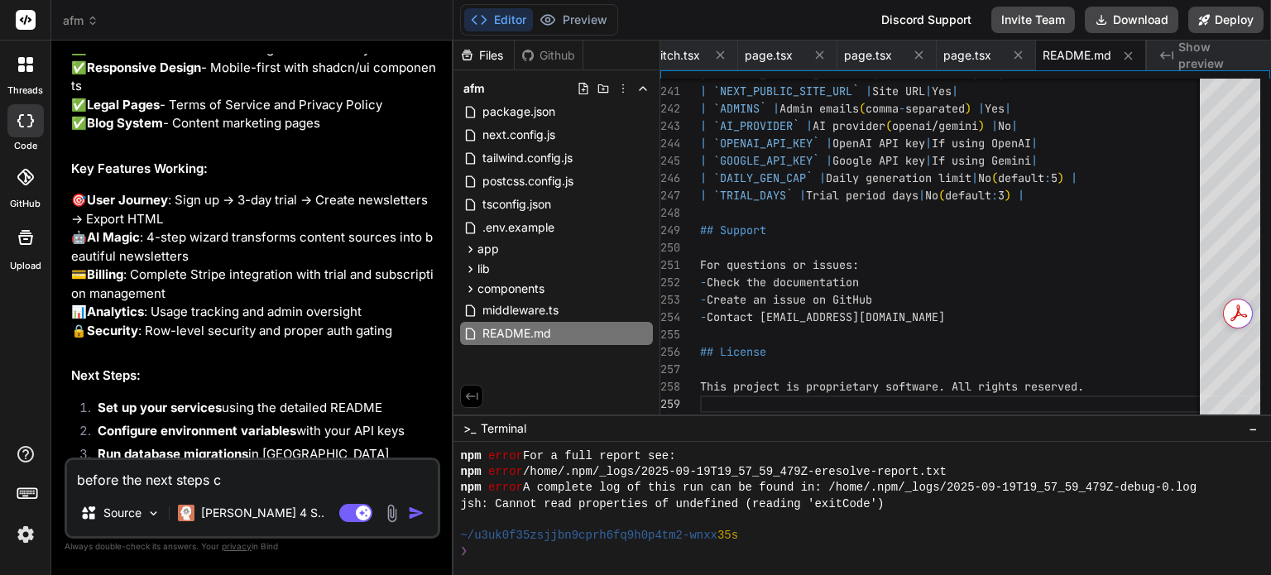
type textarea "before the next steps ca"
type textarea "x"
type textarea "before the next steps can"
type textarea "x"
type textarea "before the next steps can"
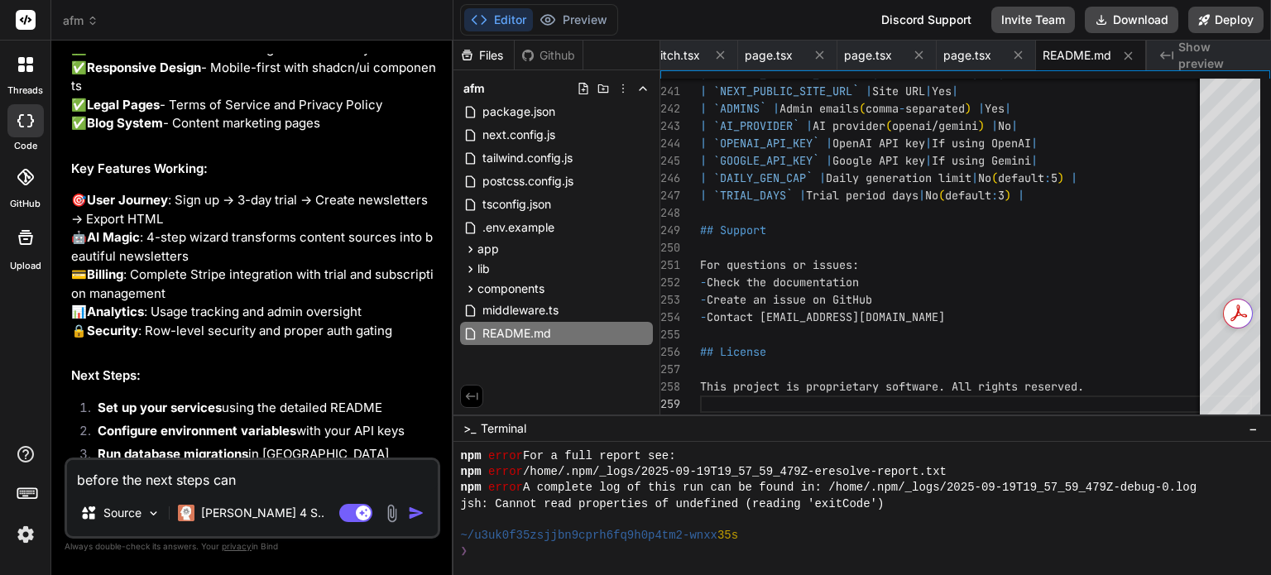
type textarea "x"
type textarea "before the next steps can i"
type textarea "x"
type textarea "before the next steps can i"
type textarea "x"
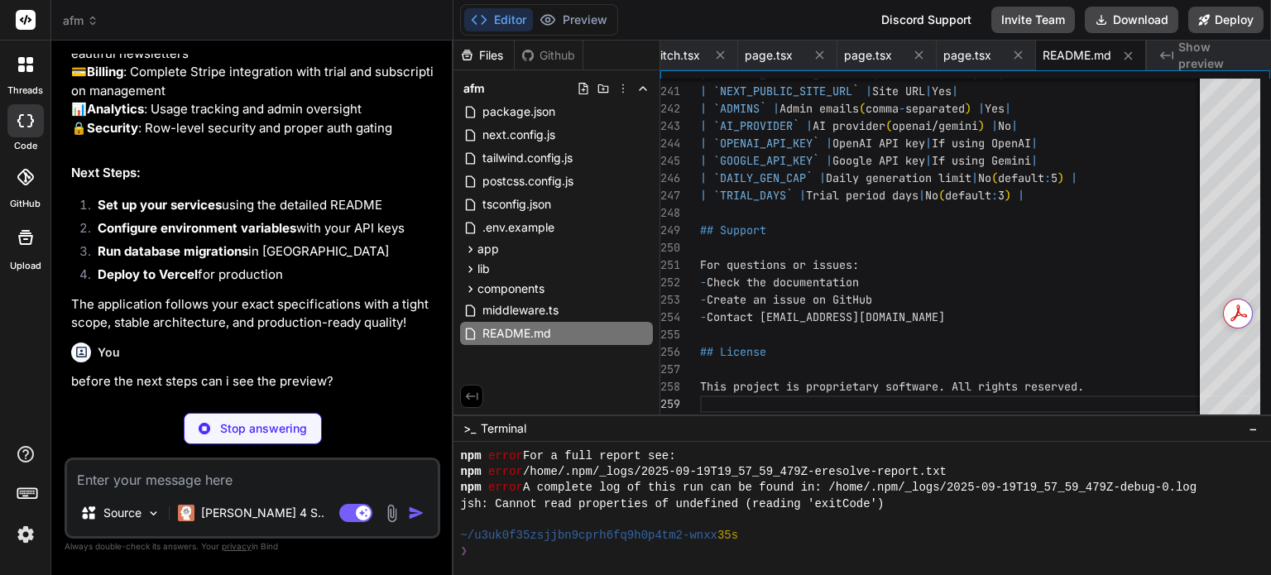
scroll to position [4070, 0]
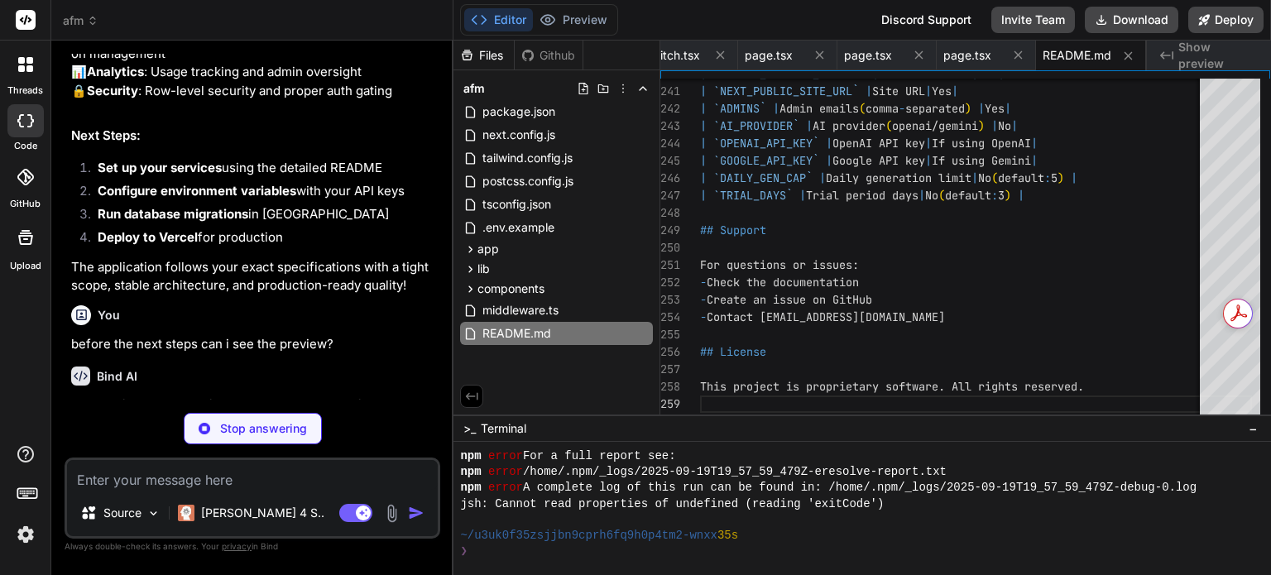
drag, startPoint x: 291, startPoint y: 369, endPoint x: 299, endPoint y: 381, distance: 14.2
click at [299, 439] on p "The landing page should be visible at [URL] and includes:" at bounding box center [254, 449] width 366 height 21
click at [307, 443] on code "[URL]" at bounding box center [308, 450] width 37 height 14
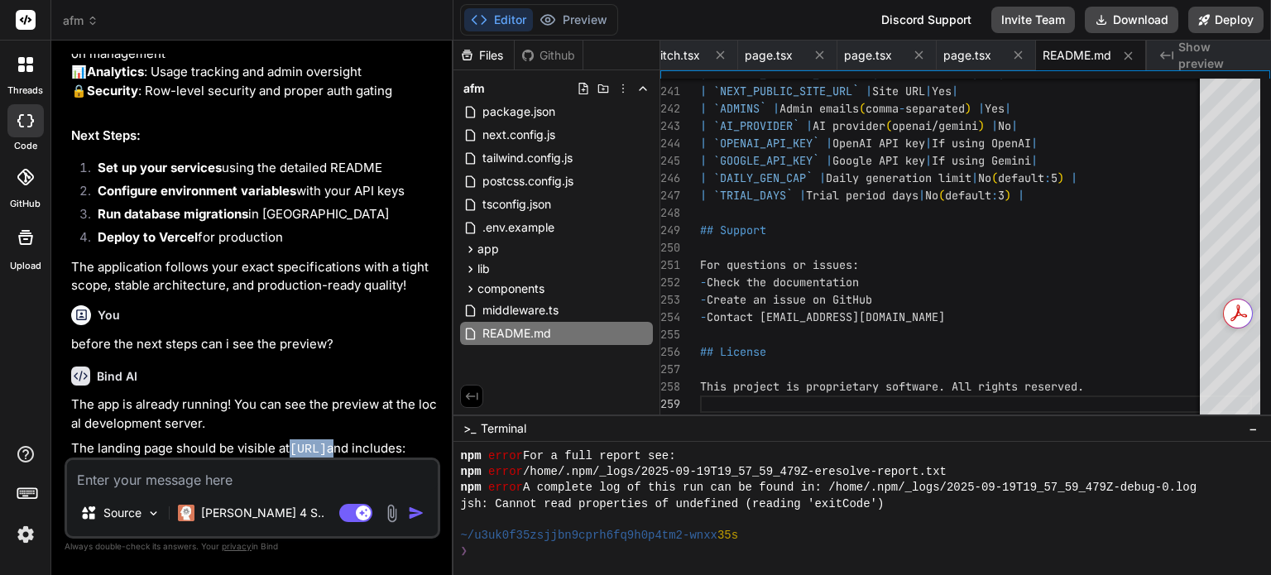
drag, startPoint x: 434, startPoint y: 370, endPoint x: 294, endPoint y: 370, distance: 139.8
click at [294, 439] on p "The landing page should be visible at [URL] and includes:" at bounding box center [254, 449] width 366 height 21
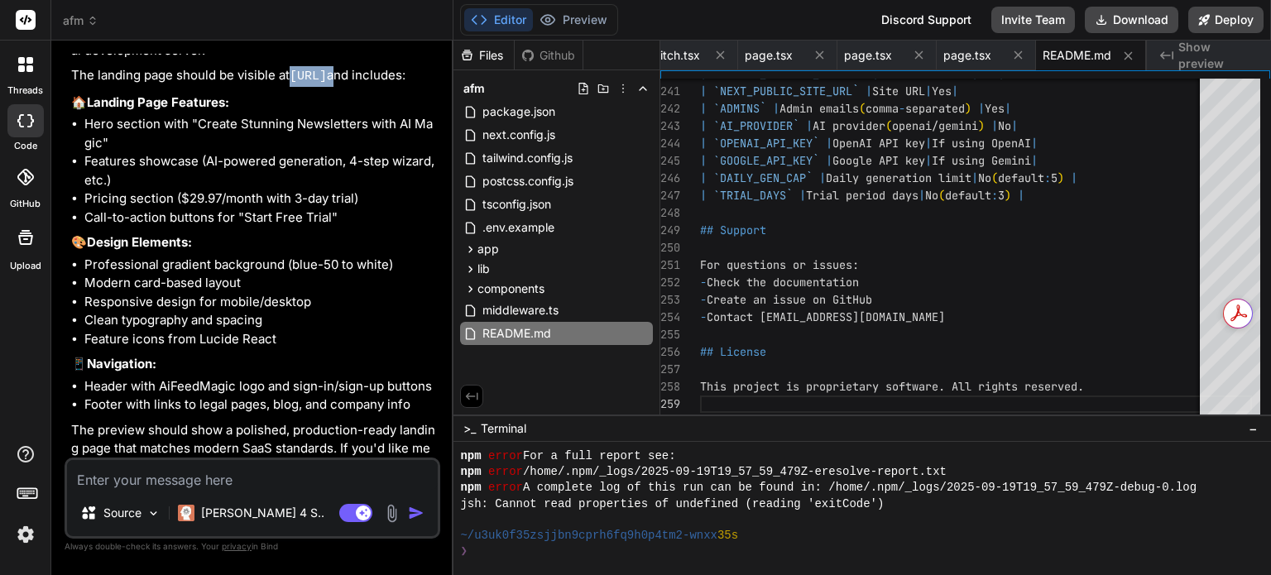
scroll to position [4463, 0]
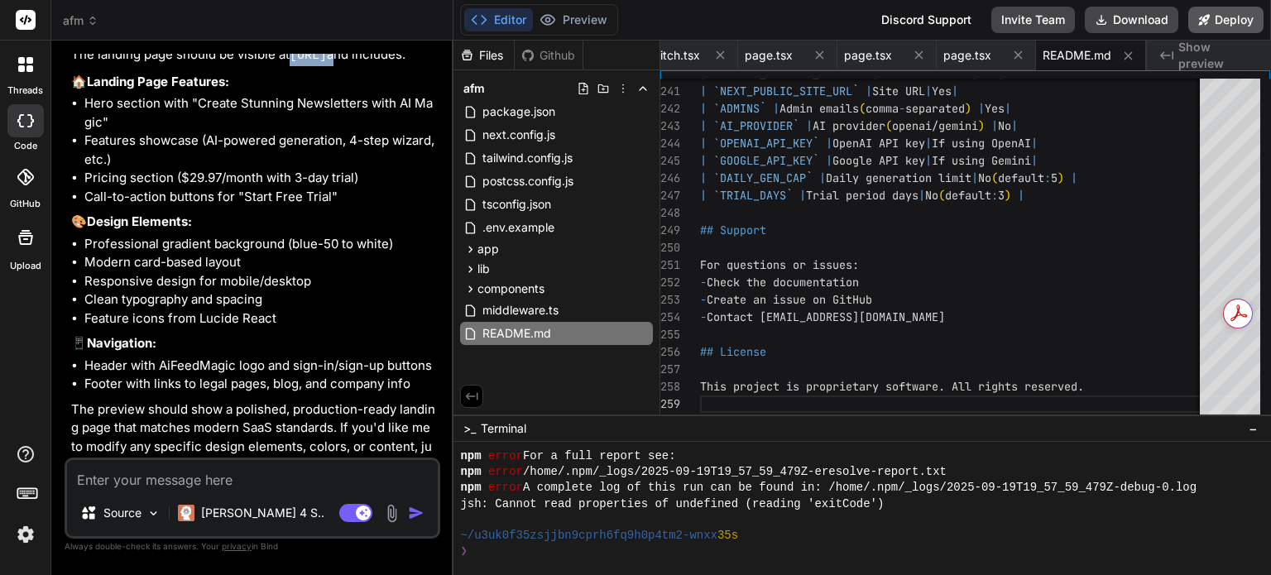
click at [1242, 22] on button "Deploy" at bounding box center [1225, 20] width 75 height 26
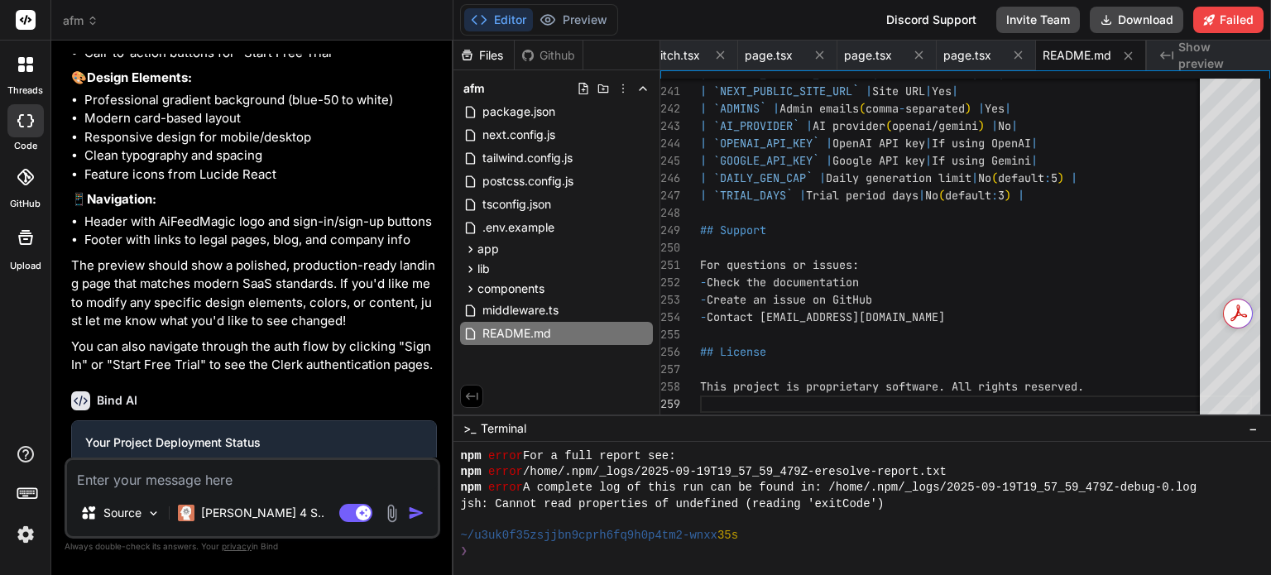
scroll to position [4654, 0]
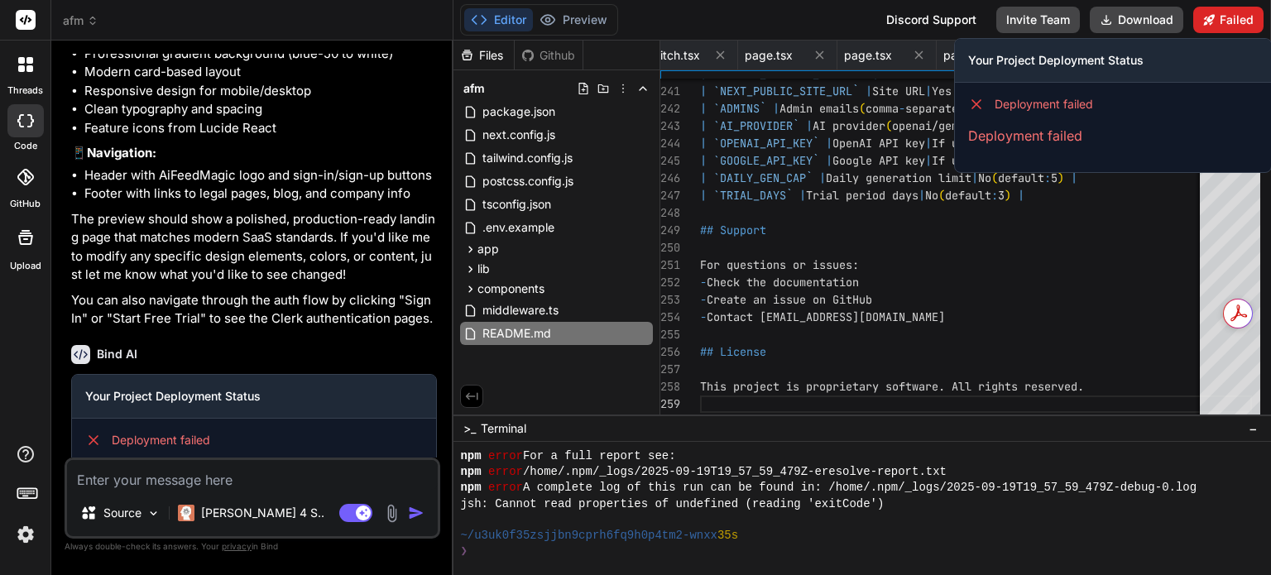
click at [1231, 23] on button "Failed" at bounding box center [1228, 20] width 70 height 26
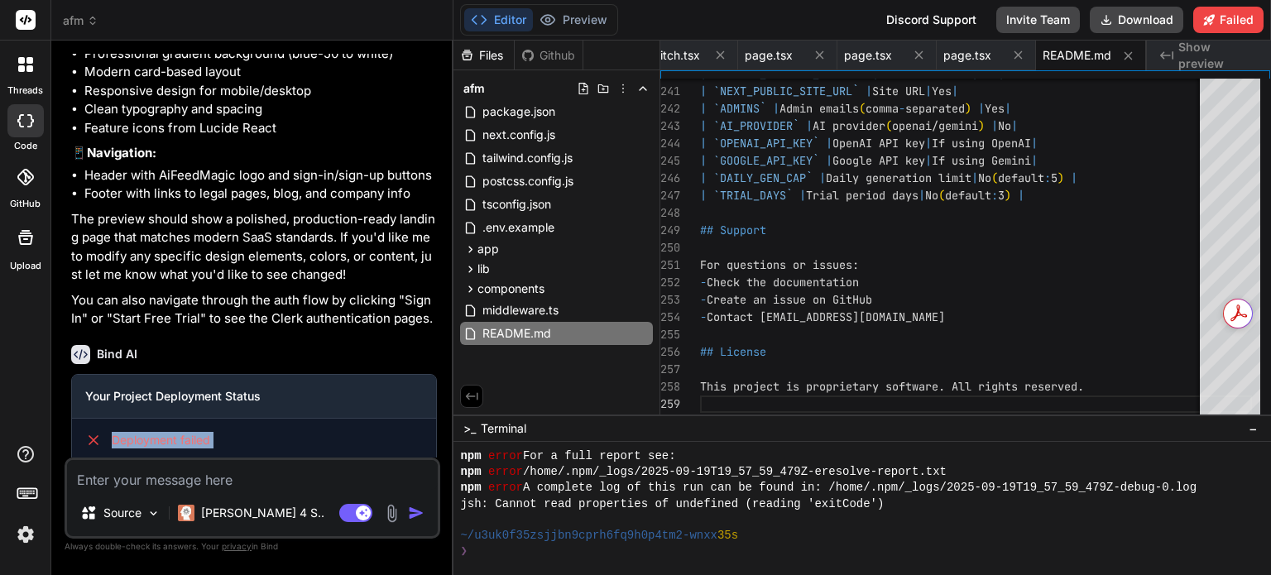
drag, startPoint x: 202, startPoint y: 414, endPoint x: 79, endPoint y: 376, distance: 128.2
click at [79, 419] on div "Deployment failed Deployment failed" at bounding box center [254, 457] width 364 height 76
copy div "Deployment failed Deployment failed"
click at [198, 468] on textarea at bounding box center [252, 475] width 371 height 30
paste textarea "Deployment failed Deployment failed"
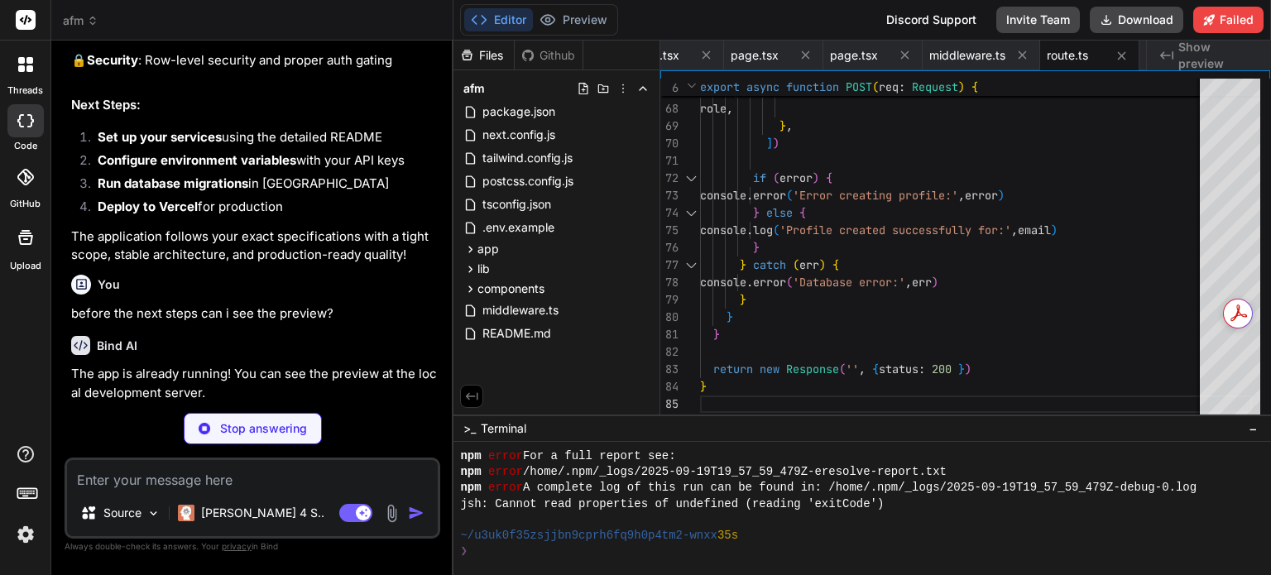
scroll to position [4033, 0]
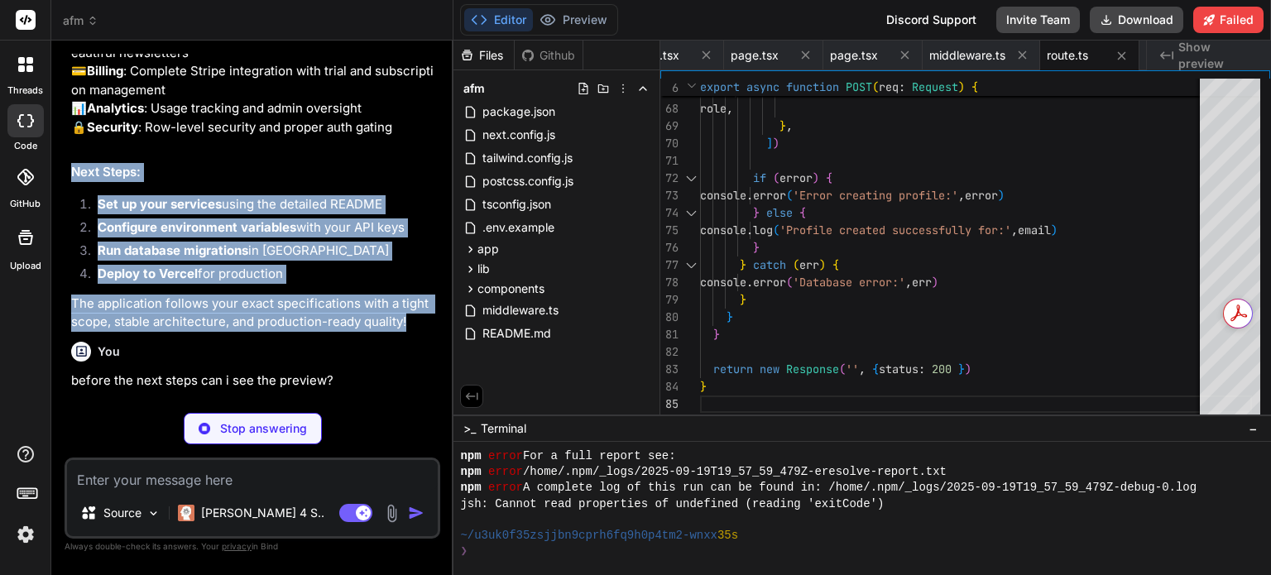
drag, startPoint x: 400, startPoint y: 241, endPoint x: 67, endPoint y: 92, distance: 365.1
click at [68, 92] on div "You Bind AI 🔹 Project : AiFeedMagic MVP 🔧 Tech Stack : Next.js 14 + TypeScript …" at bounding box center [254, 227] width 372 height 346
copy div "Next Steps: Set up your services using the detailed README Configure environmen…"
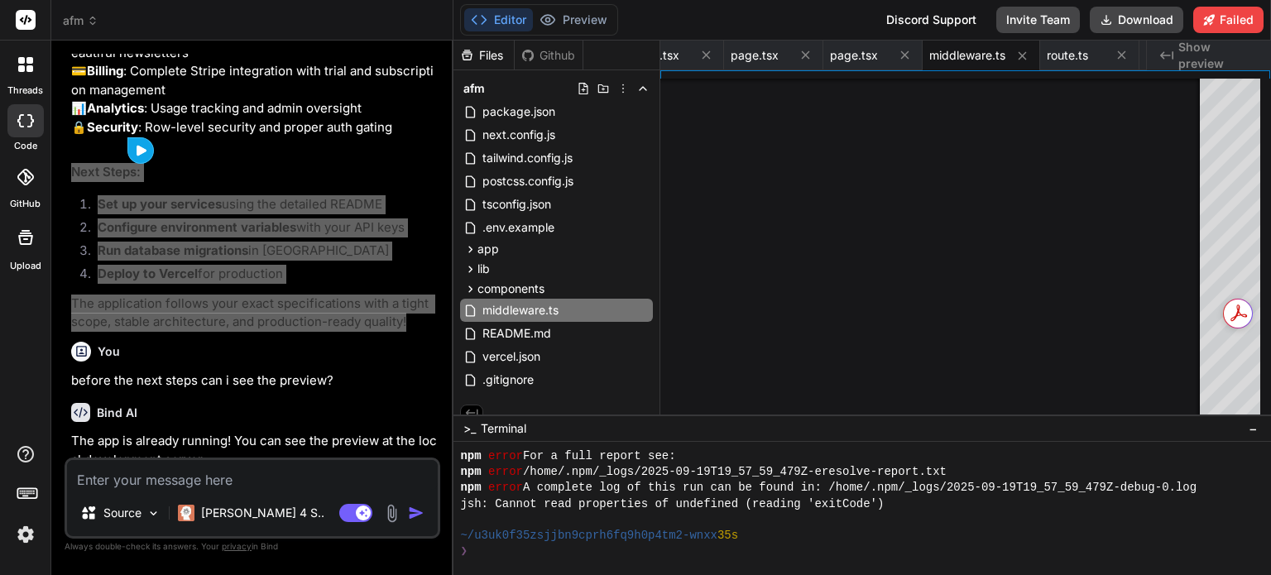
scroll to position [0, 2994]
